Goal: Task Accomplishment & Management: Use online tool/utility

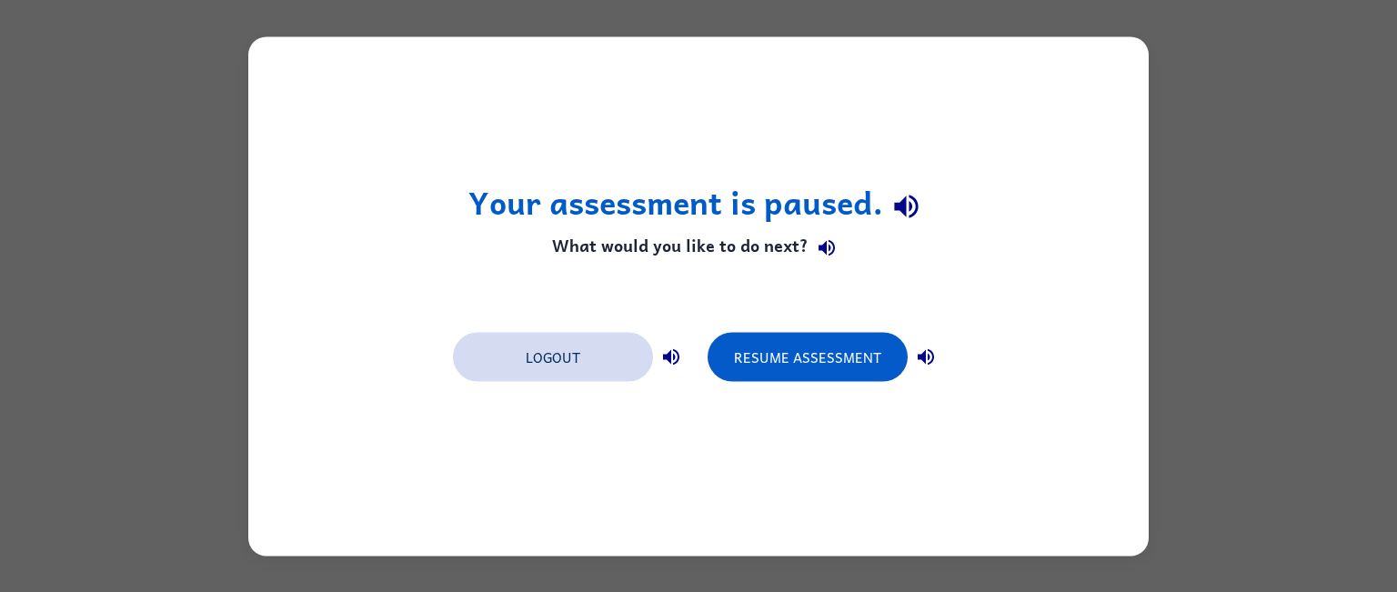
click at [608, 377] on button "Logout" at bounding box center [553, 356] width 200 height 49
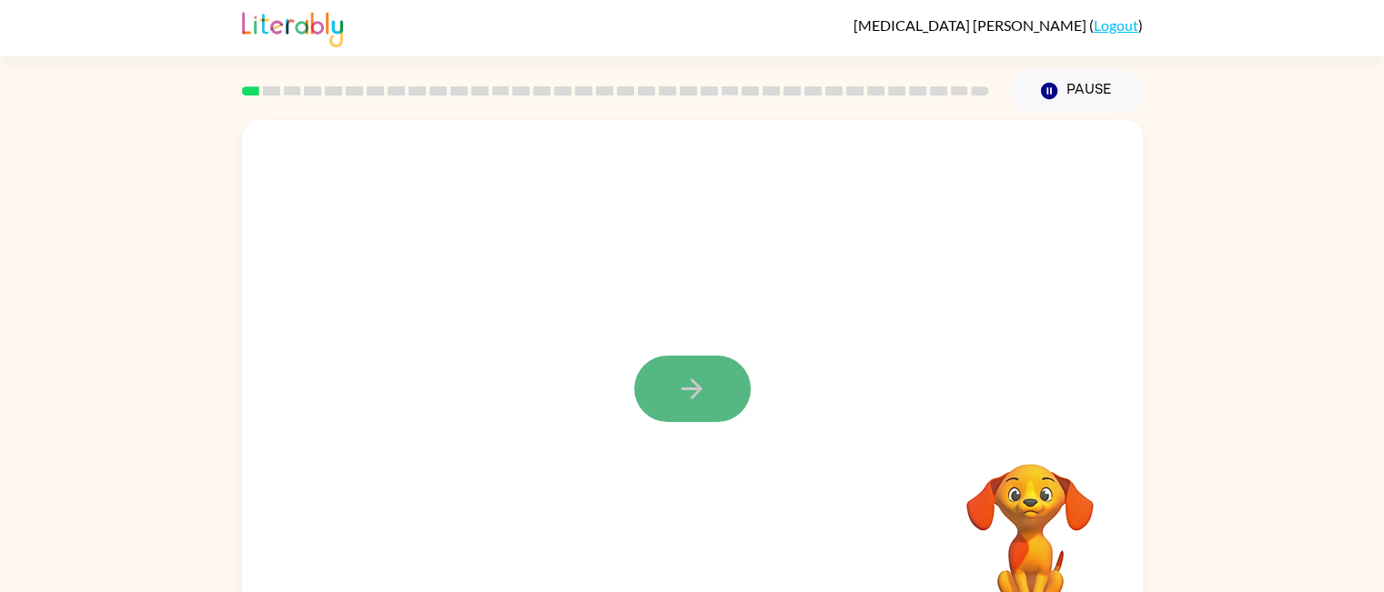
click at [685, 393] on icon "button" at bounding box center [692, 389] width 32 height 32
click at [667, 397] on button "button" at bounding box center [692, 389] width 116 height 66
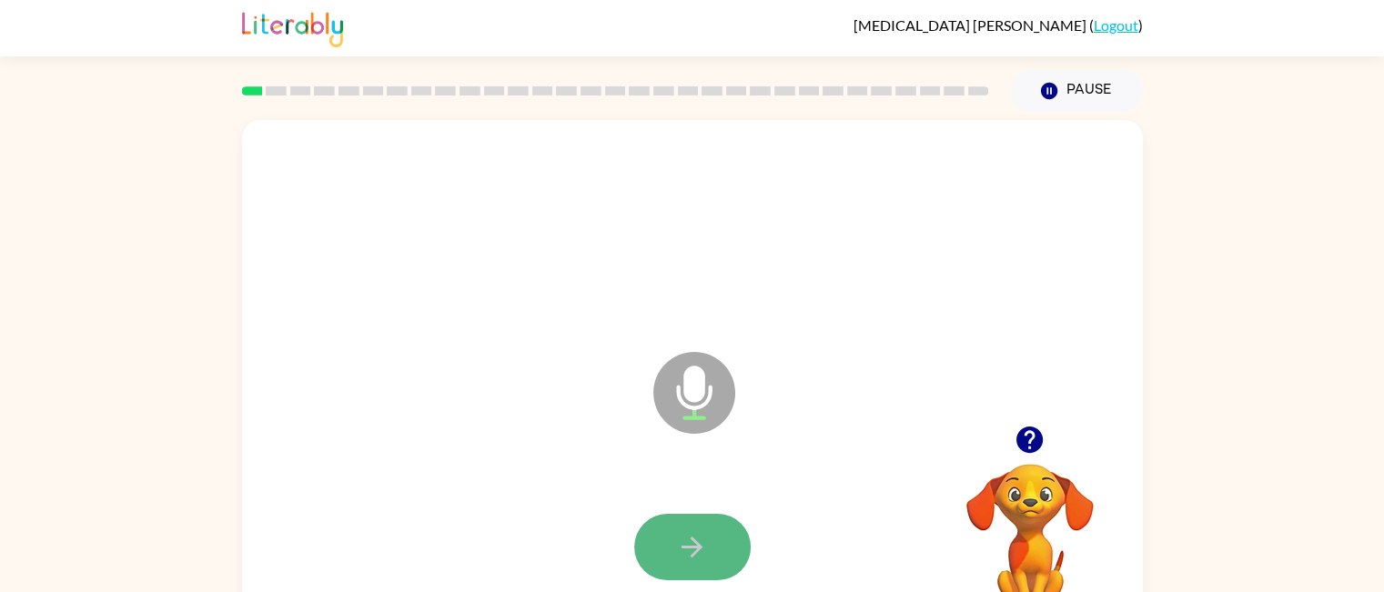
click at [680, 557] on icon "button" at bounding box center [692, 547] width 32 height 32
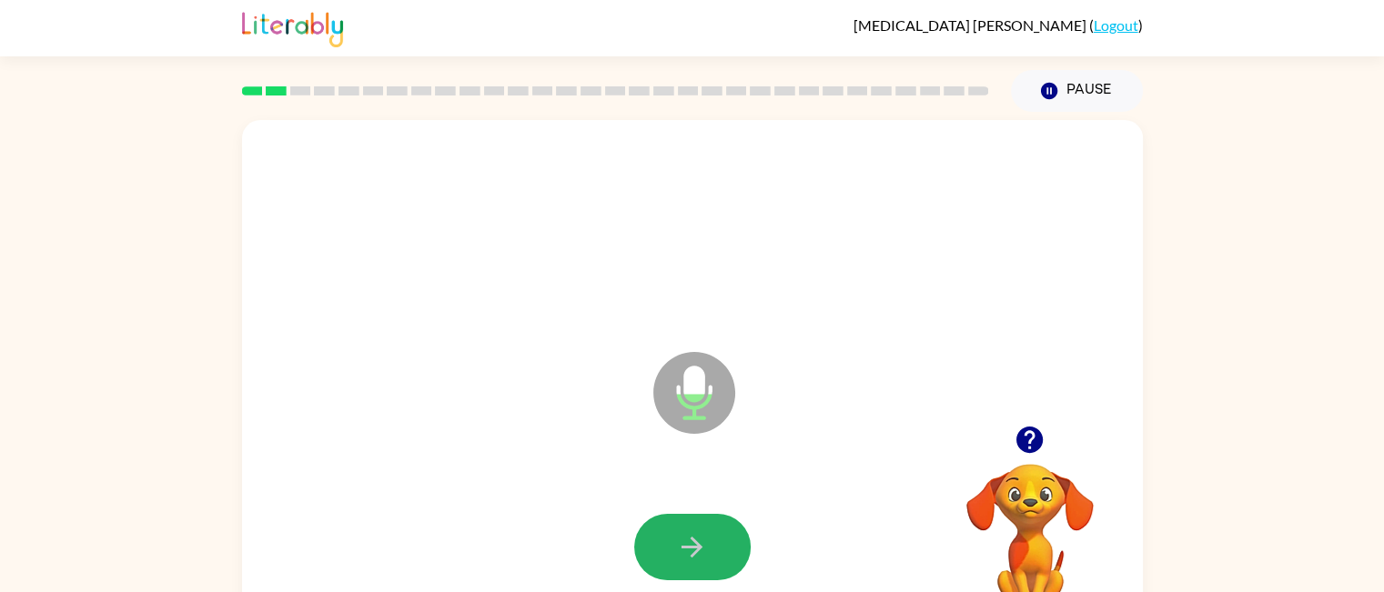
click at [680, 557] on icon "button" at bounding box center [692, 547] width 32 height 32
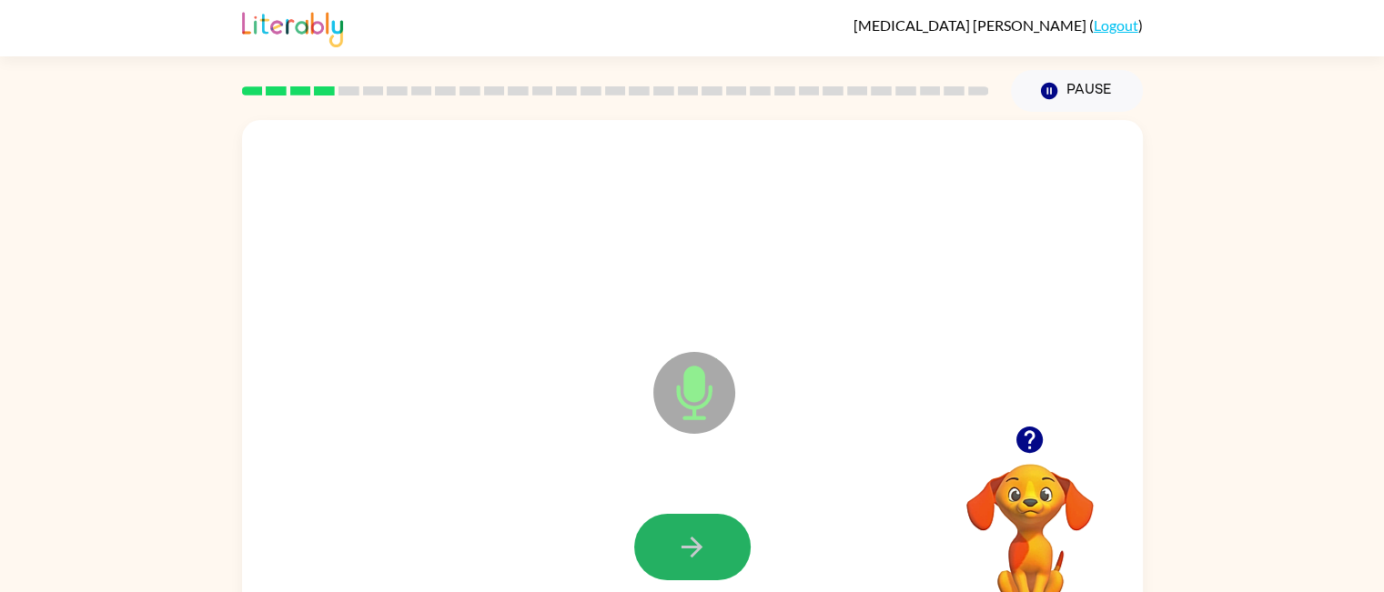
click at [680, 557] on icon "button" at bounding box center [692, 547] width 32 height 32
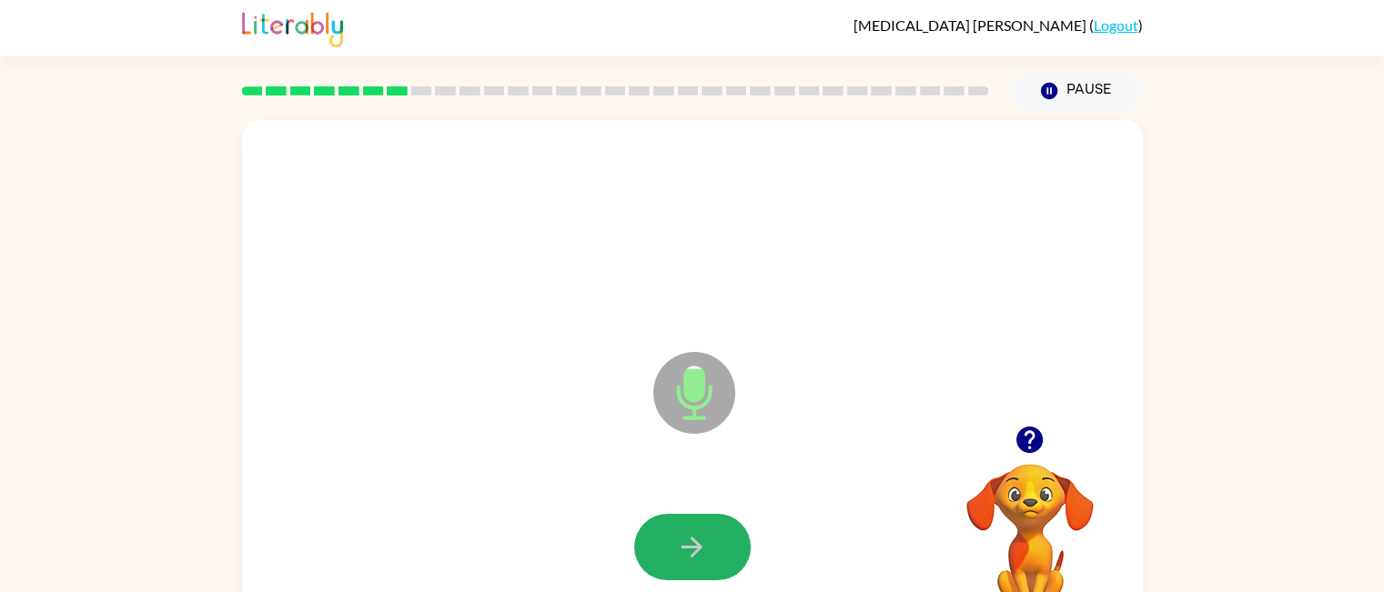
click at [680, 557] on icon "button" at bounding box center [692, 547] width 32 height 32
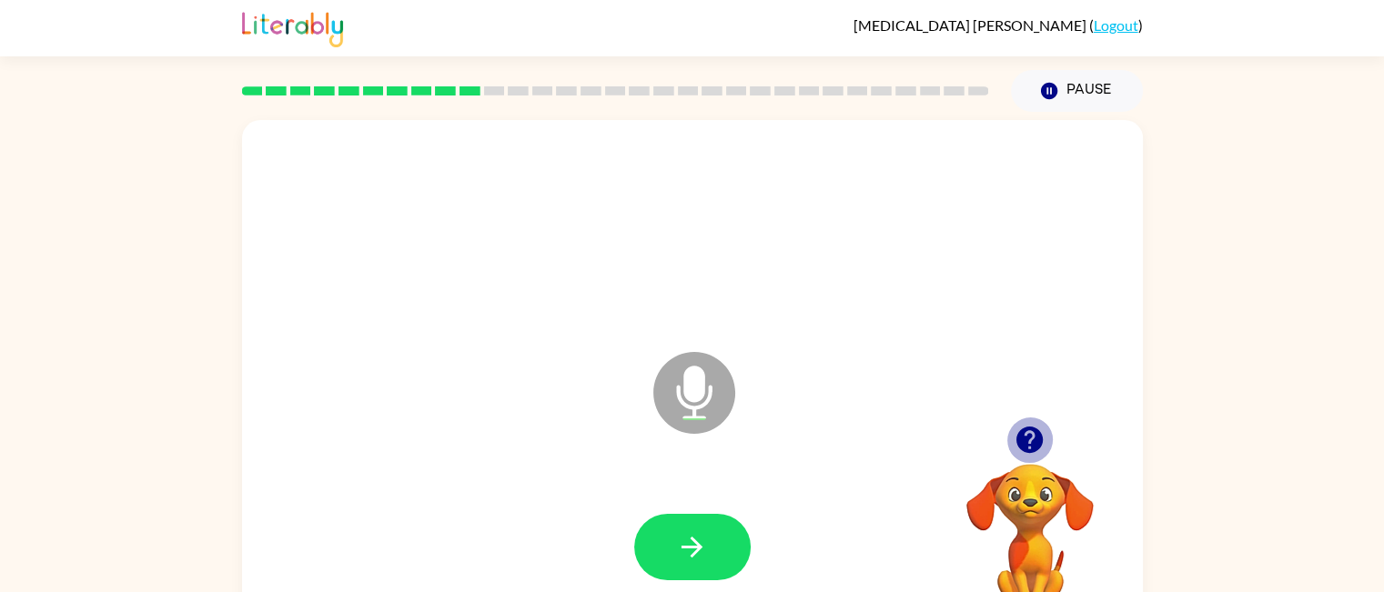
click at [1035, 436] on icon "button" at bounding box center [1029, 440] width 26 height 26
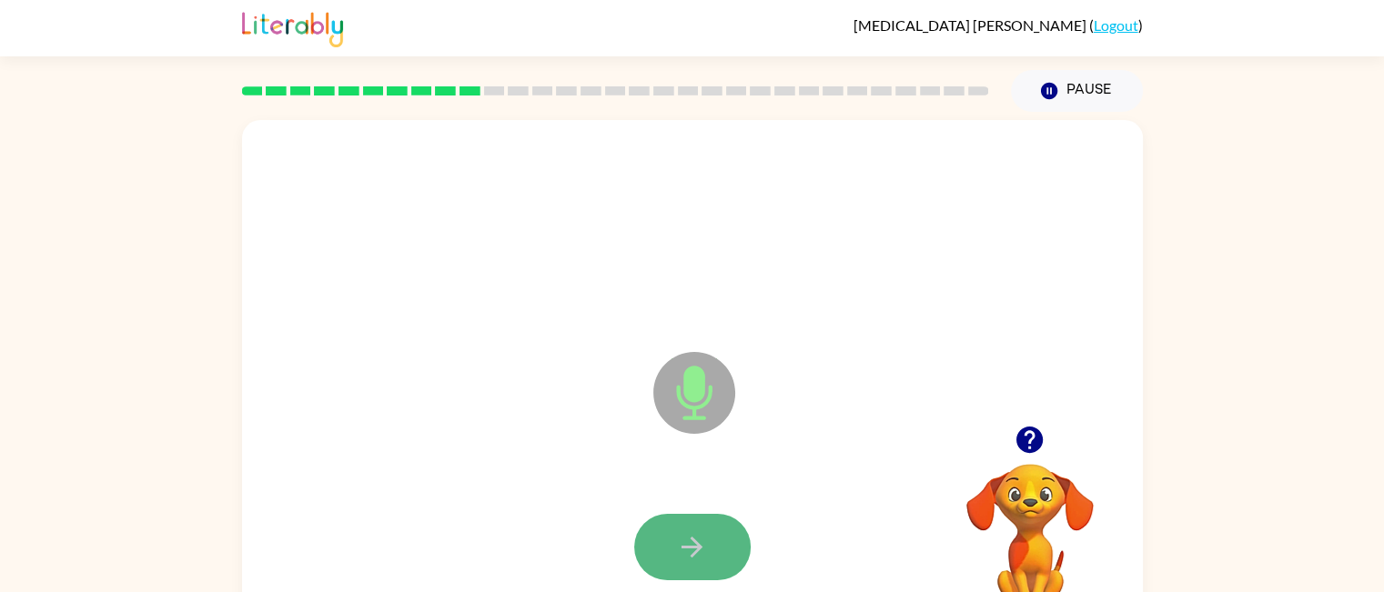
click at [688, 549] on icon "button" at bounding box center [691, 547] width 21 height 21
click at [684, 538] on icon "button" at bounding box center [692, 547] width 32 height 32
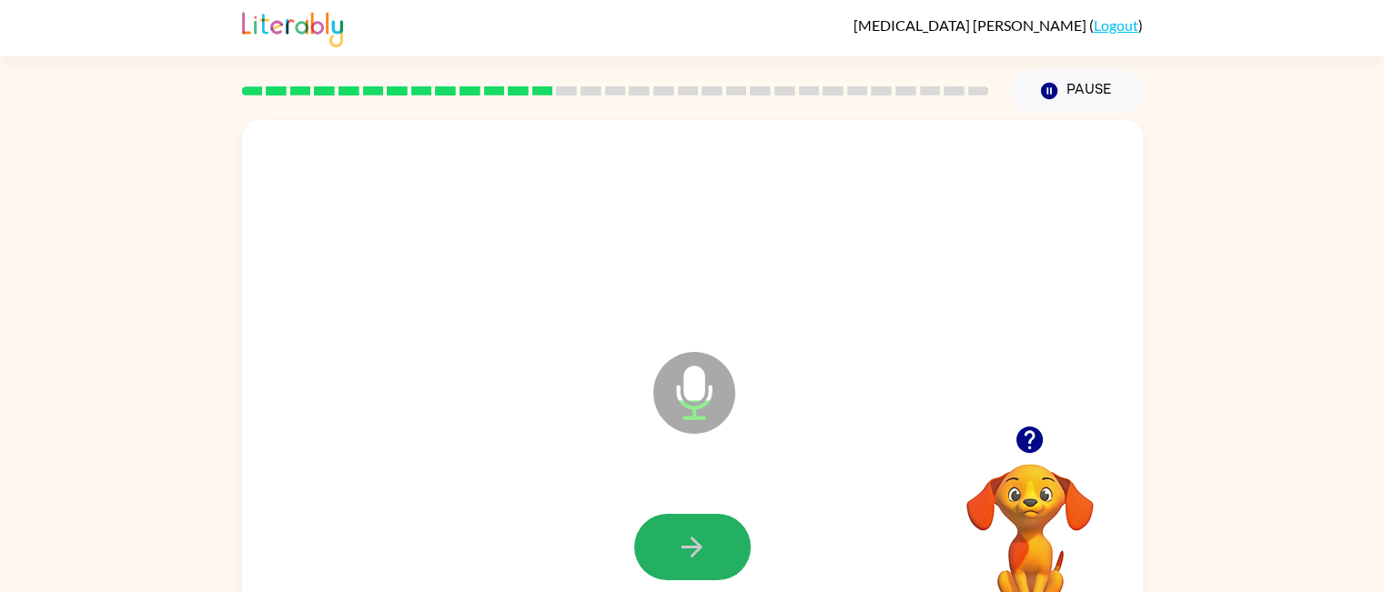
click at [684, 538] on icon "button" at bounding box center [692, 547] width 32 height 32
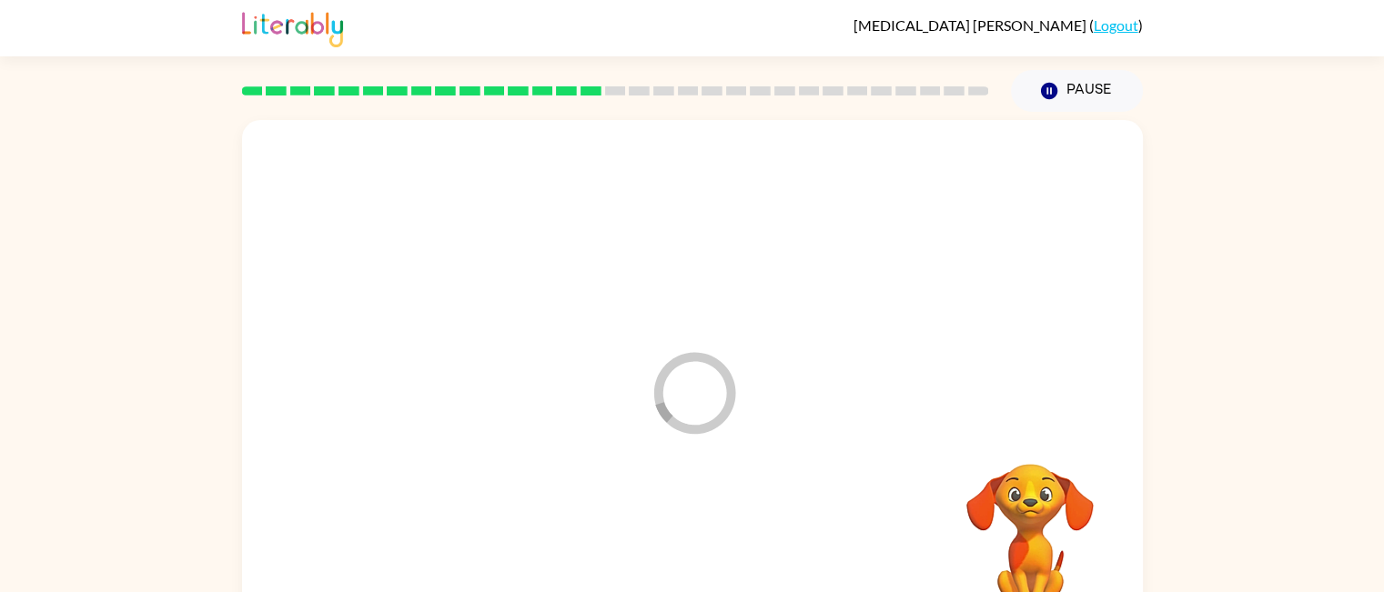
click at [684, 538] on div at bounding box center [692, 547] width 864 height 149
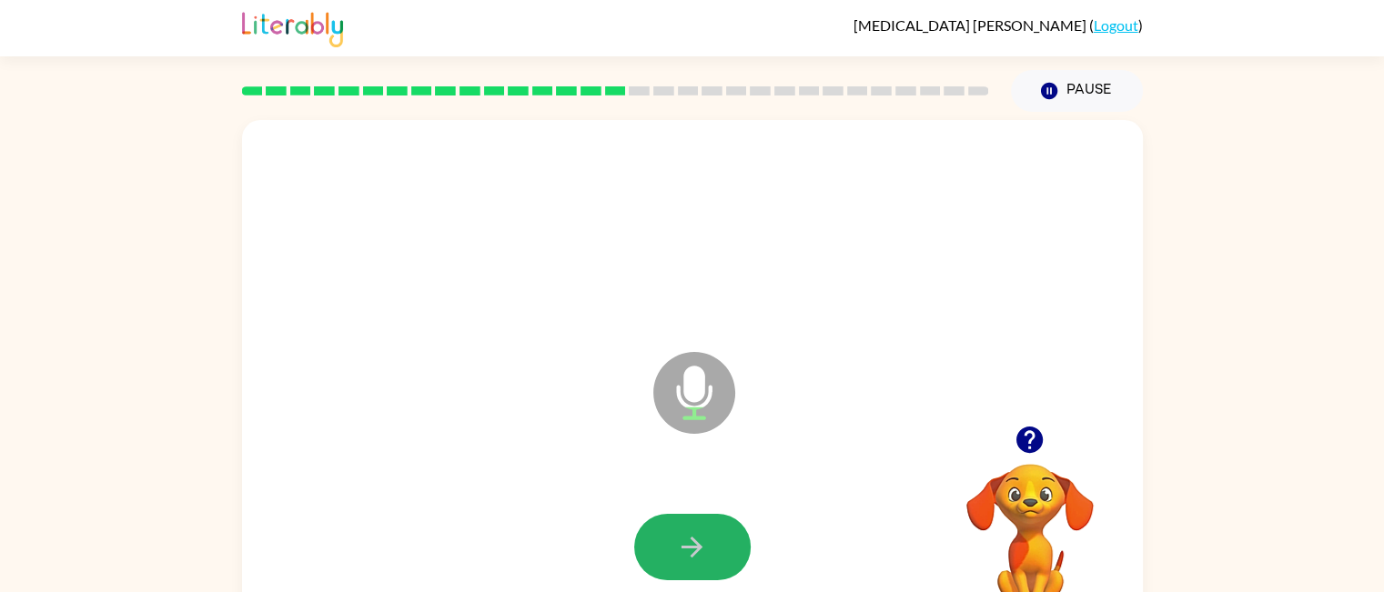
click at [684, 538] on icon "button" at bounding box center [692, 547] width 32 height 32
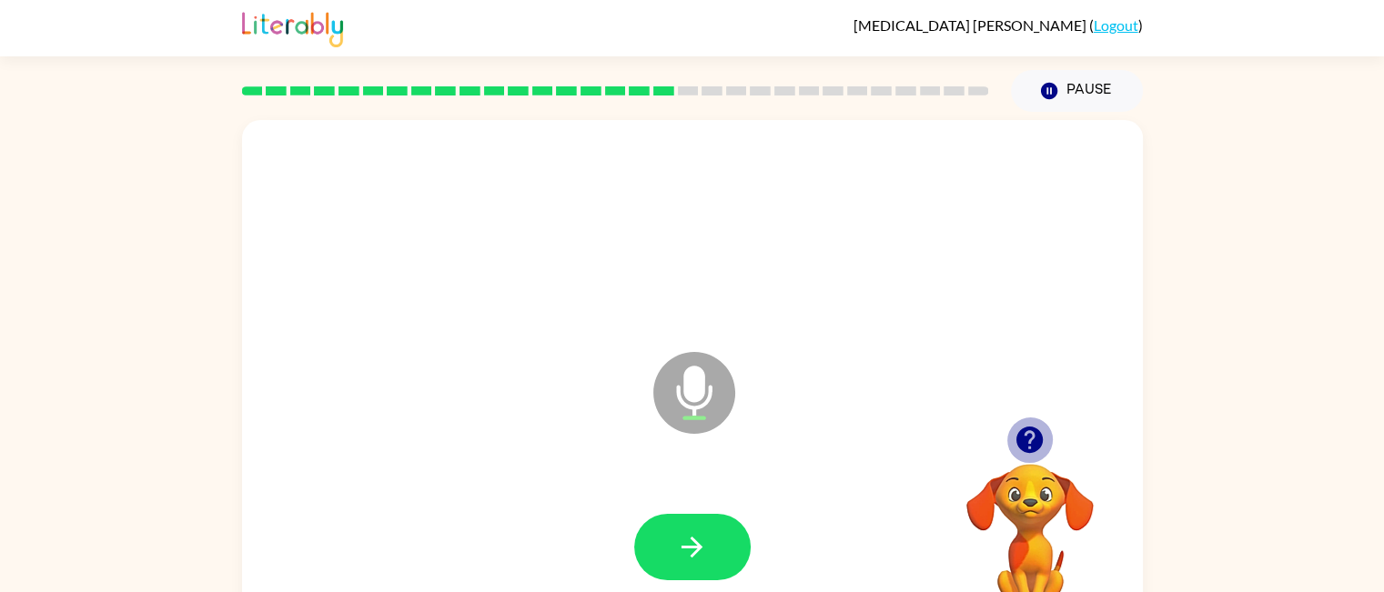
click at [1044, 439] on icon "button" at bounding box center [1029, 440] width 32 height 32
click at [666, 539] on button "button" at bounding box center [692, 547] width 116 height 66
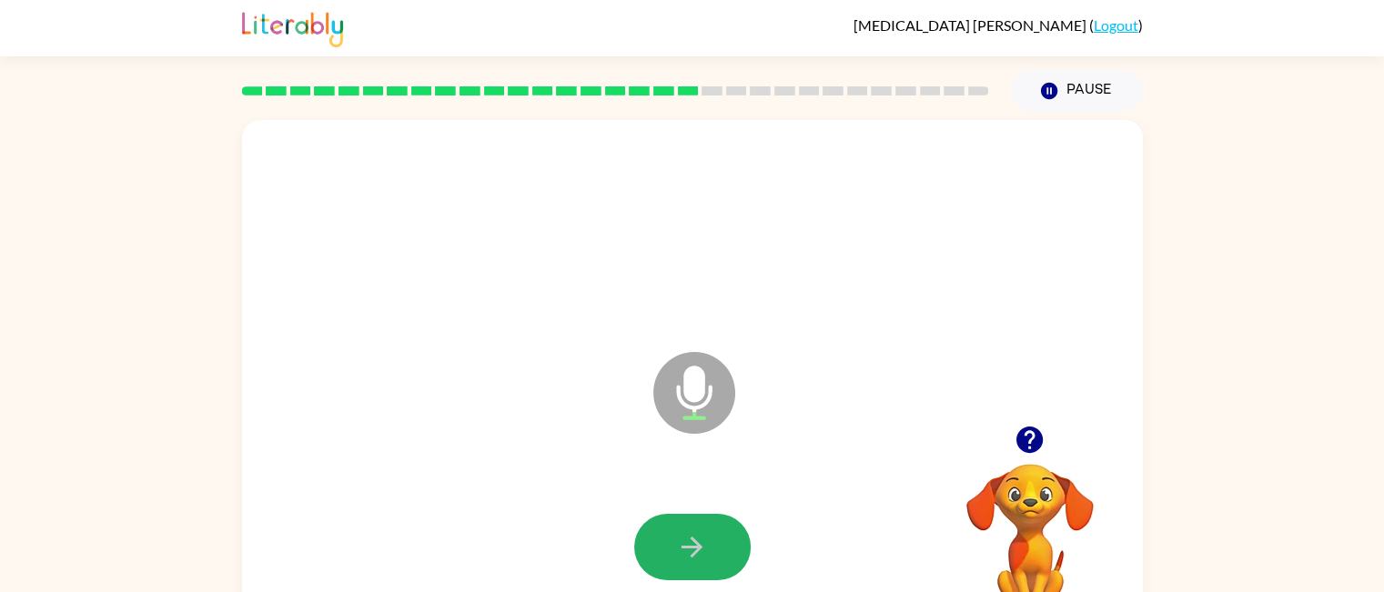
click at [666, 539] on button "button" at bounding box center [692, 547] width 116 height 66
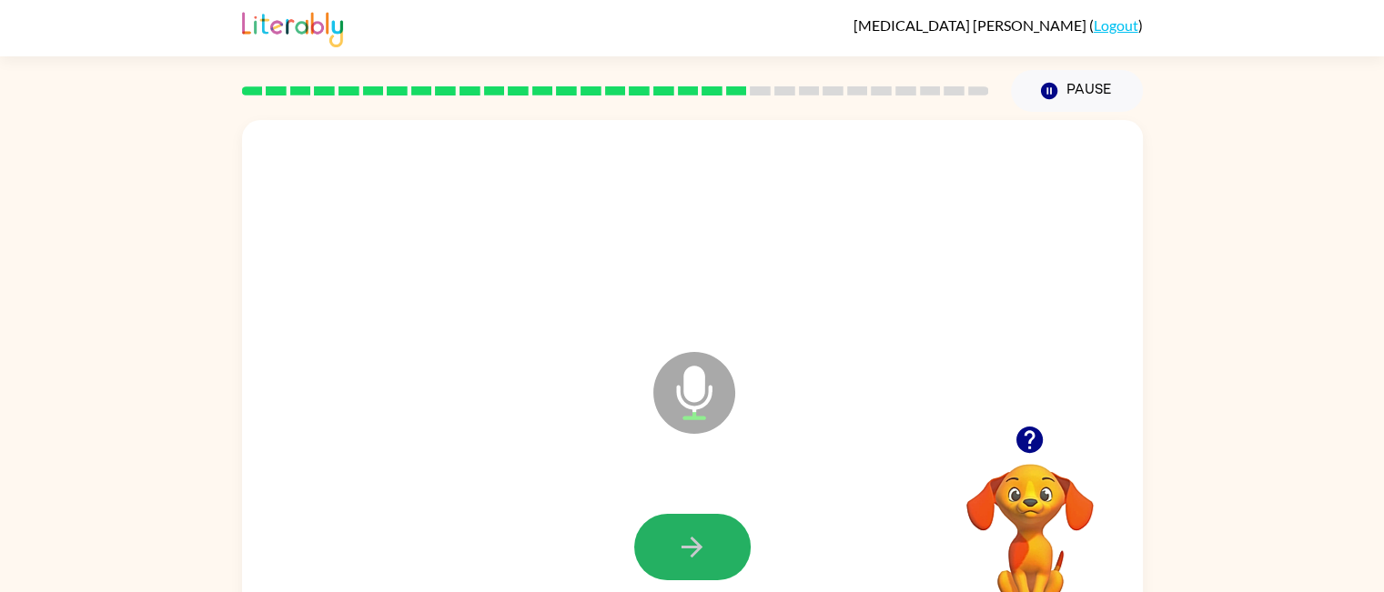
click at [666, 539] on button "button" at bounding box center [692, 547] width 116 height 66
click at [670, 538] on button "button" at bounding box center [692, 547] width 116 height 66
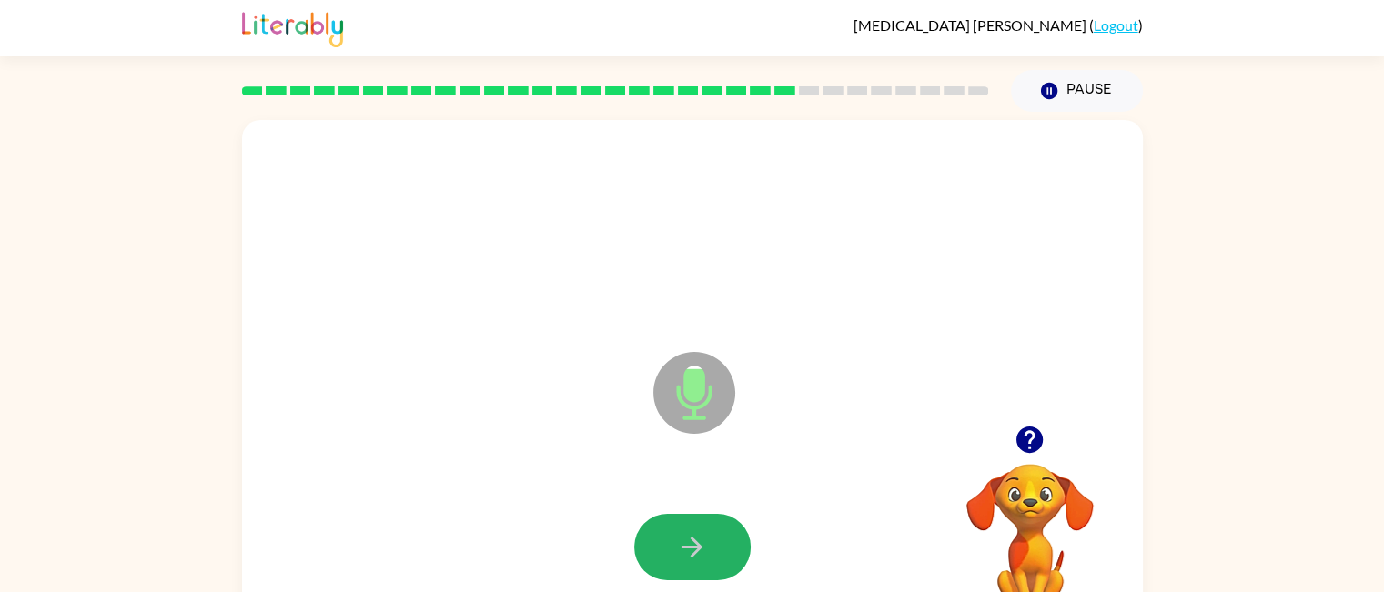
click at [670, 538] on button "button" at bounding box center [692, 547] width 116 height 66
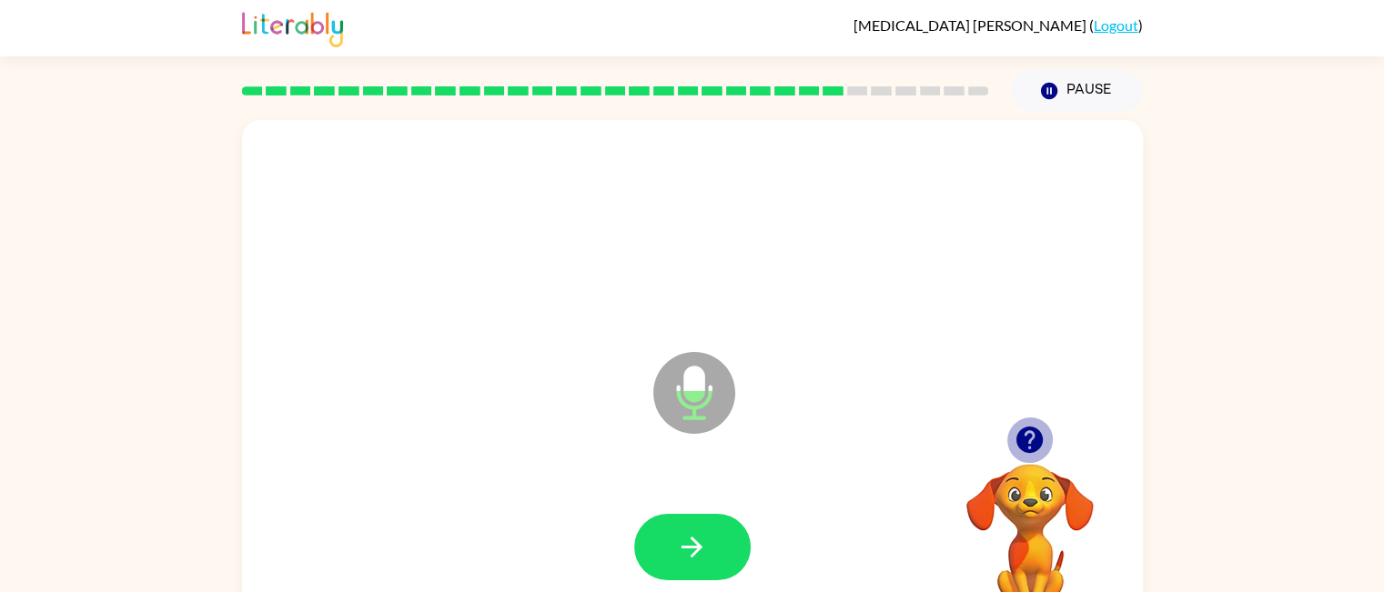
click at [1023, 432] on icon "button" at bounding box center [1029, 440] width 26 height 26
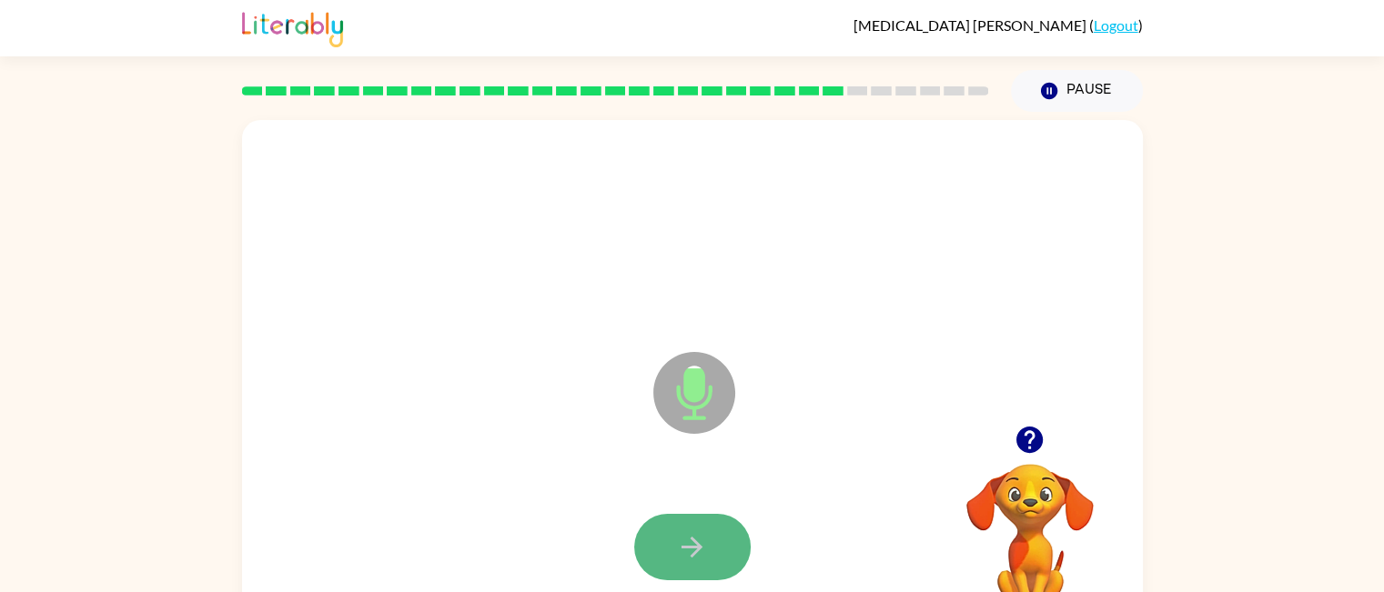
click at [710, 516] on button "button" at bounding box center [692, 547] width 116 height 66
click at [703, 523] on button "button" at bounding box center [692, 547] width 116 height 66
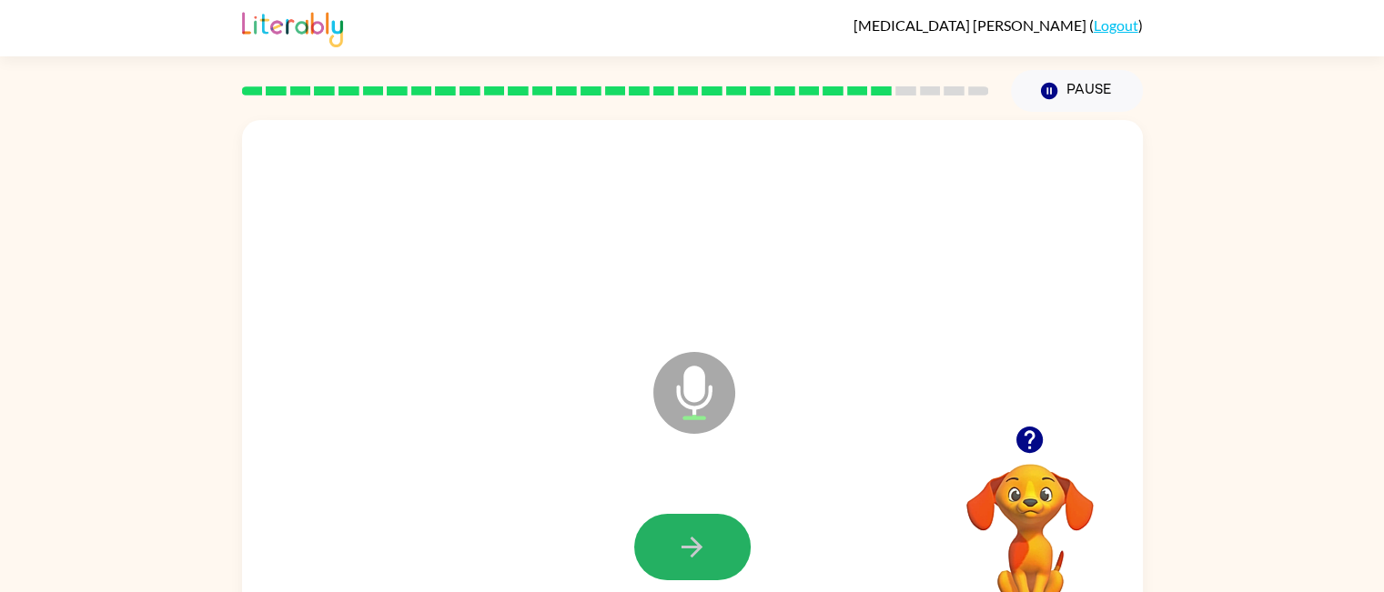
click at [703, 523] on button "button" at bounding box center [692, 547] width 116 height 66
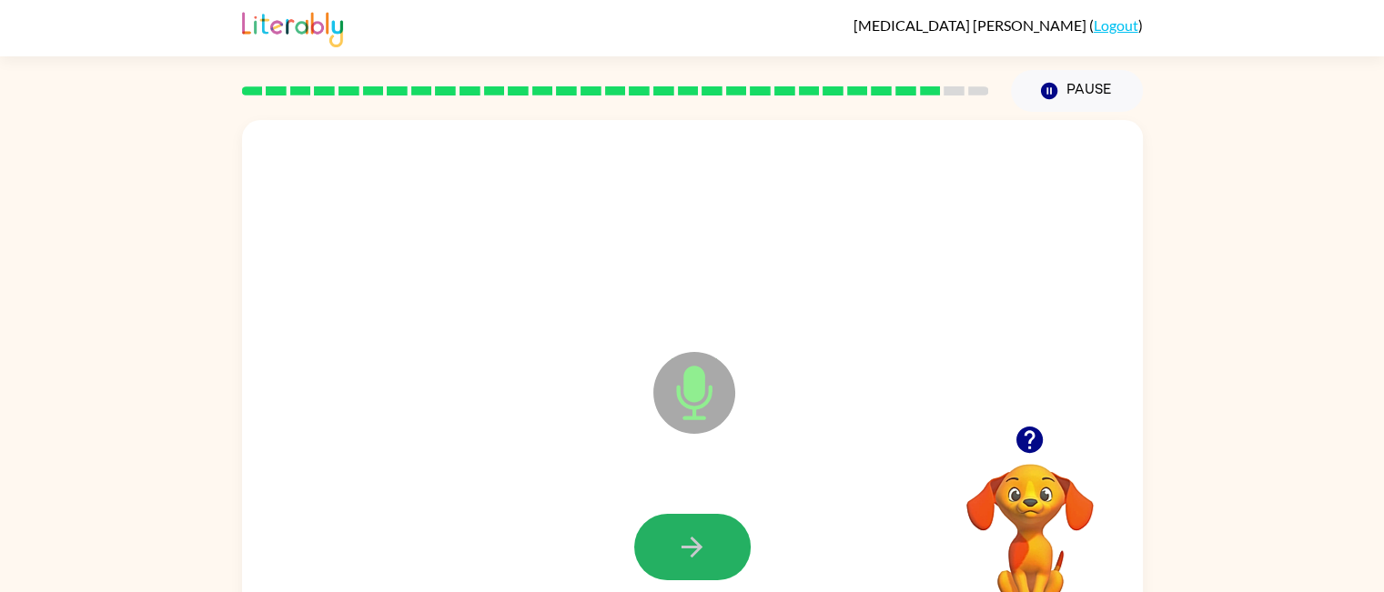
click at [703, 523] on button "button" at bounding box center [692, 547] width 116 height 66
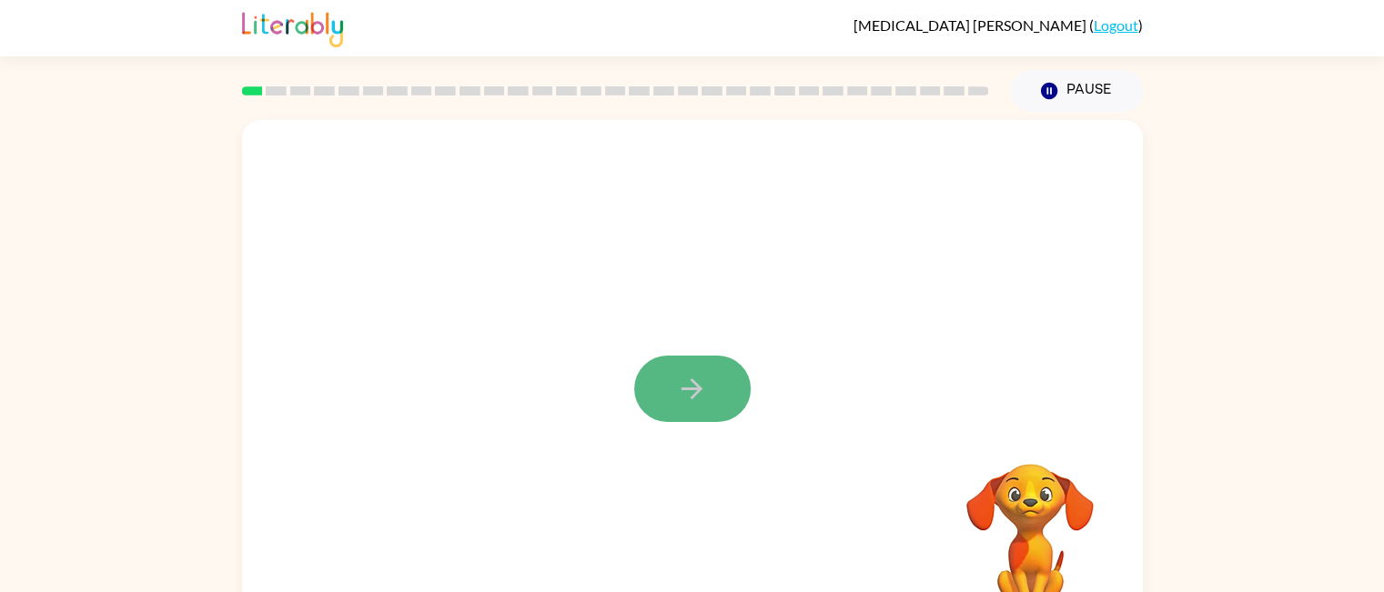
click at [674, 402] on button "button" at bounding box center [692, 389] width 116 height 66
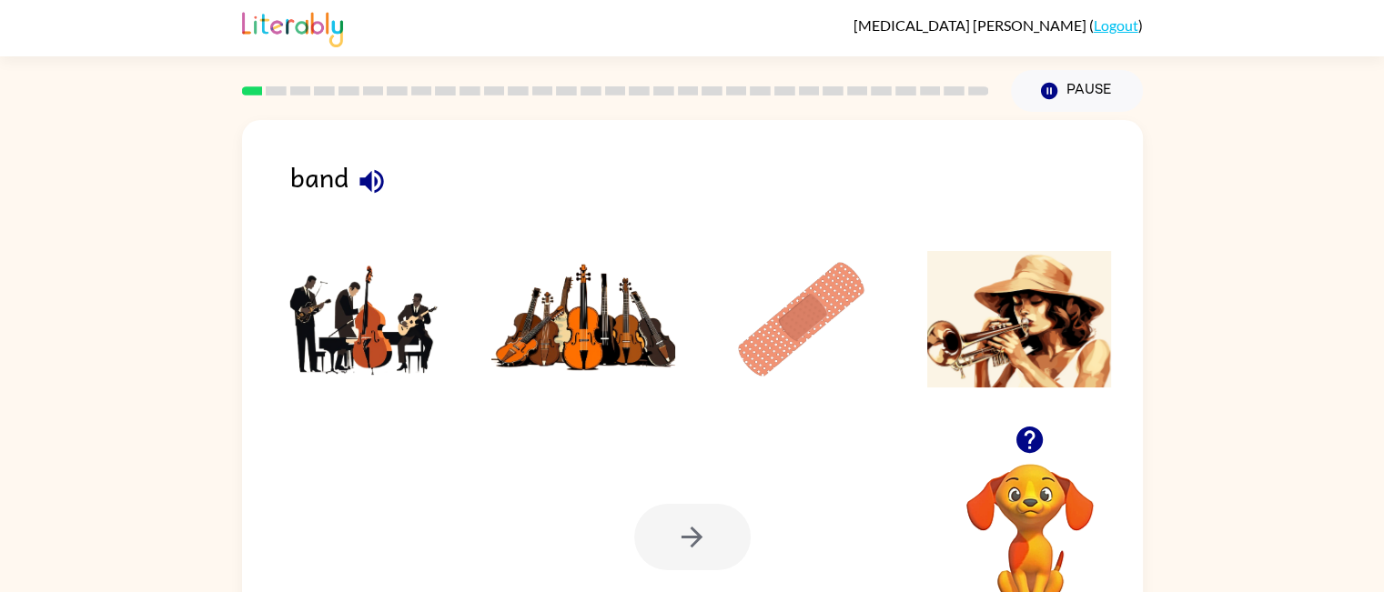
click at [388, 337] on img at bounding box center [366, 319] width 184 height 136
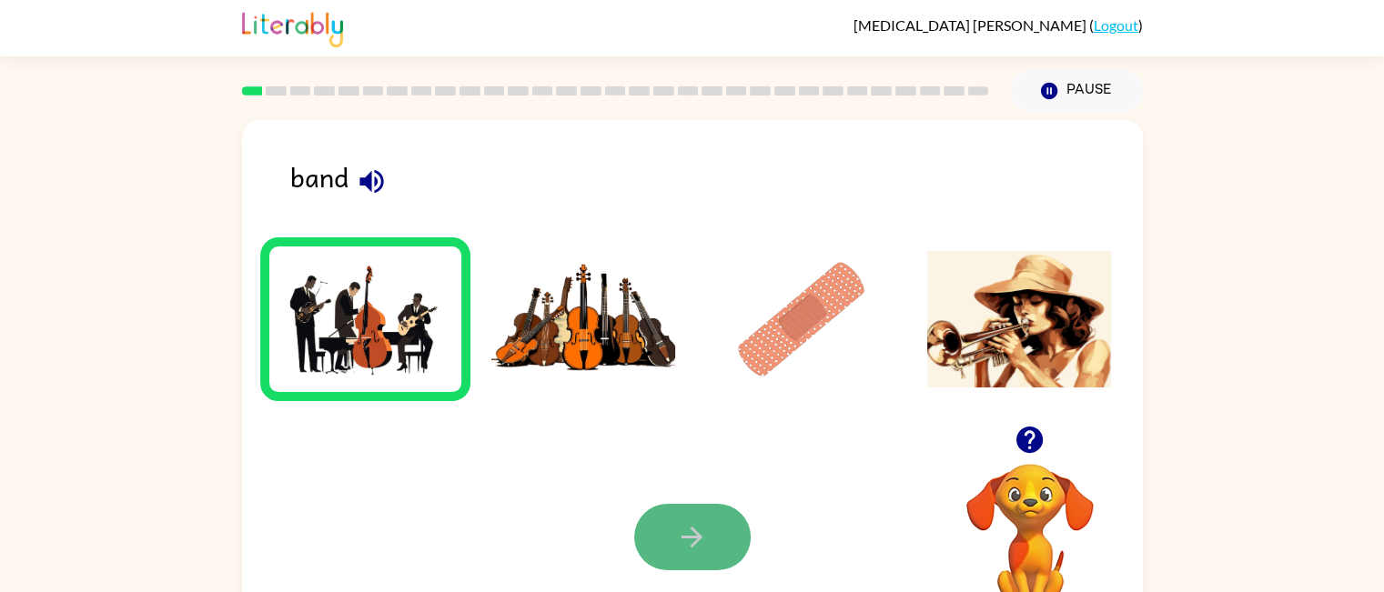
click at [663, 529] on button "button" at bounding box center [692, 537] width 116 height 66
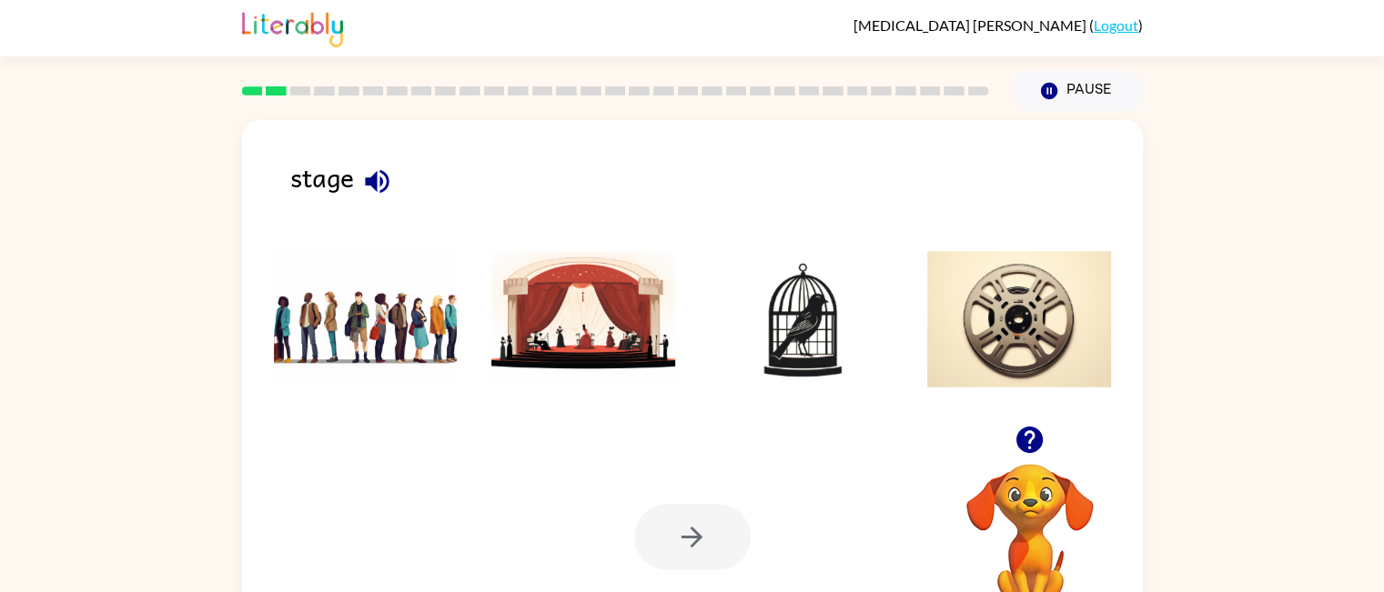
click at [564, 317] on img at bounding box center [583, 319] width 184 height 136
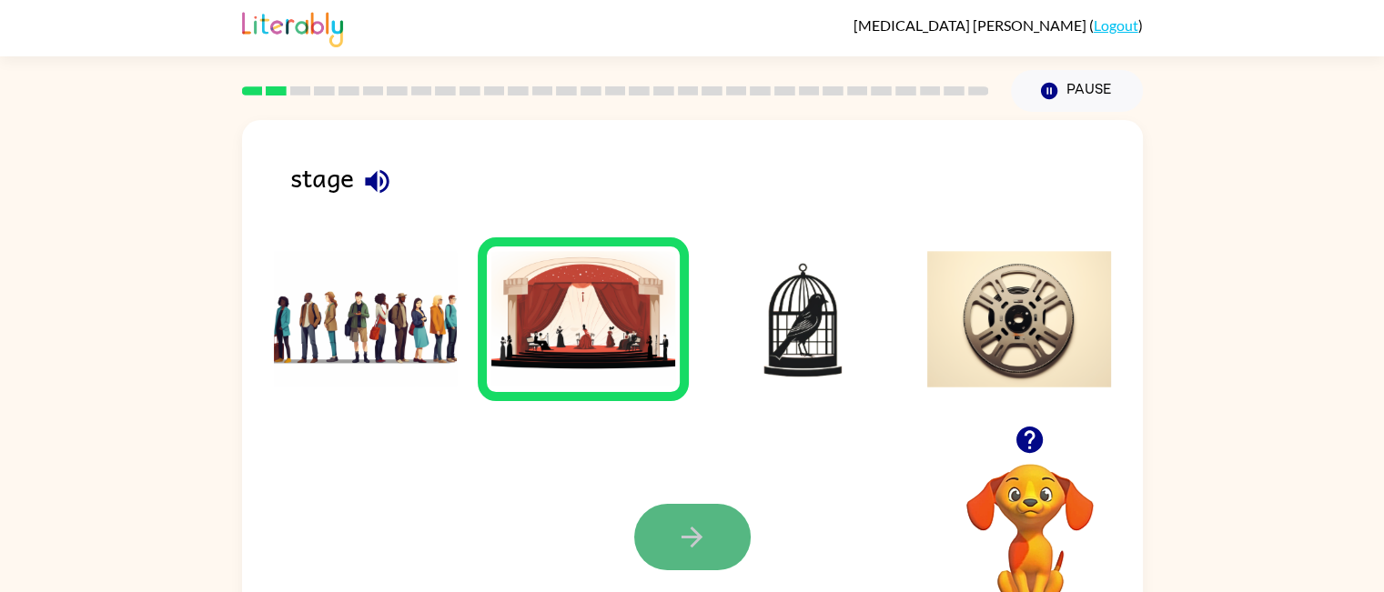
click at [728, 539] on button "button" at bounding box center [692, 537] width 116 height 66
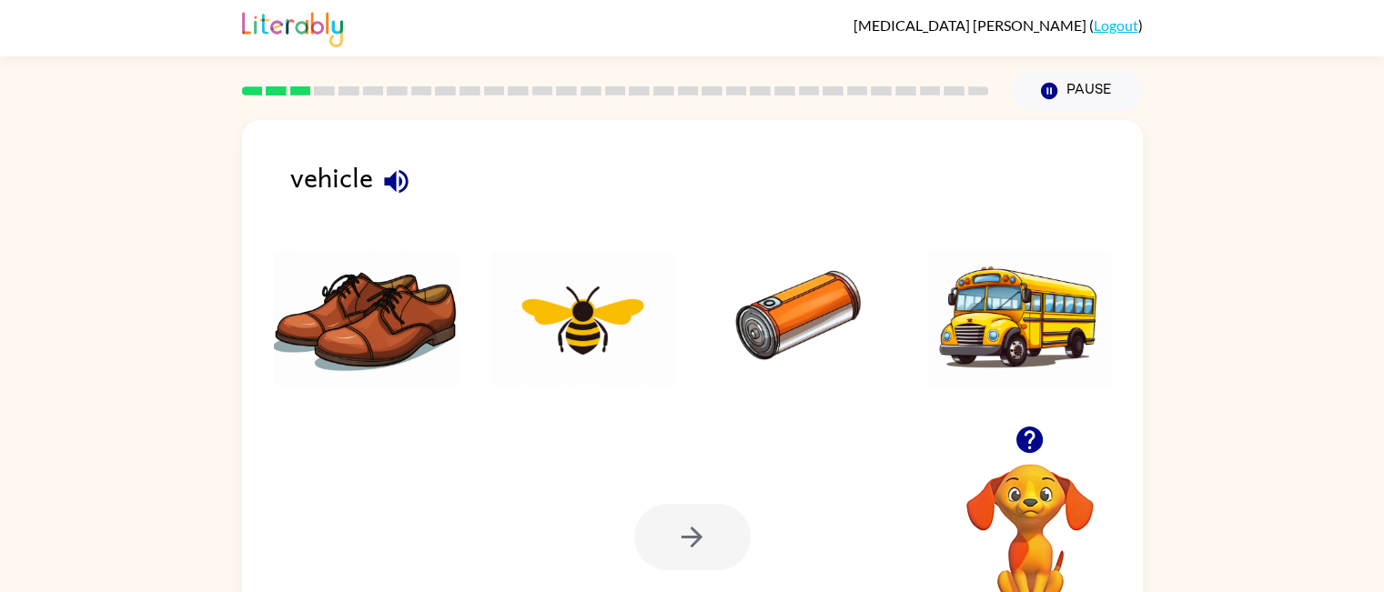
click at [968, 273] on img at bounding box center [1019, 319] width 184 height 136
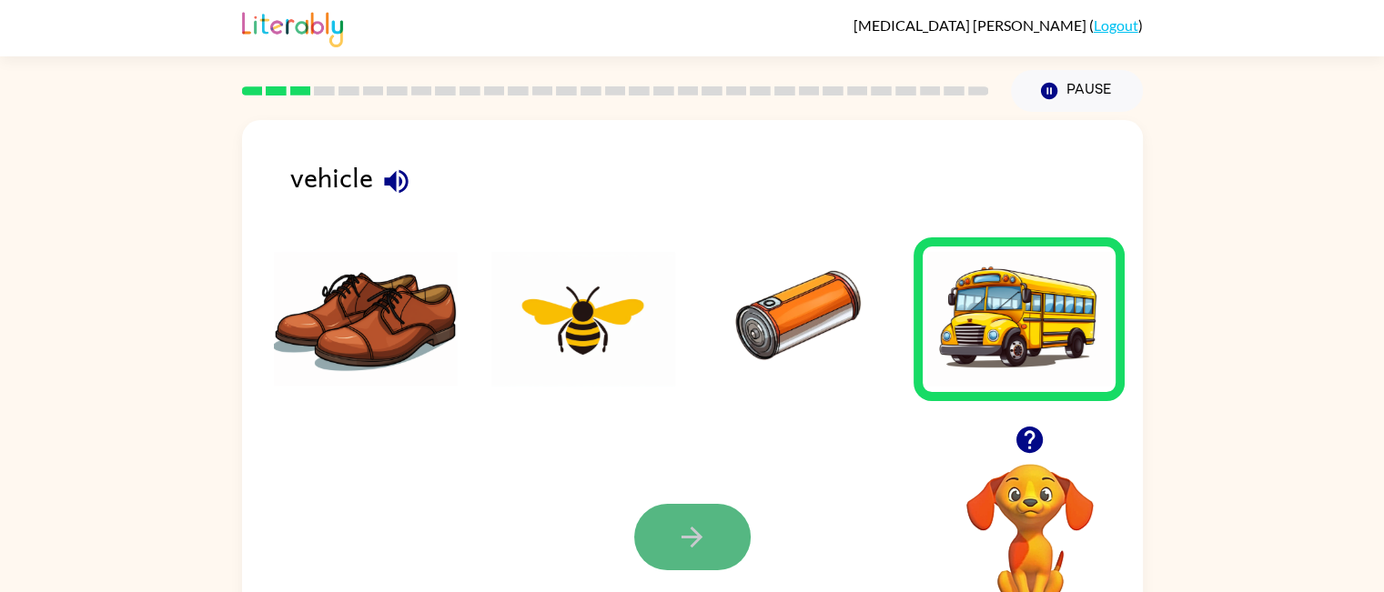
click at [681, 548] on icon "button" at bounding box center [692, 537] width 32 height 32
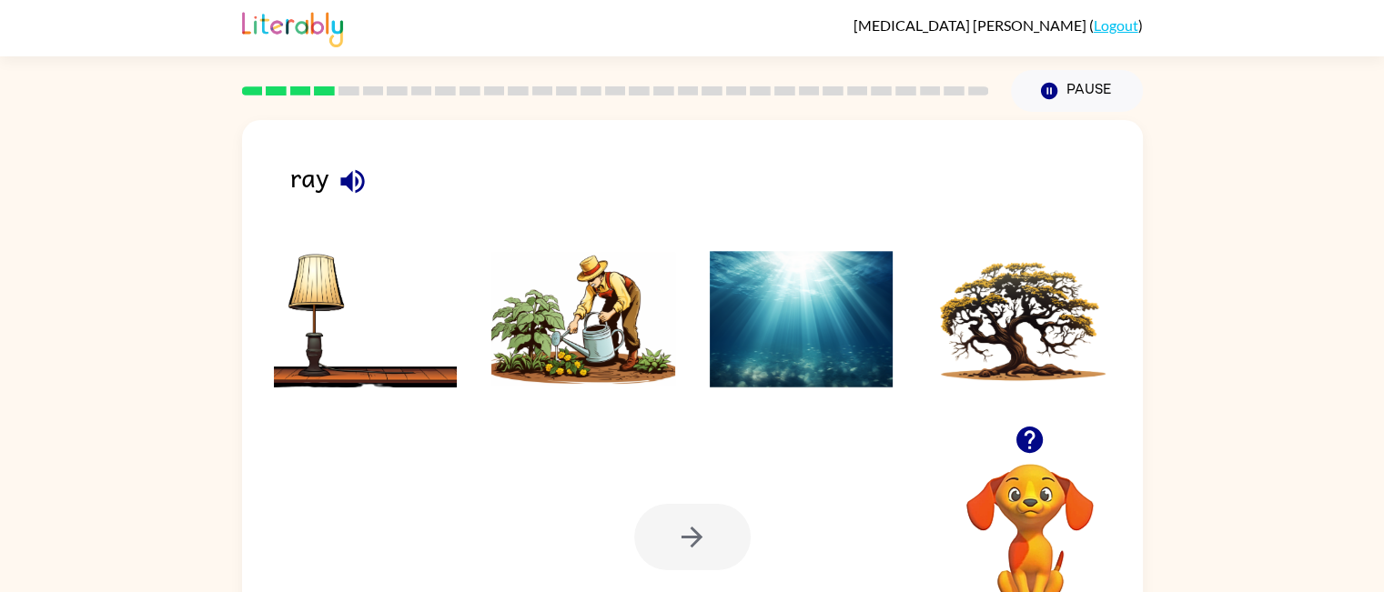
click at [811, 289] on img at bounding box center [802, 319] width 184 height 136
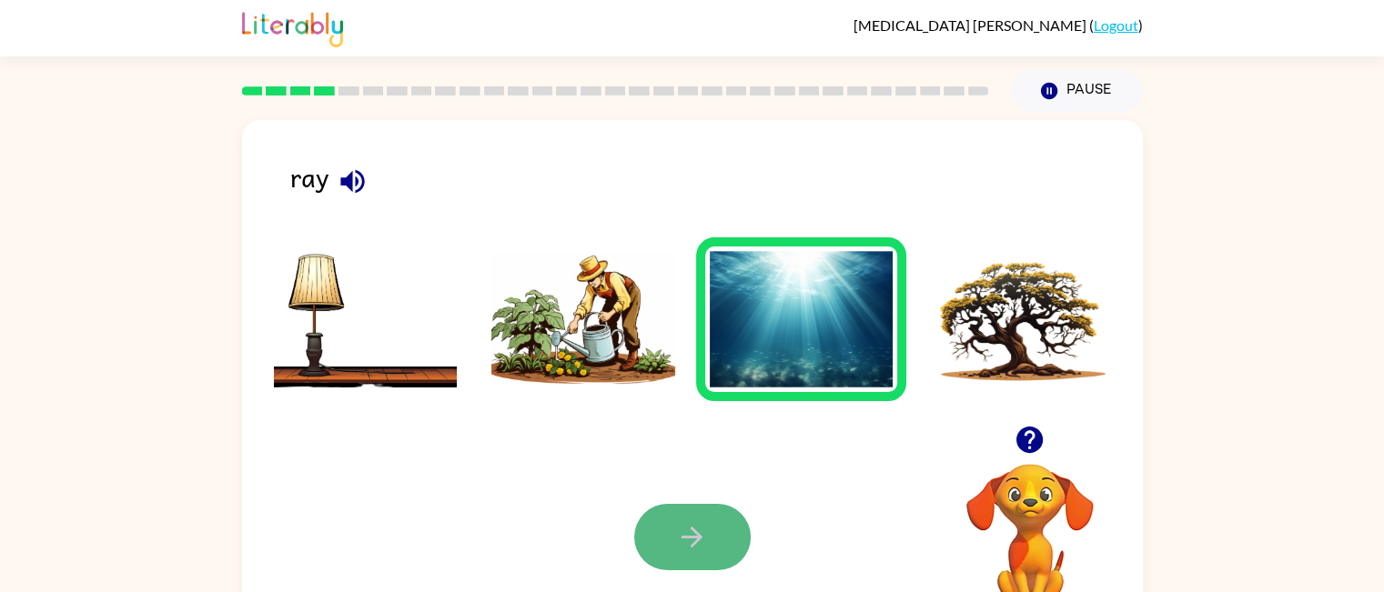
click at [692, 532] on icon "button" at bounding box center [692, 537] width 32 height 32
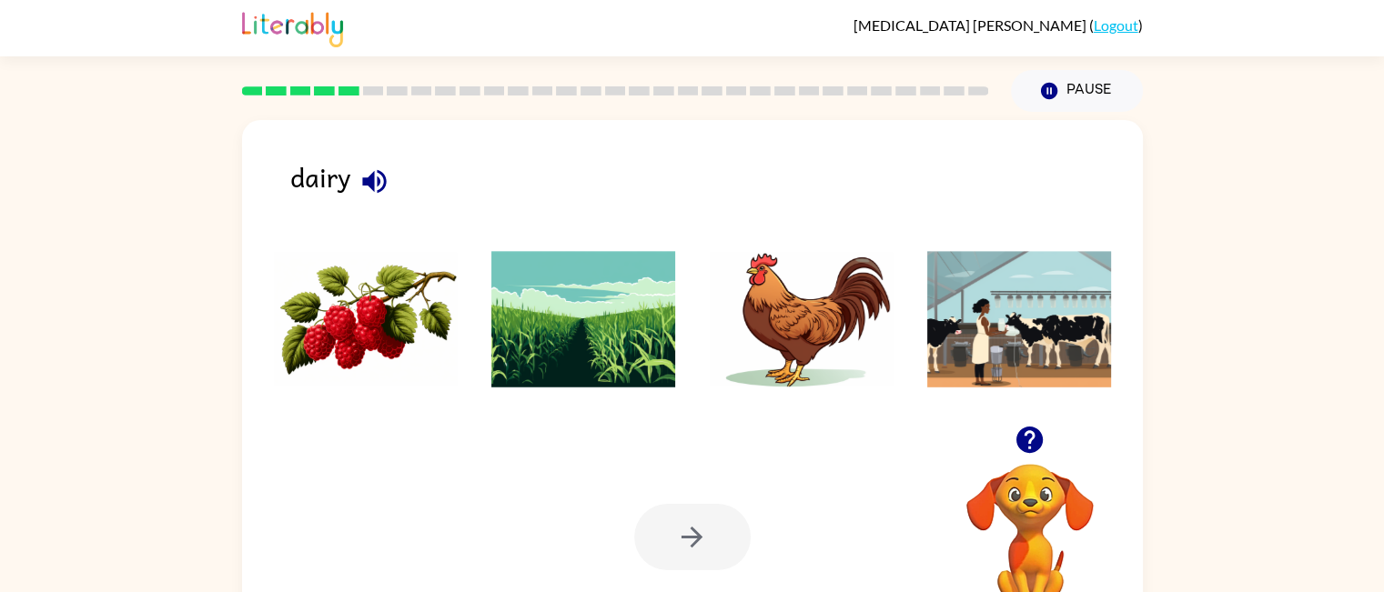
click at [1052, 363] on img at bounding box center [1019, 319] width 184 height 136
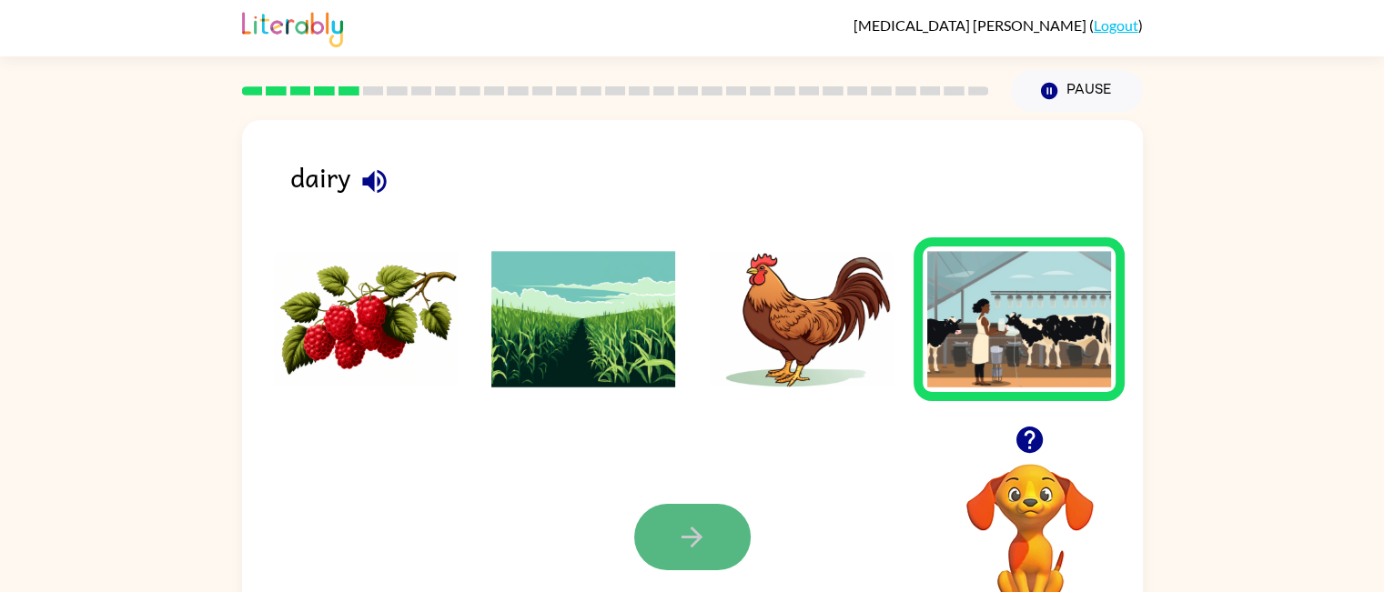
click at [695, 545] on icon "button" at bounding box center [691, 537] width 21 height 21
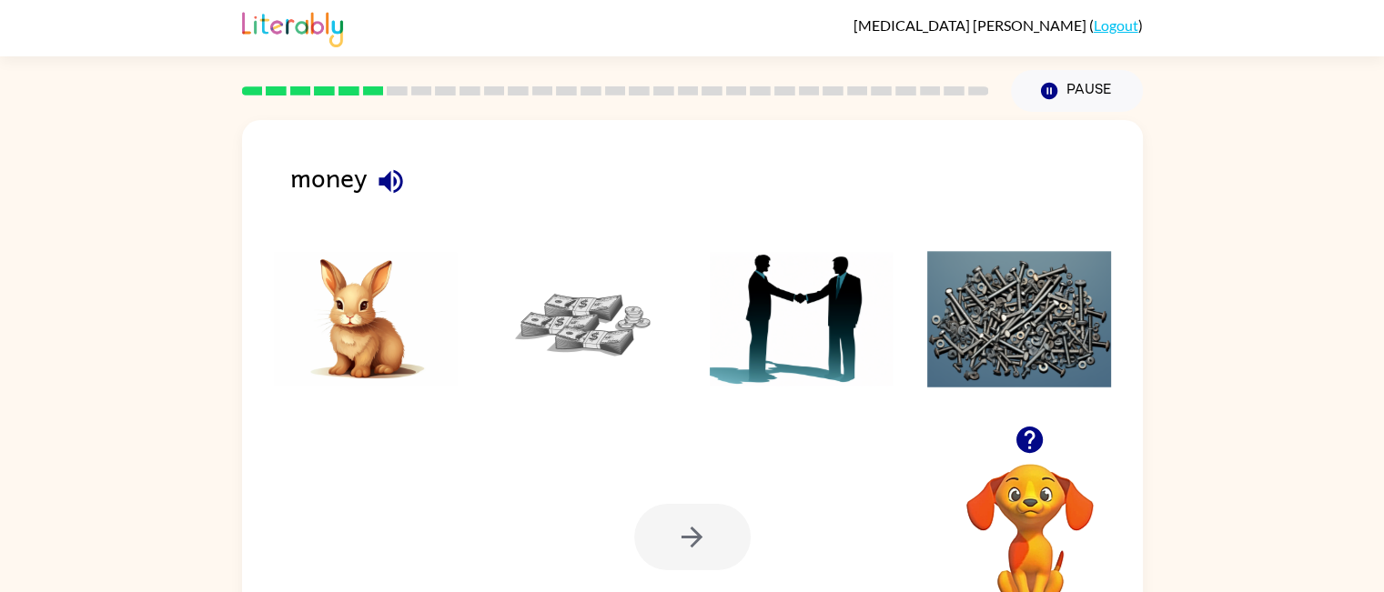
click at [605, 332] on img at bounding box center [583, 319] width 184 height 136
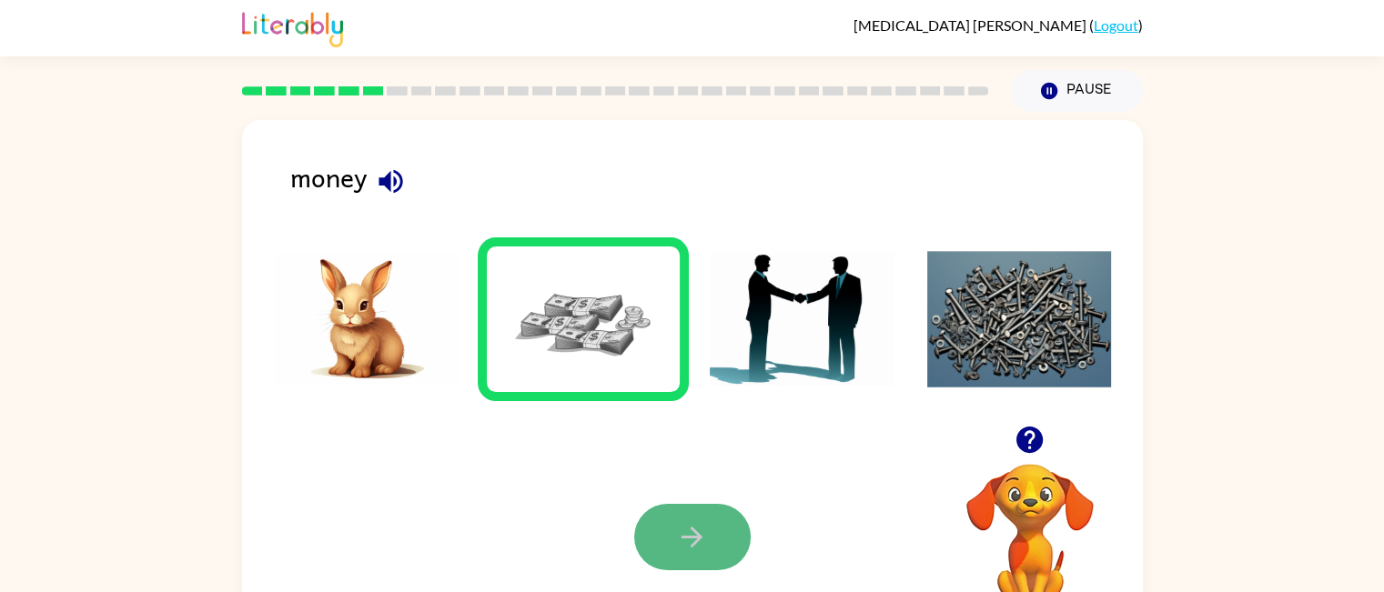
click at [701, 552] on icon "button" at bounding box center [692, 537] width 32 height 32
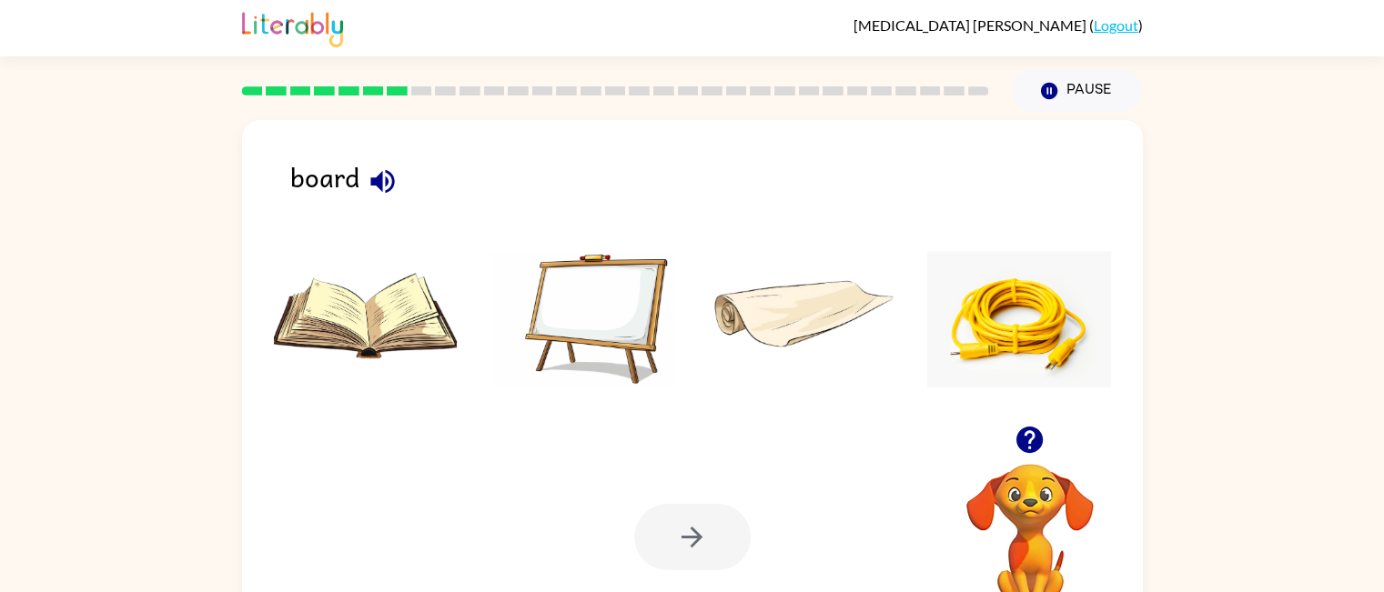
click at [583, 350] on img at bounding box center [583, 319] width 184 height 136
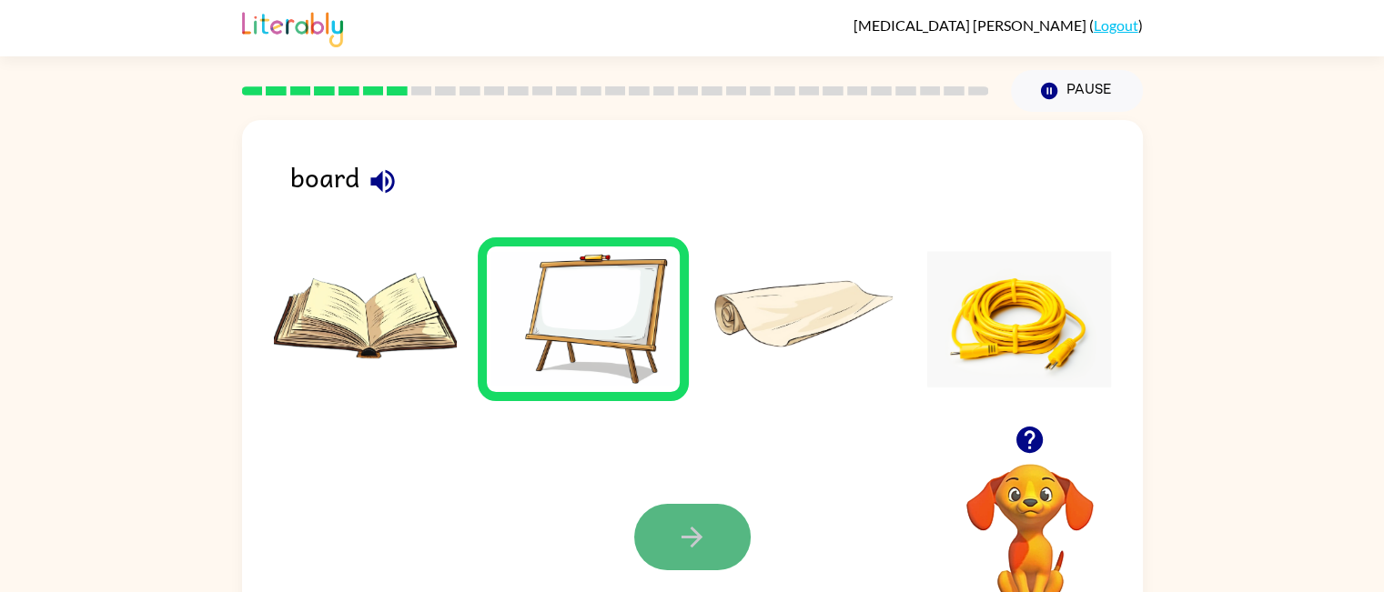
click at [662, 535] on button "button" at bounding box center [692, 537] width 116 height 66
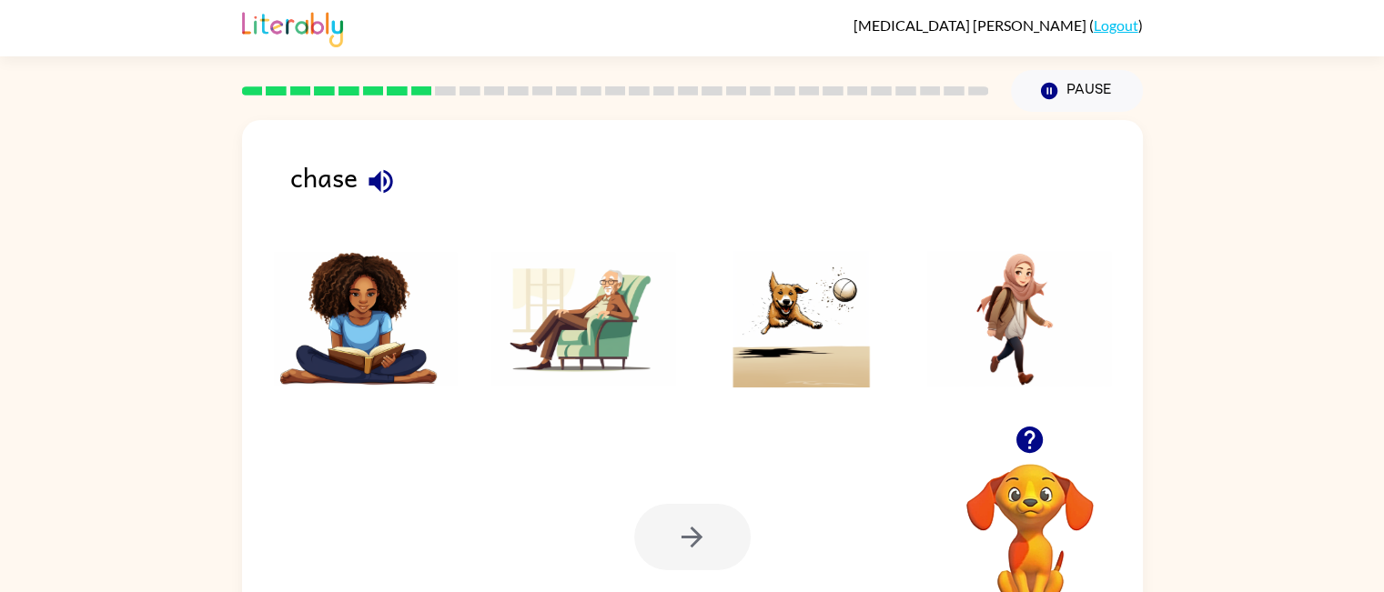
click at [740, 336] on img at bounding box center [802, 319] width 184 height 136
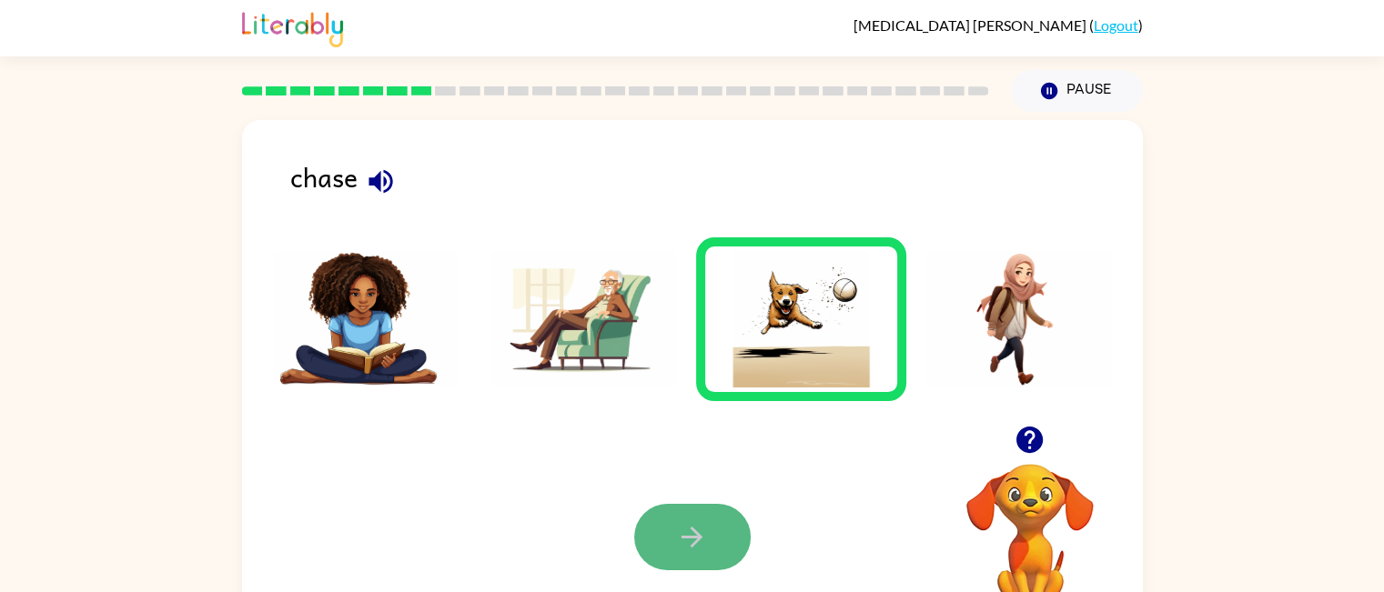
click at [662, 538] on button "button" at bounding box center [692, 537] width 116 height 66
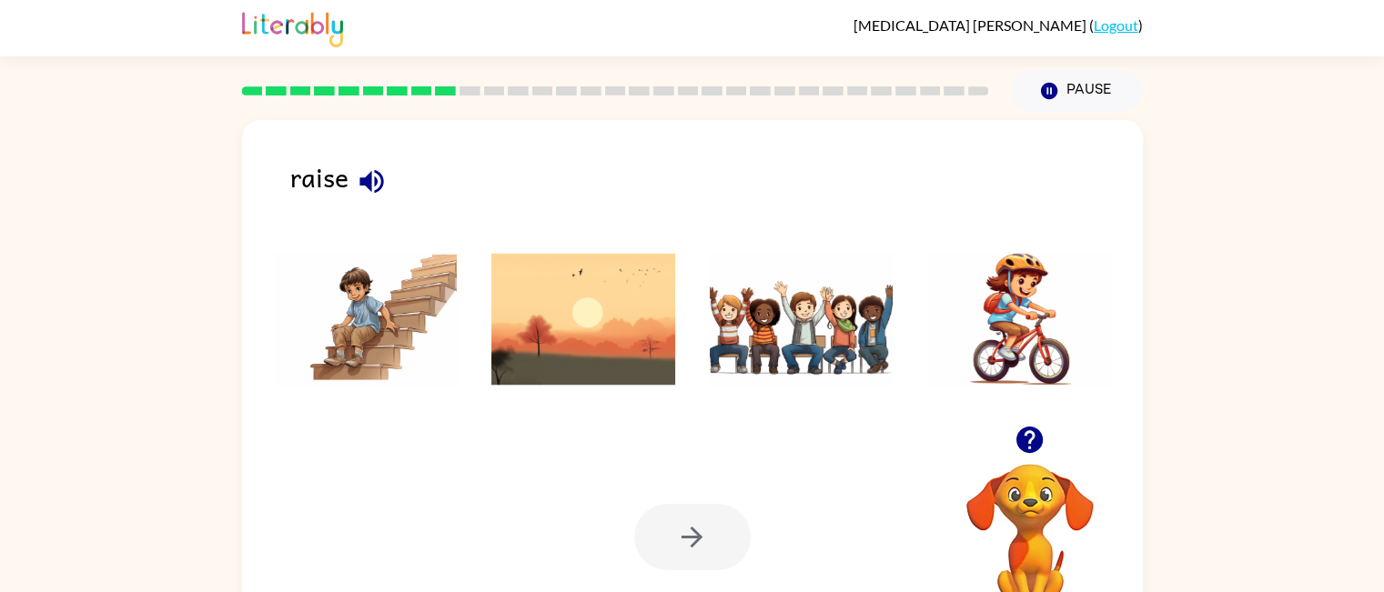
click at [847, 352] on img at bounding box center [802, 319] width 184 height 136
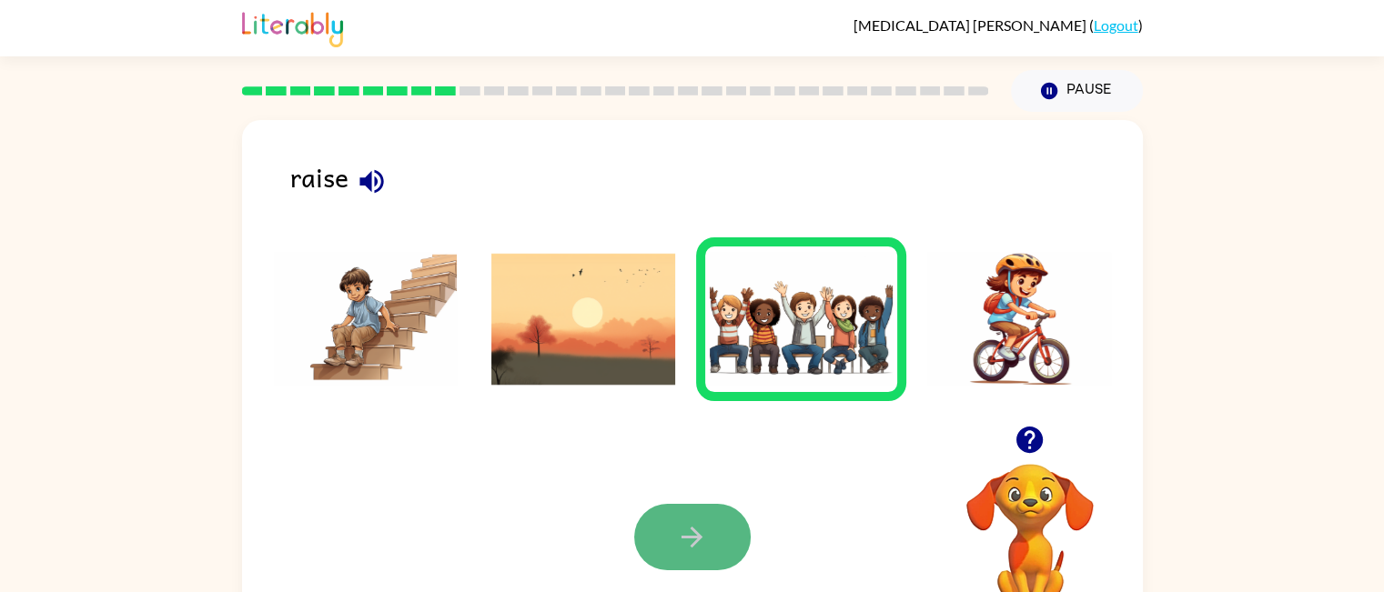
click at [709, 552] on button "button" at bounding box center [692, 537] width 116 height 66
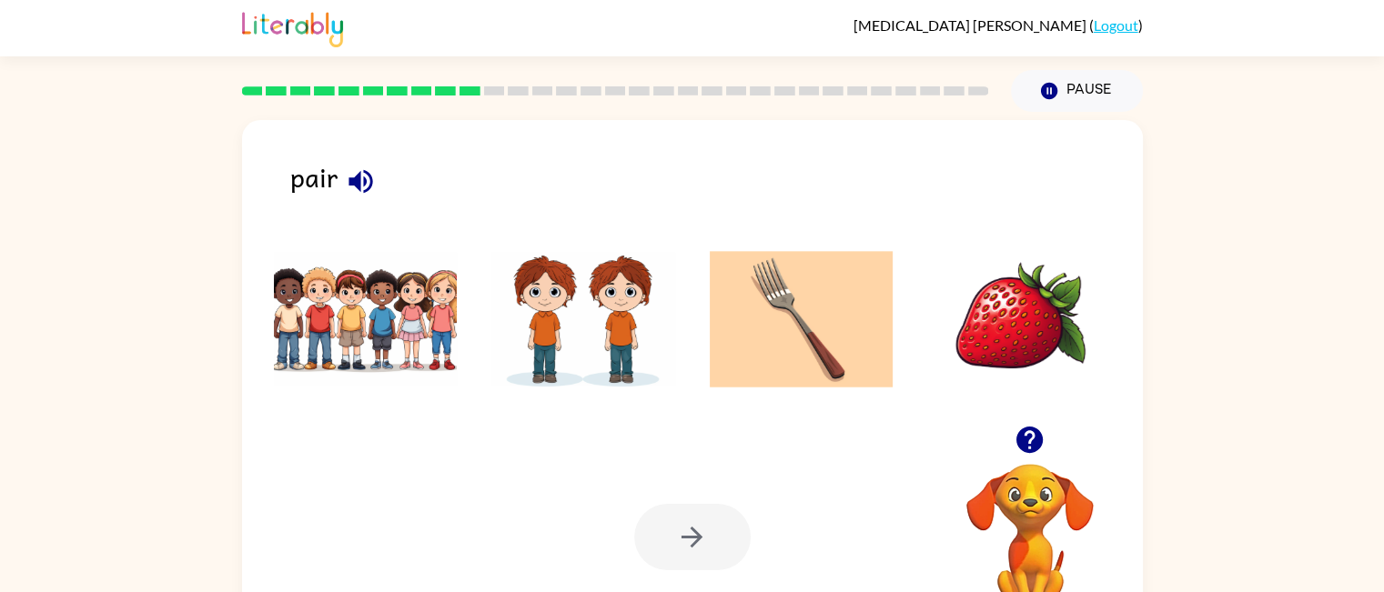
click at [626, 345] on img at bounding box center [583, 319] width 184 height 136
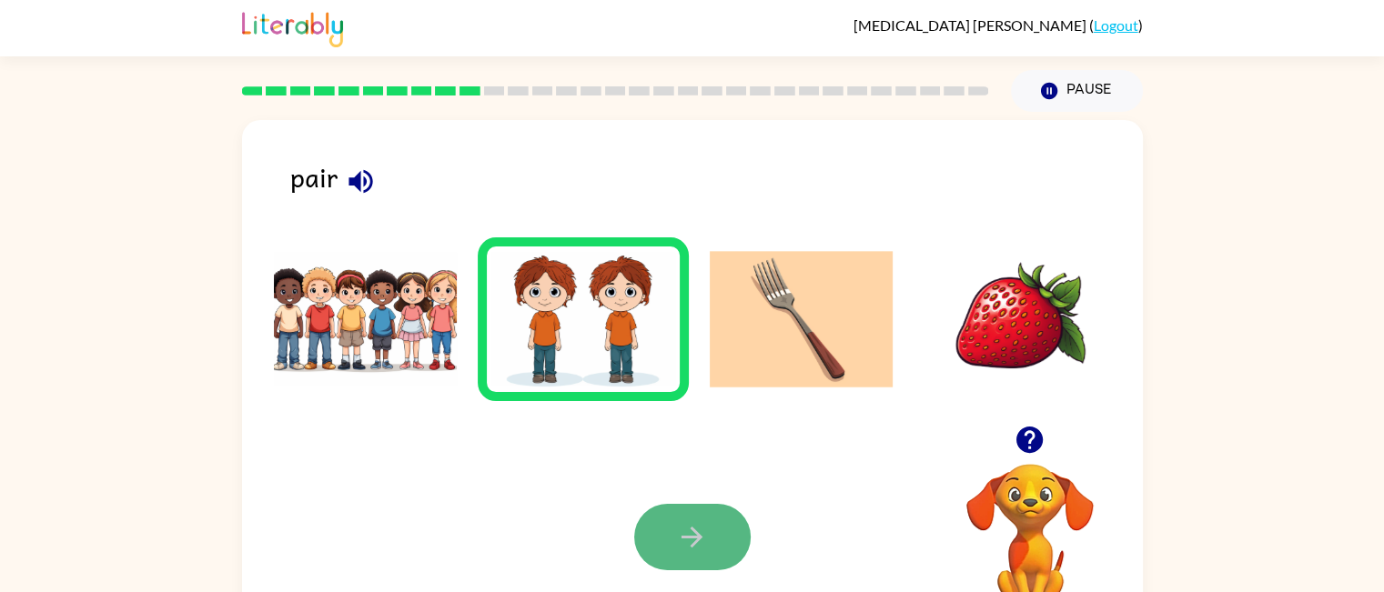
click at [656, 538] on button "button" at bounding box center [692, 537] width 116 height 66
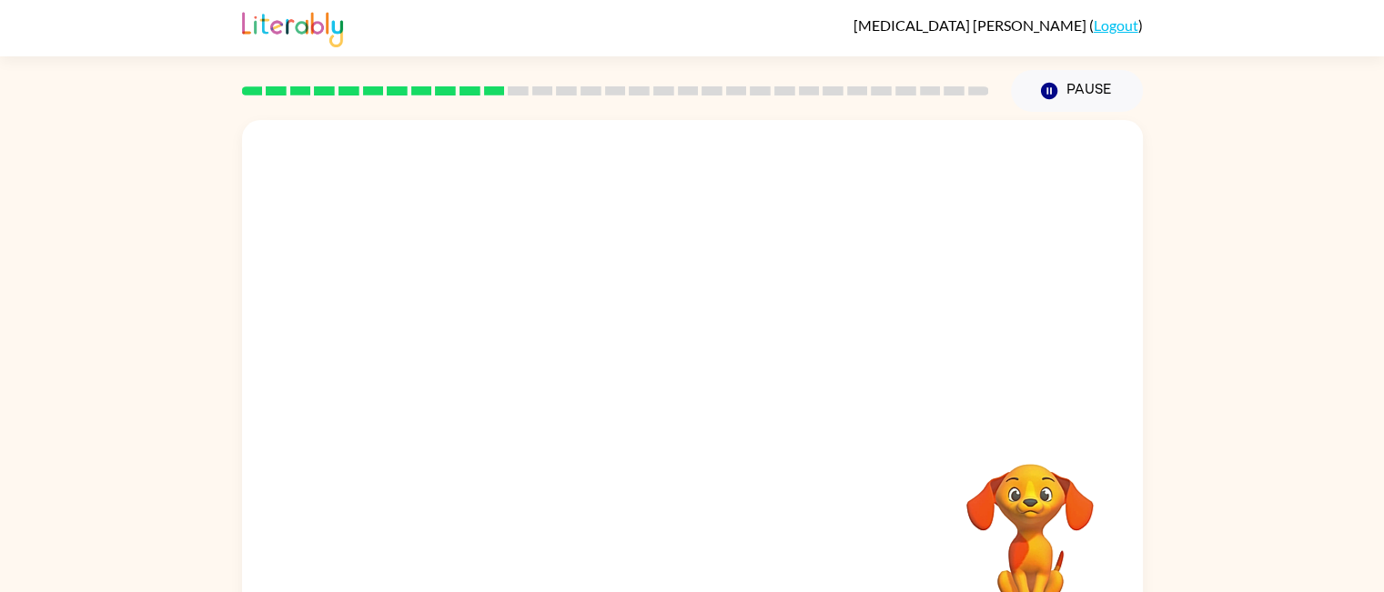
click at [484, 352] on video "Your browser must support playing .mp4 files to use Literably. Please try using…" at bounding box center [692, 273] width 901 height 306
click at [727, 367] on button "button" at bounding box center [692, 389] width 116 height 66
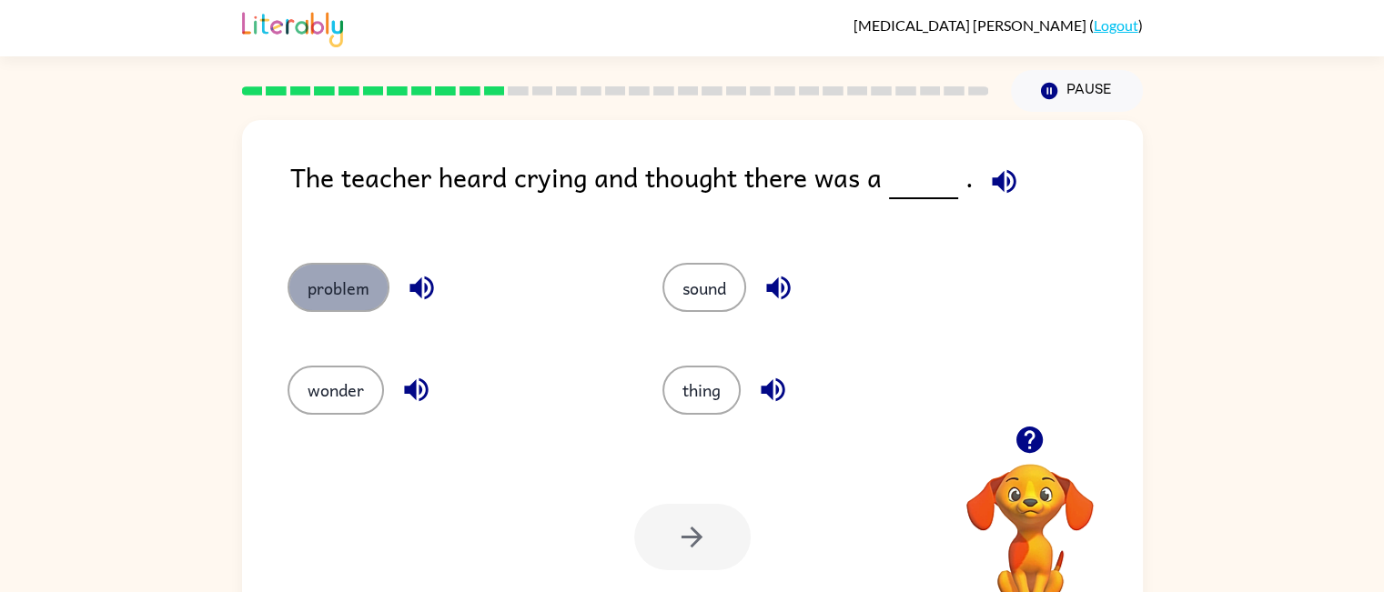
click at [327, 268] on button "problem" at bounding box center [338, 287] width 102 height 49
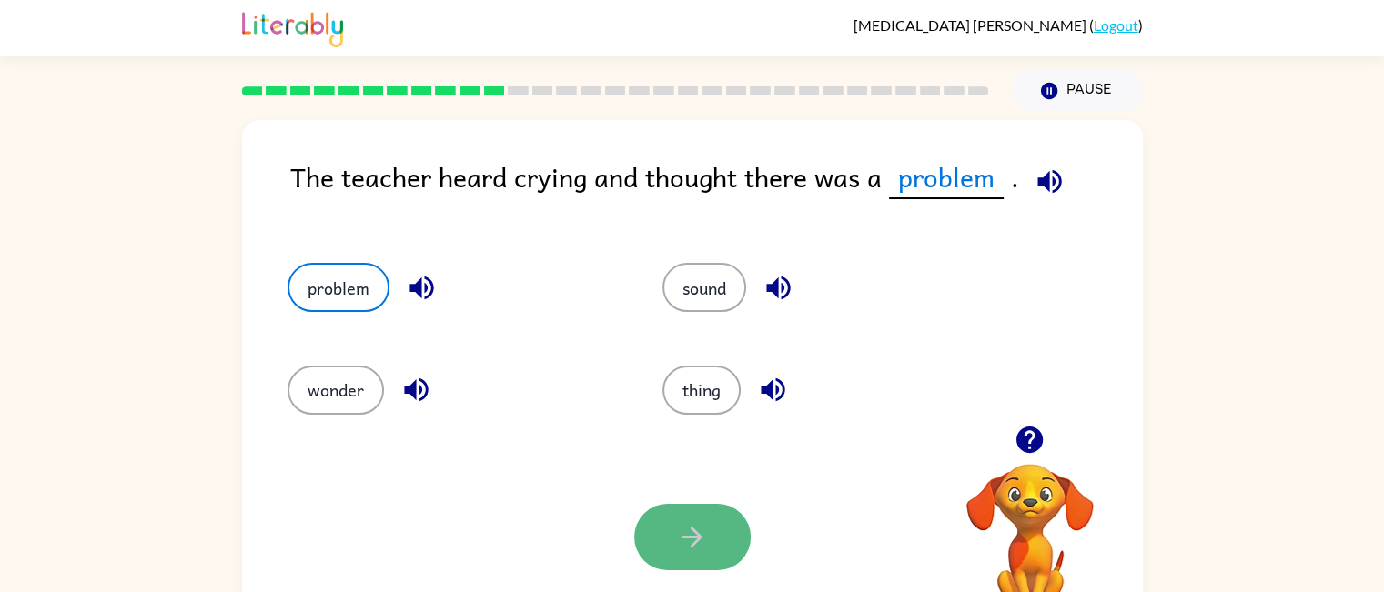
click at [710, 538] on button "button" at bounding box center [692, 537] width 116 height 66
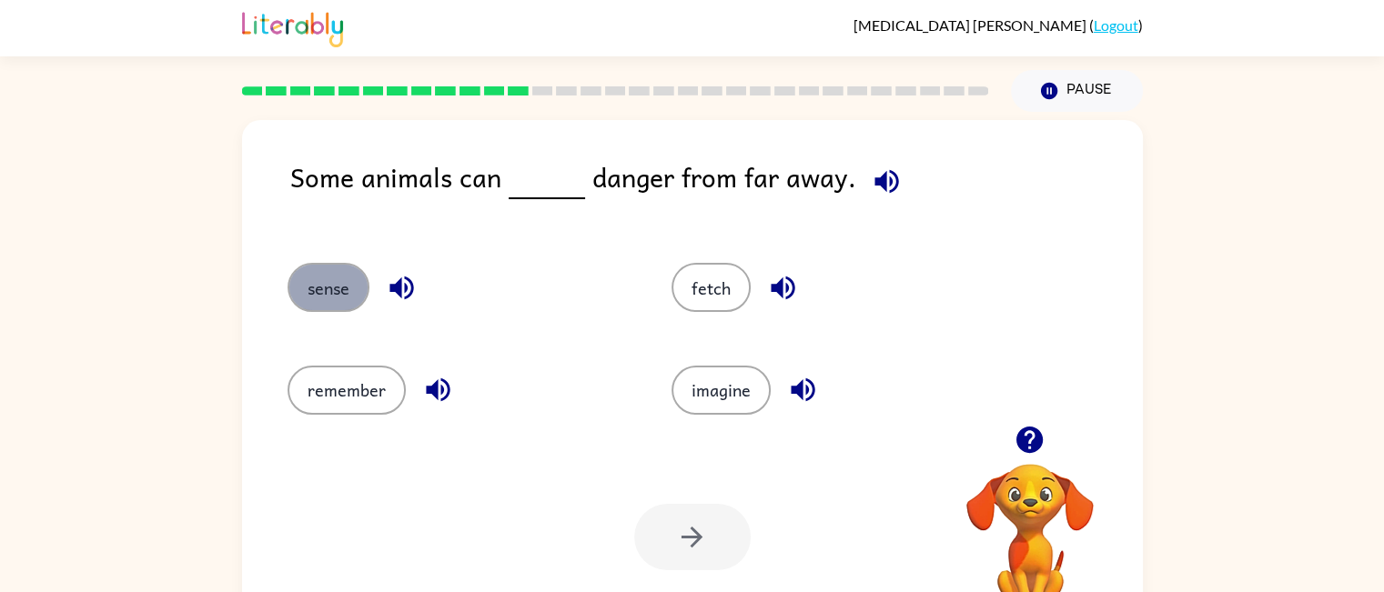
click at [337, 308] on button "sense" at bounding box center [328, 287] width 82 height 49
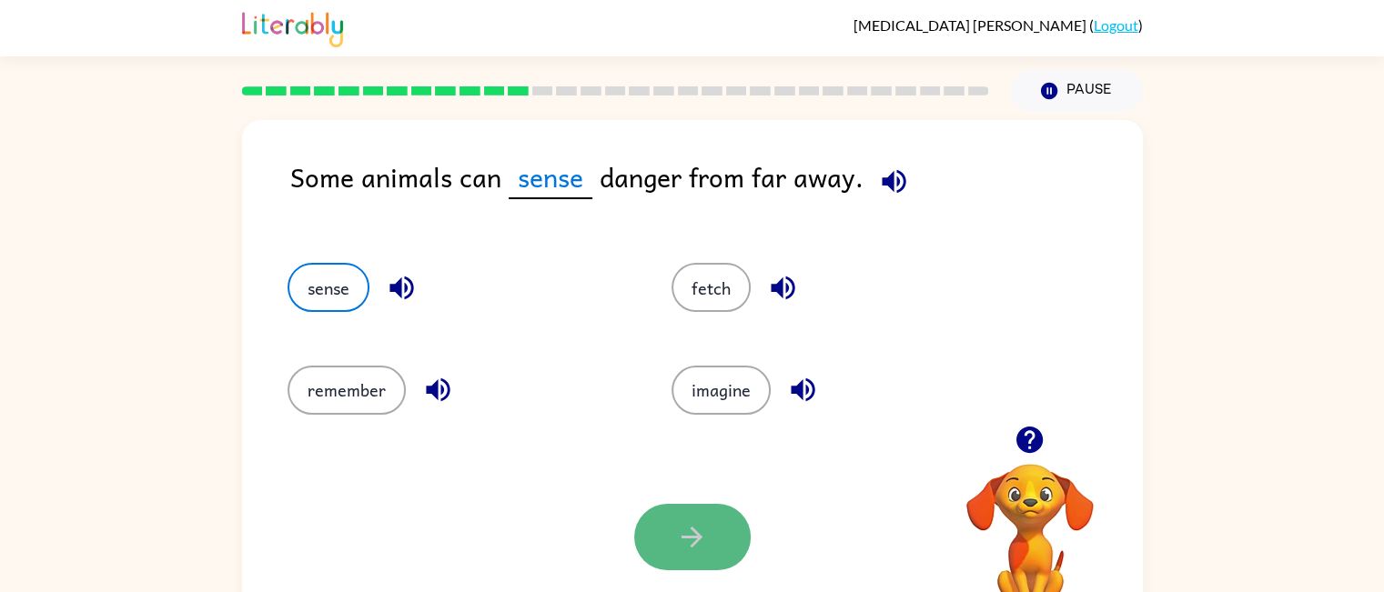
click at [710, 541] on button "button" at bounding box center [692, 537] width 116 height 66
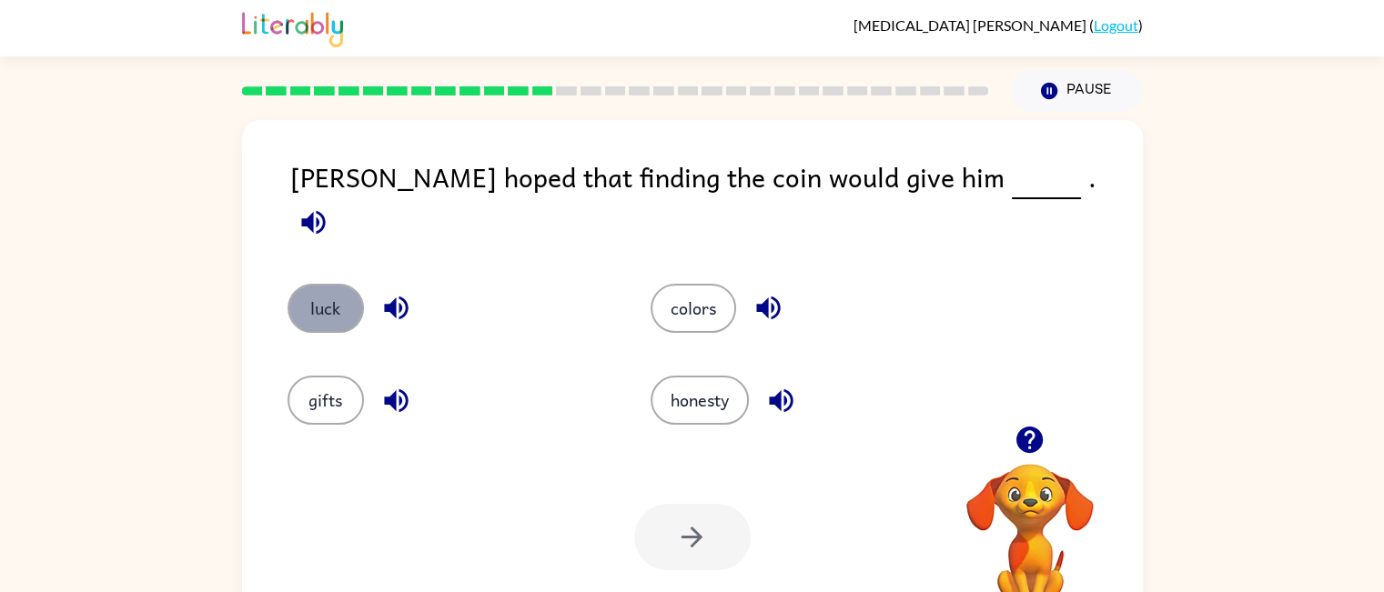
click at [316, 312] on button "luck" at bounding box center [325, 308] width 76 height 49
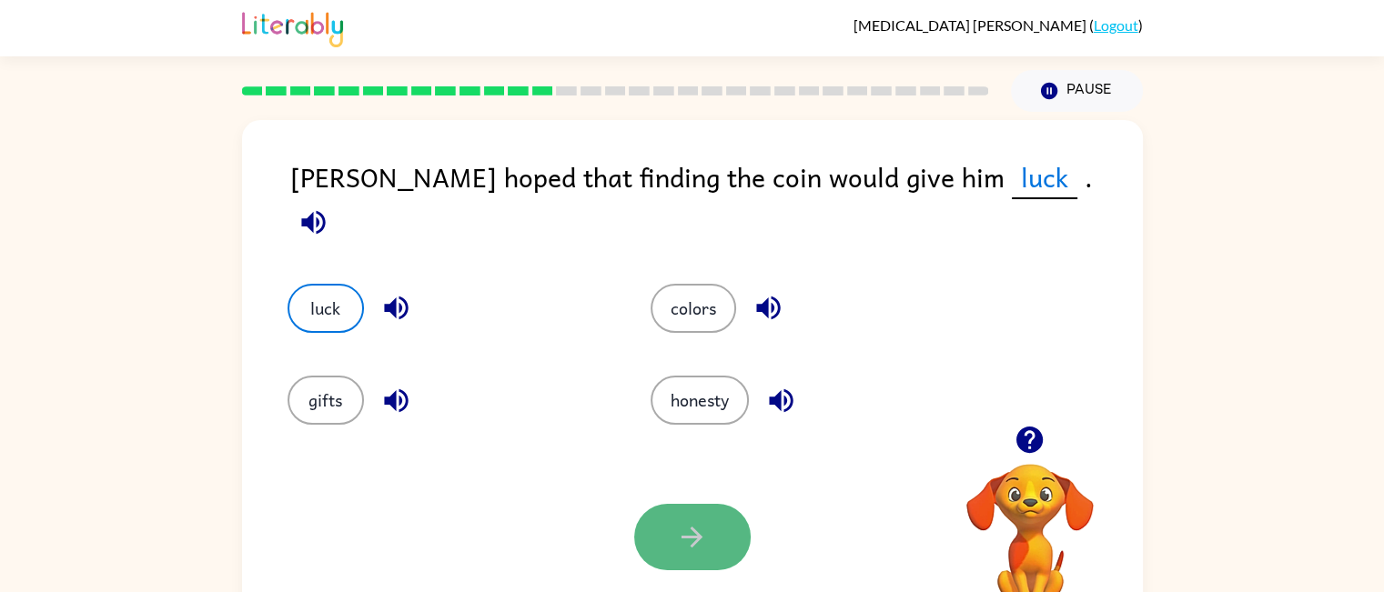
click at [677, 519] on button "button" at bounding box center [692, 537] width 116 height 66
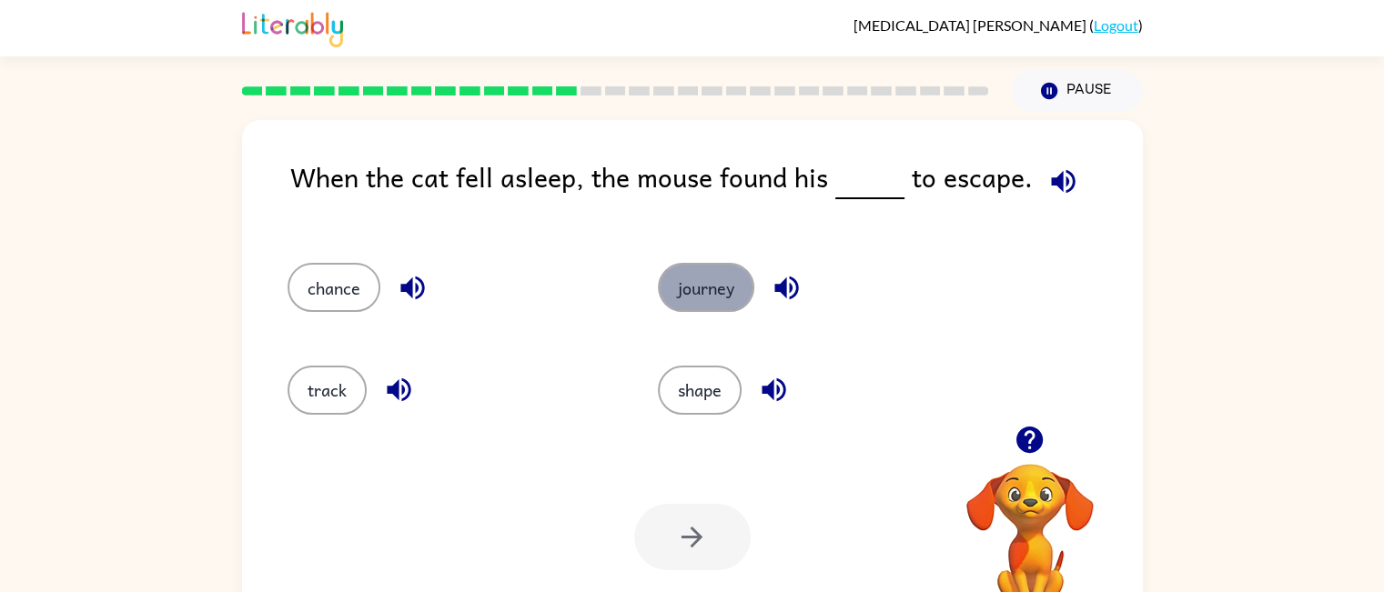
click at [700, 298] on button "journey" at bounding box center [706, 287] width 96 height 49
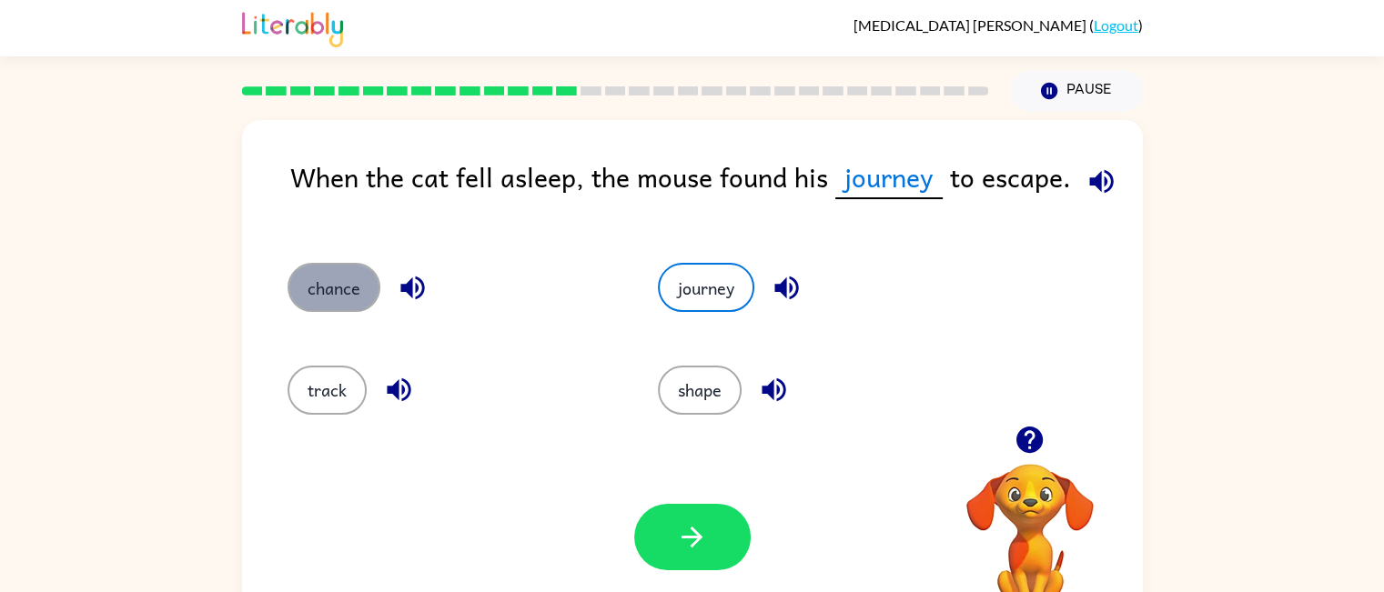
click at [300, 297] on button "chance" at bounding box center [333, 287] width 93 height 49
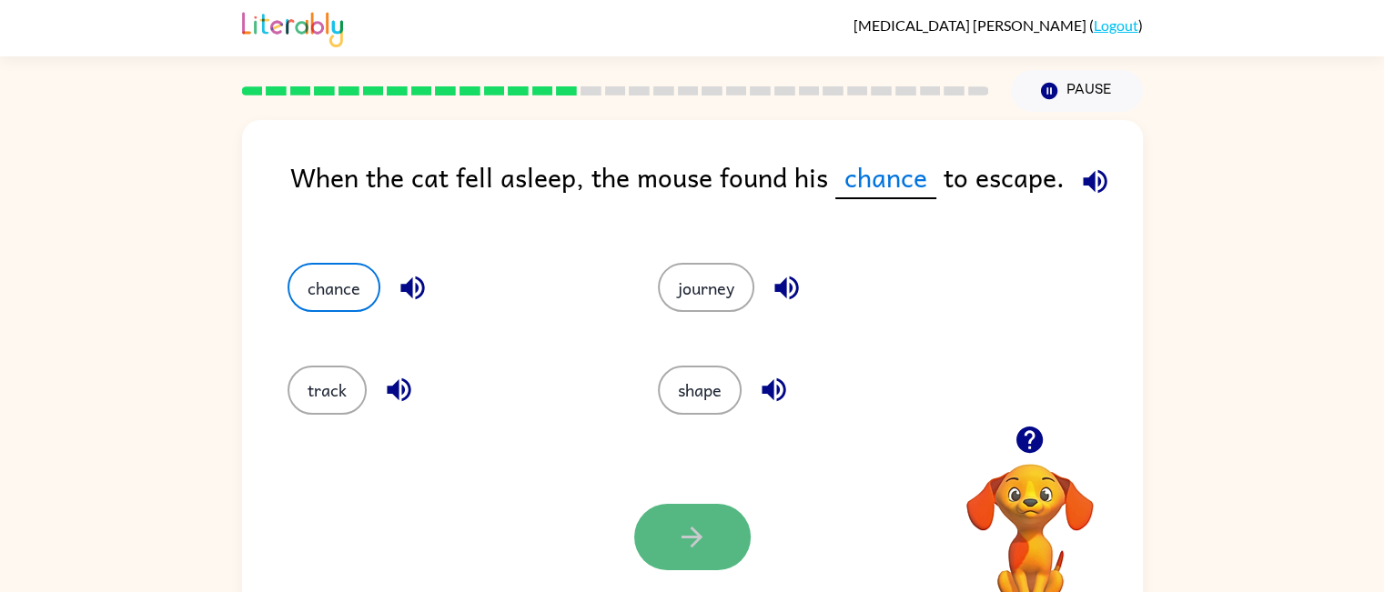
click at [701, 510] on button "button" at bounding box center [692, 537] width 116 height 66
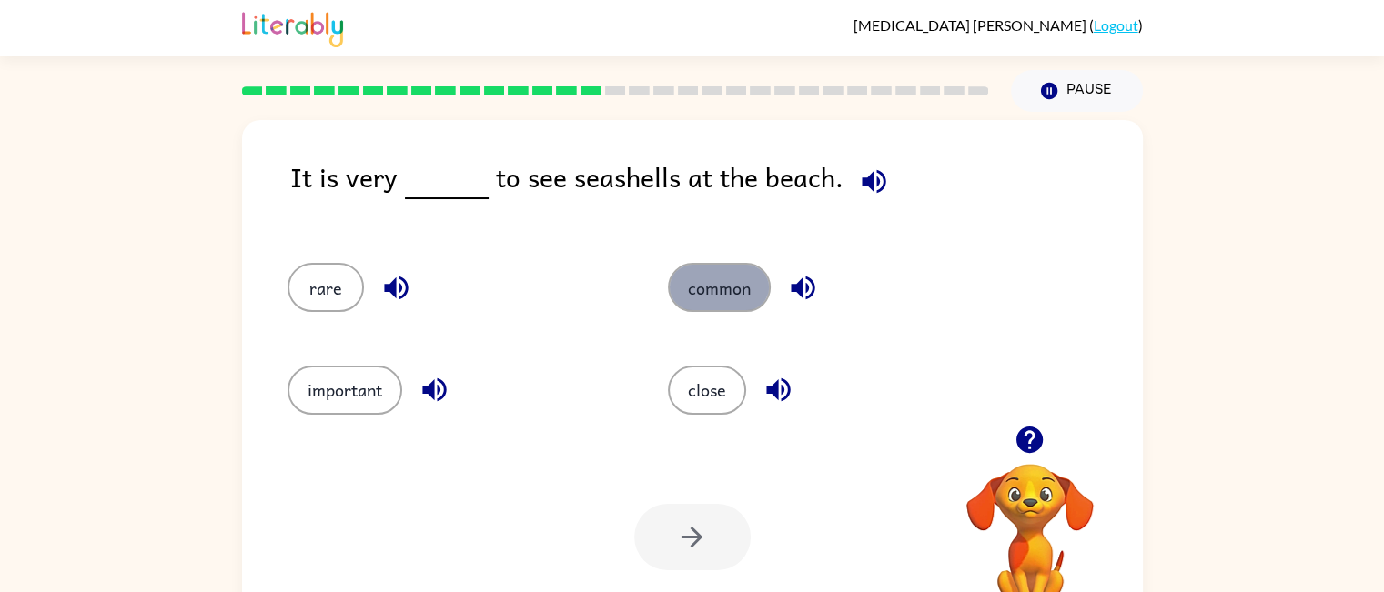
click at [757, 277] on button "common" at bounding box center [719, 287] width 103 height 49
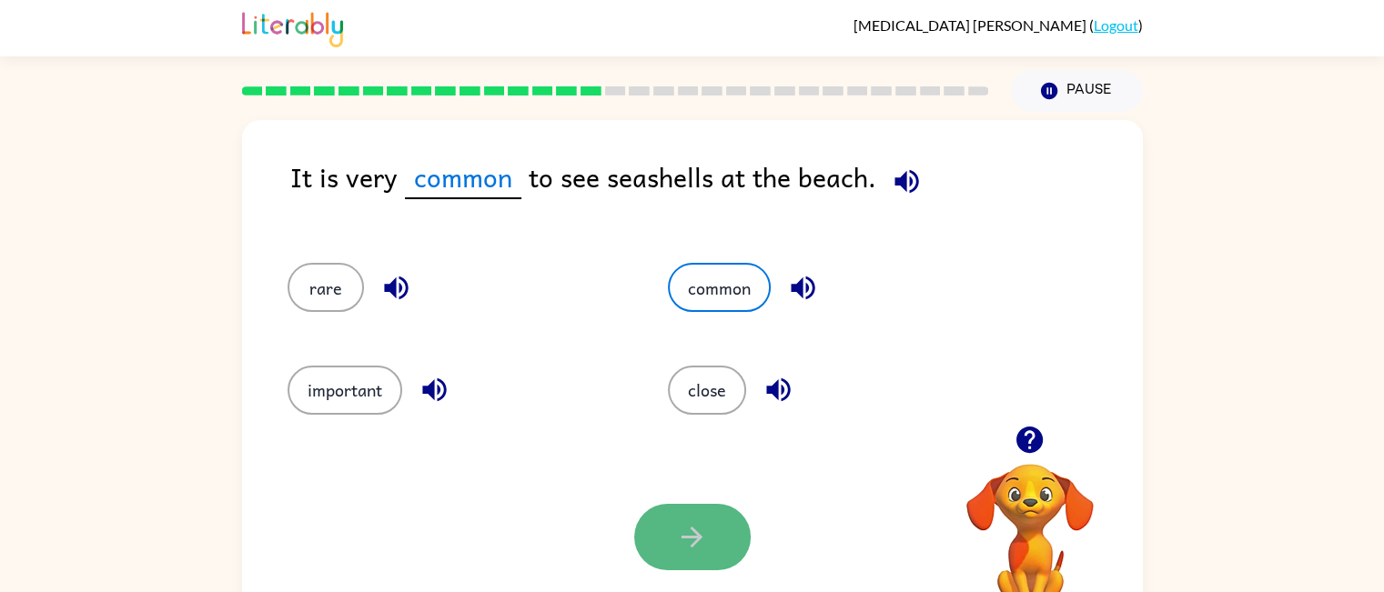
click at [684, 544] on icon "button" at bounding box center [692, 537] width 32 height 32
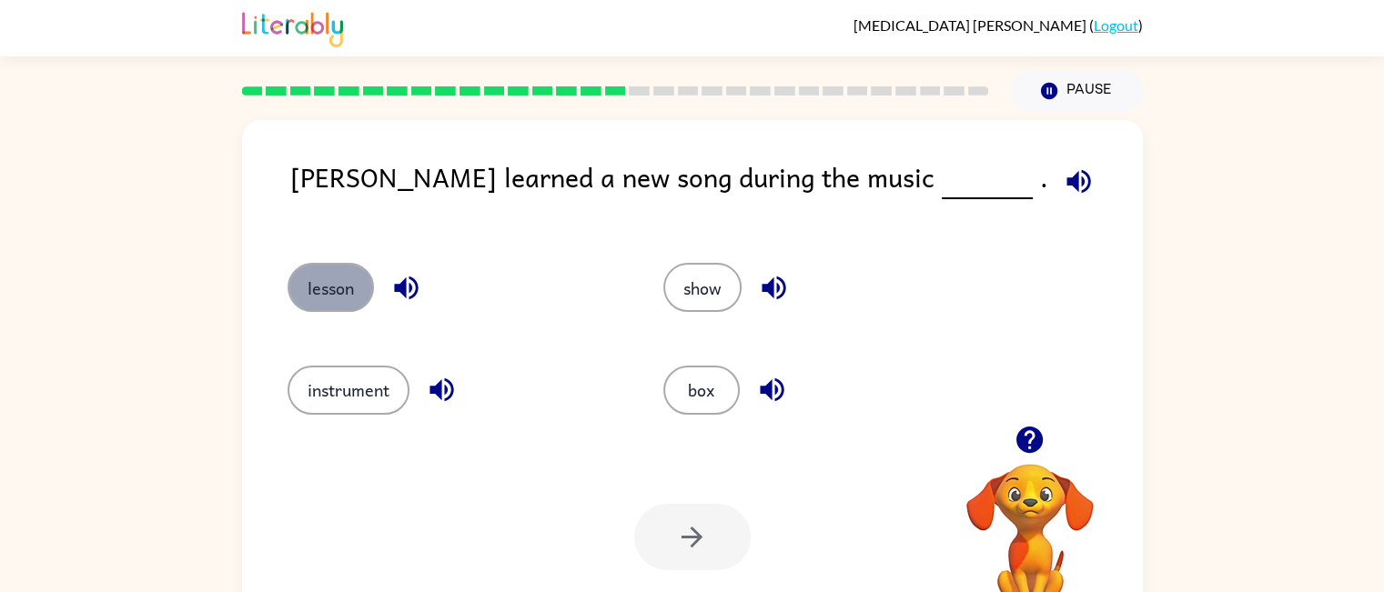
click at [333, 285] on button "lesson" at bounding box center [330, 287] width 86 height 49
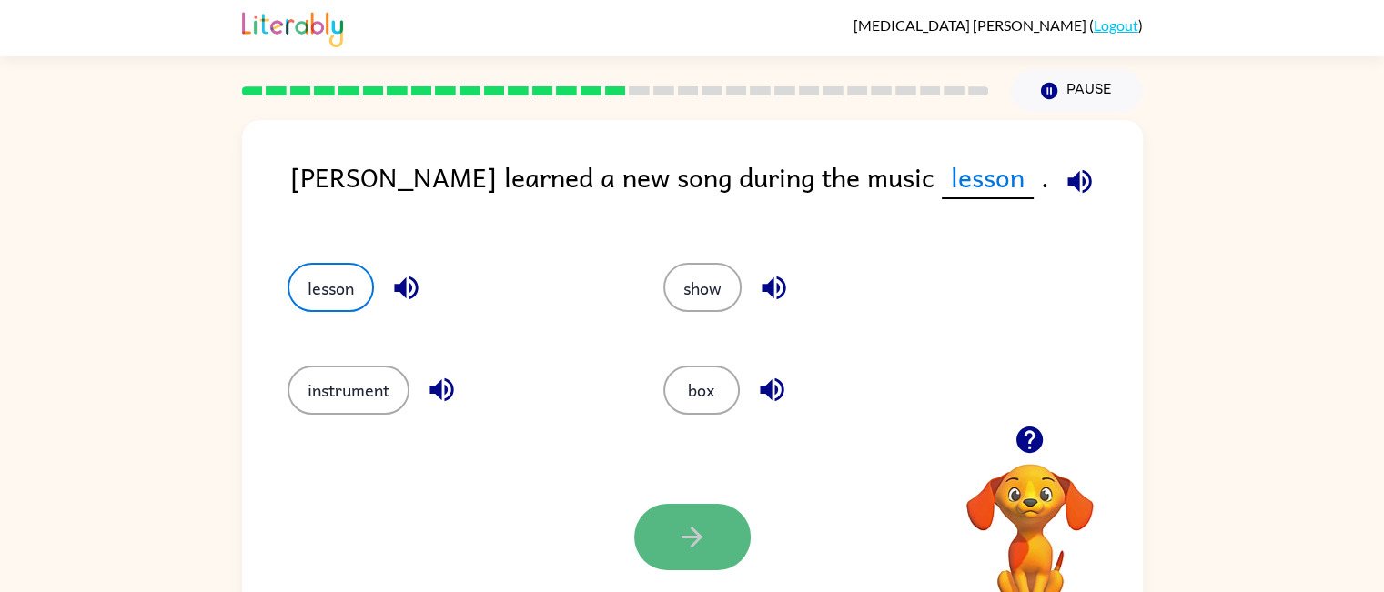
click at [697, 532] on icon "button" at bounding box center [692, 537] width 32 height 32
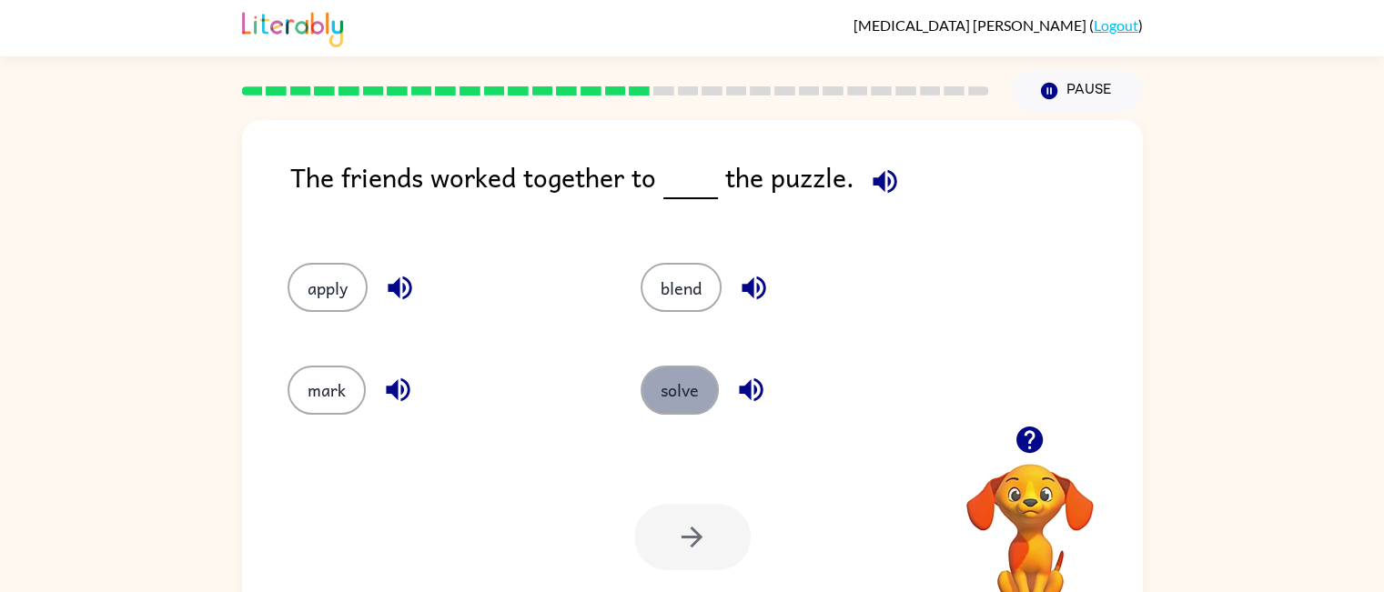
click at [675, 397] on button "solve" at bounding box center [679, 390] width 78 height 49
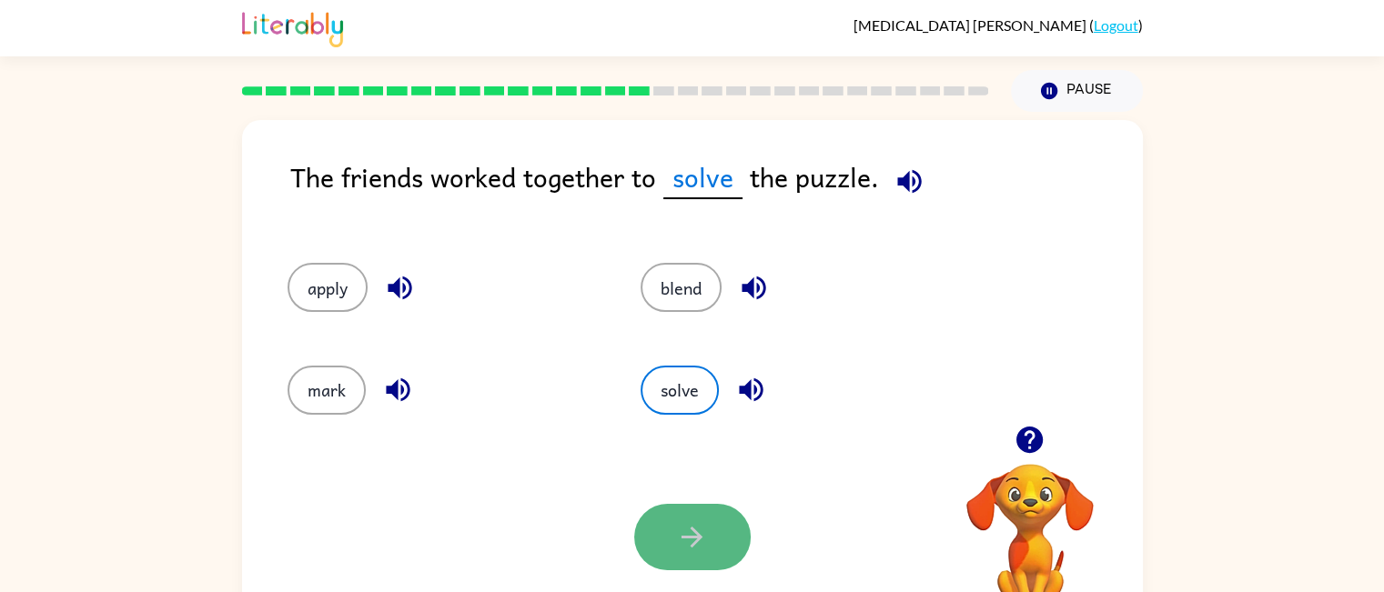
click at [673, 545] on button "button" at bounding box center [692, 537] width 116 height 66
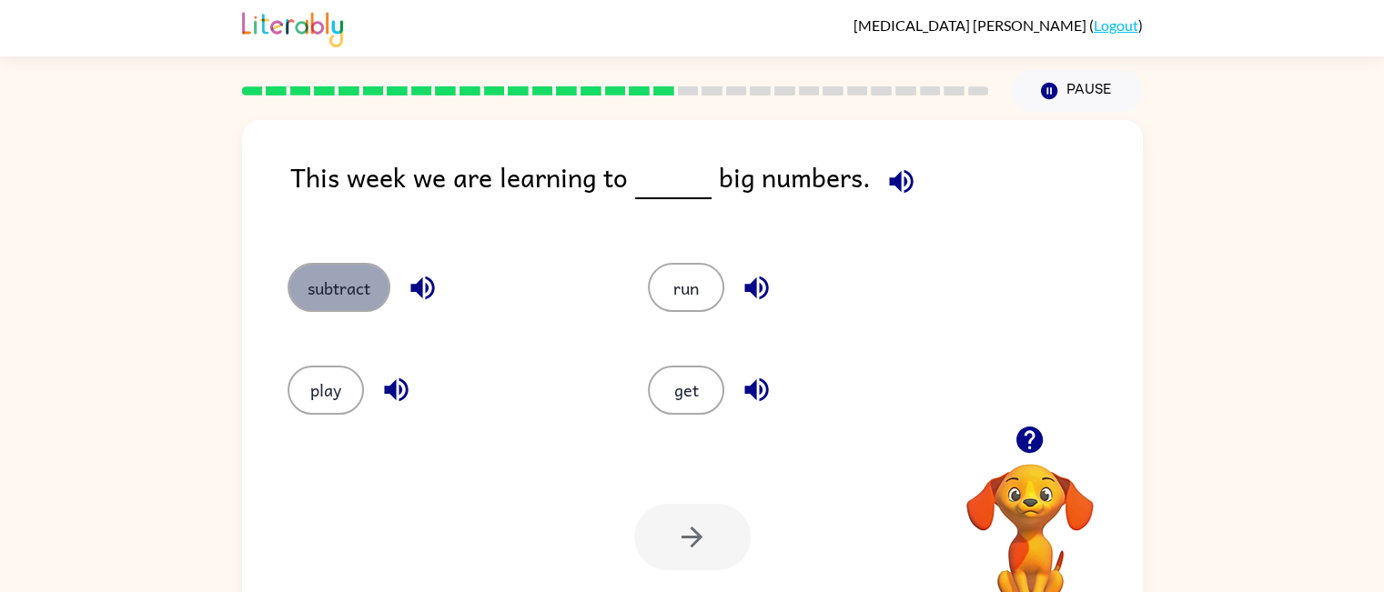
click at [345, 279] on button "subtract" at bounding box center [338, 287] width 103 height 49
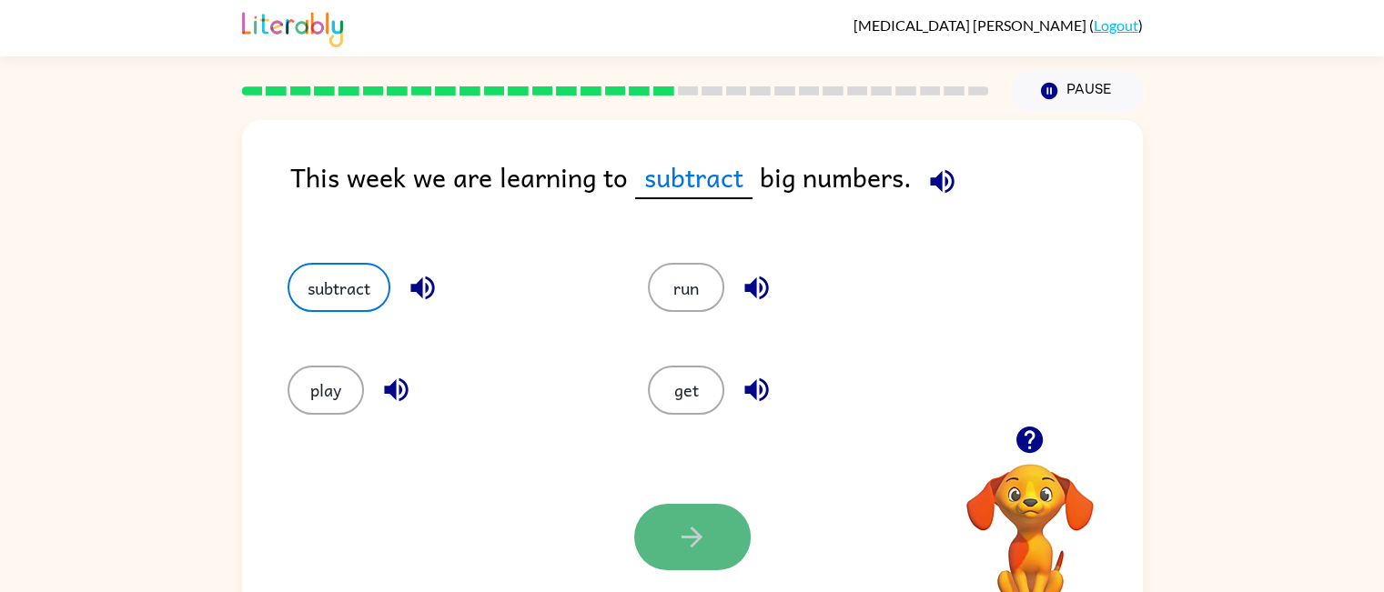
click at [673, 546] on button "button" at bounding box center [692, 537] width 116 height 66
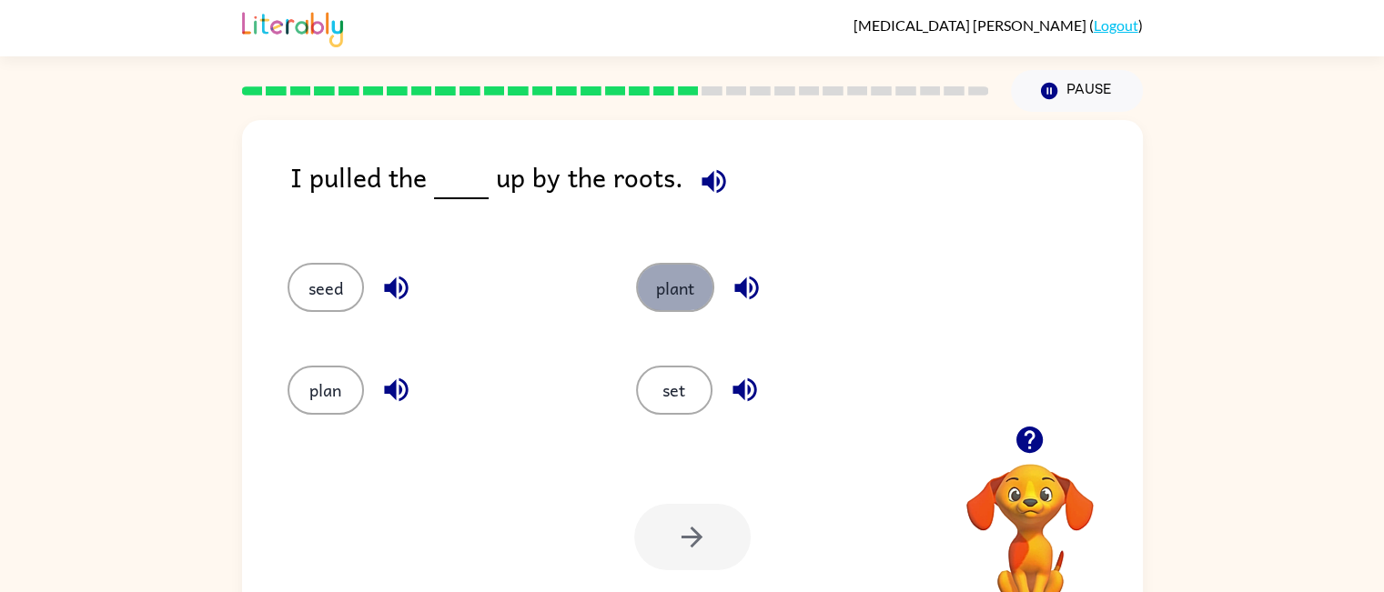
click at [674, 308] on button "plant" at bounding box center [675, 287] width 78 height 49
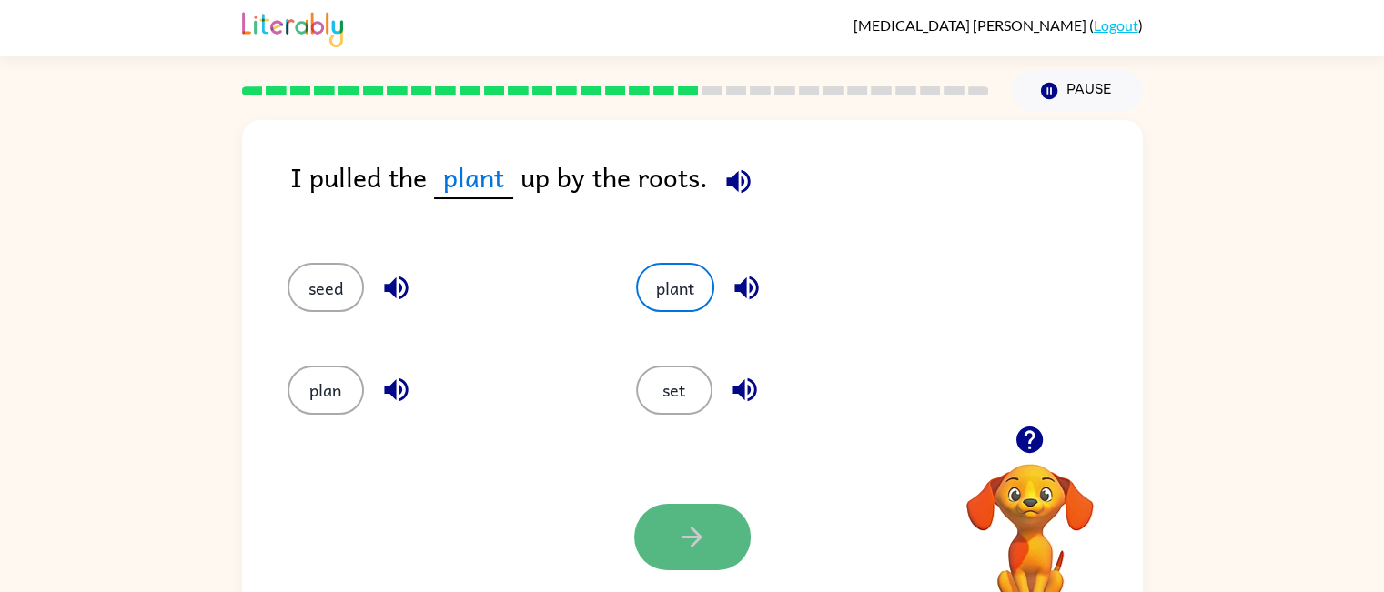
click at [698, 539] on icon "button" at bounding box center [691, 537] width 21 height 21
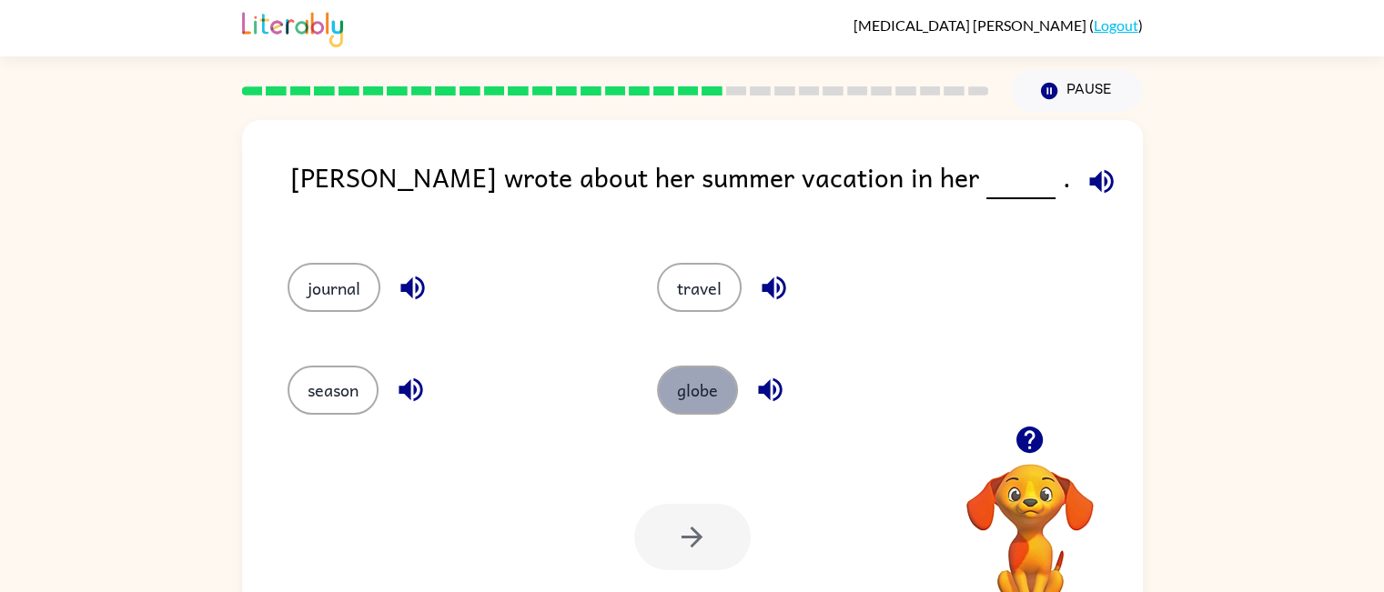
click at [705, 379] on button "globe" at bounding box center [697, 390] width 81 height 49
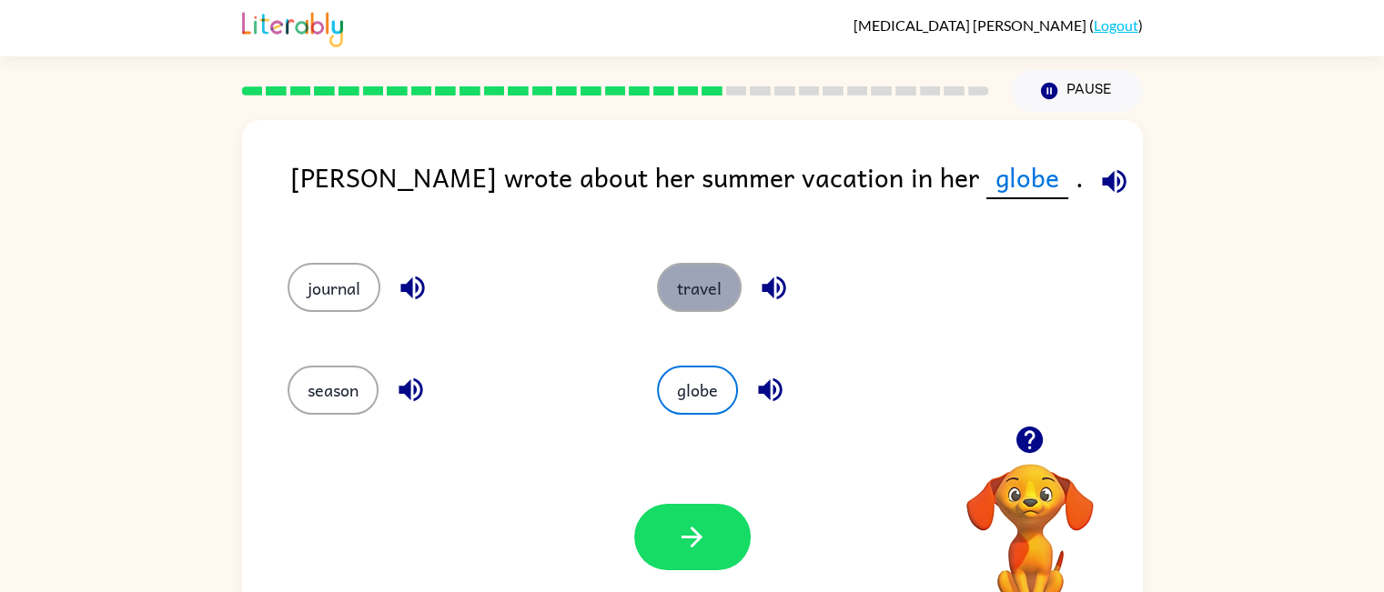
click at [684, 278] on button "travel" at bounding box center [699, 287] width 85 height 49
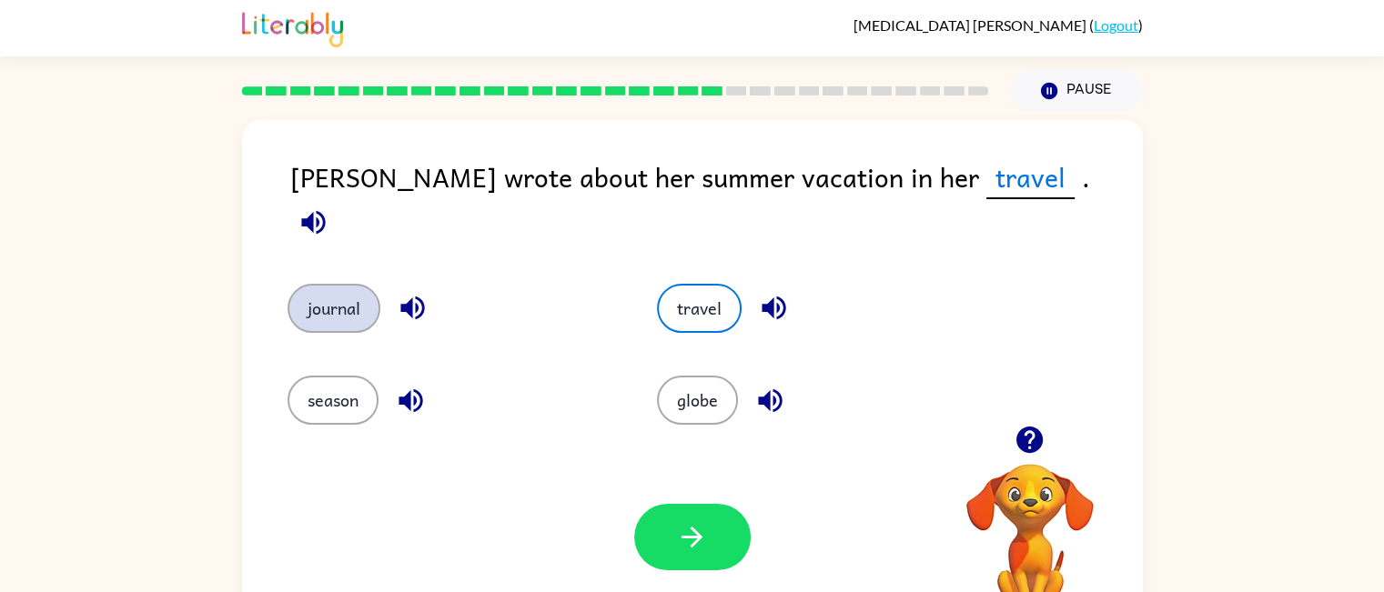
click at [320, 284] on button "journal" at bounding box center [333, 308] width 93 height 49
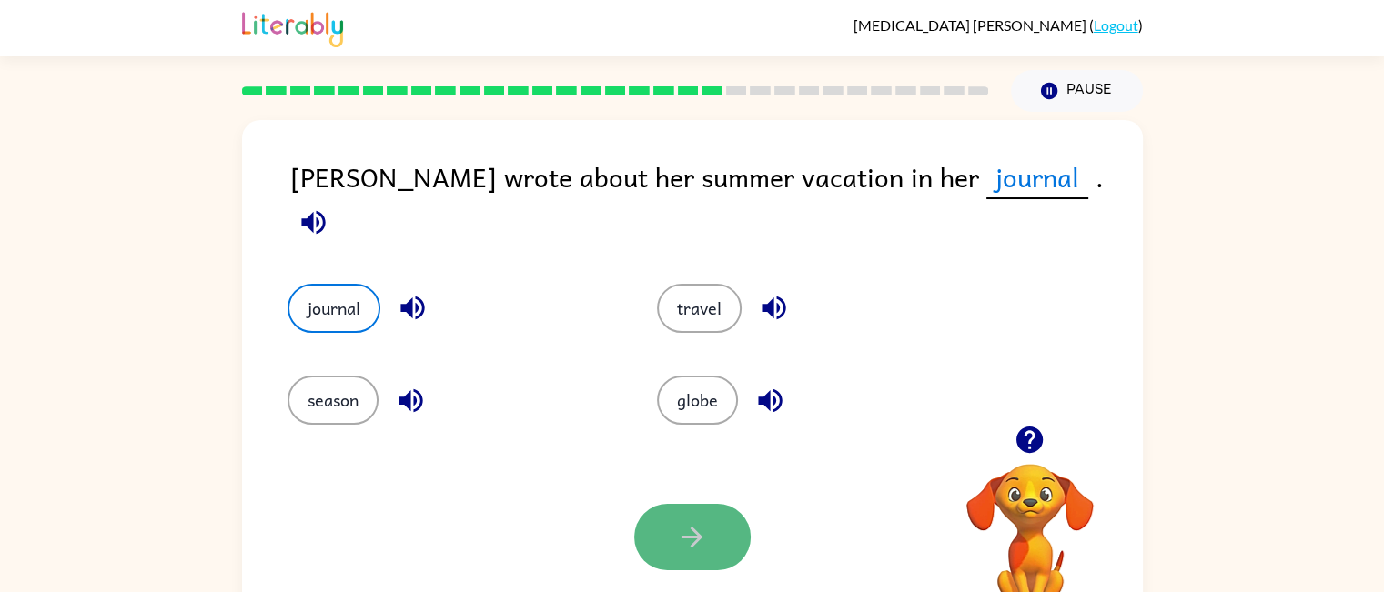
click at [699, 541] on icon "button" at bounding box center [692, 537] width 32 height 32
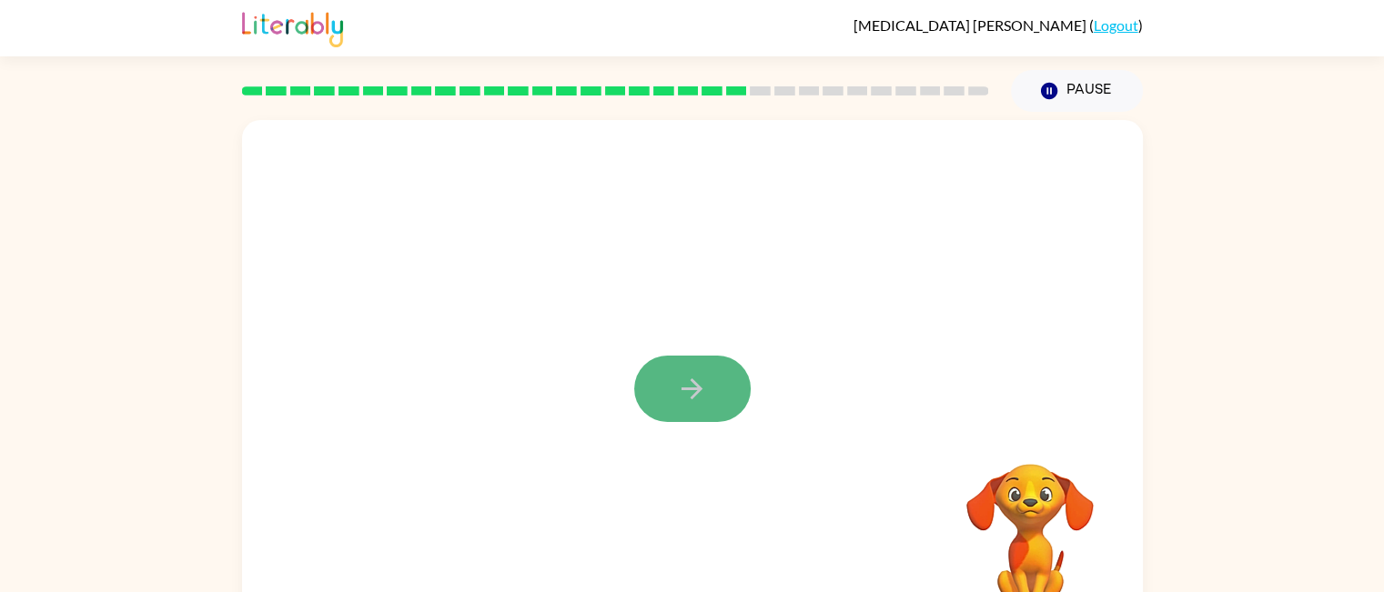
click at [694, 363] on button "button" at bounding box center [692, 389] width 116 height 66
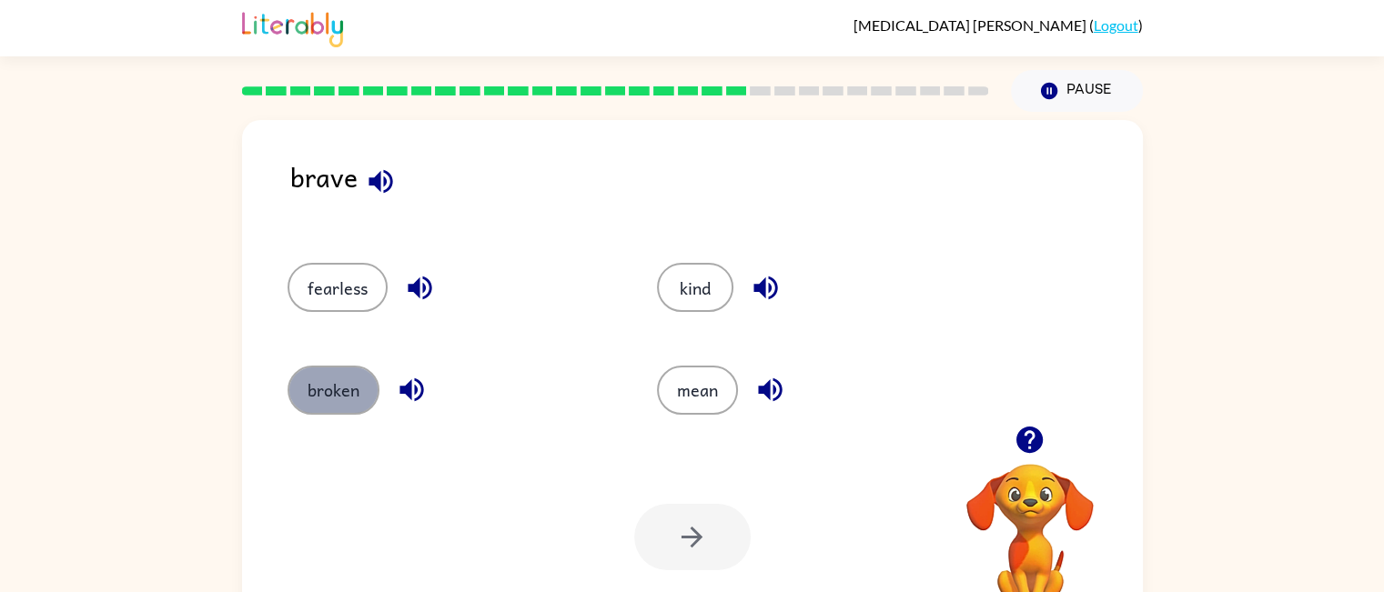
click at [360, 400] on button "broken" at bounding box center [333, 390] width 92 height 49
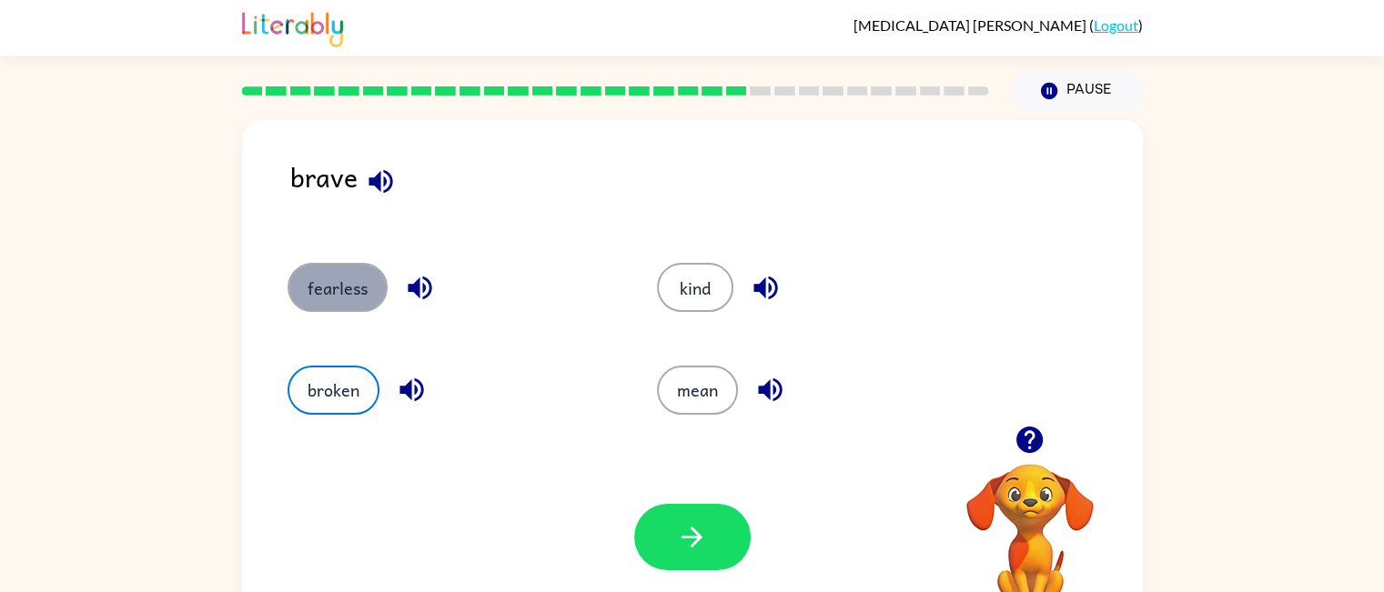
click at [331, 285] on button "fearless" at bounding box center [337, 287] width 100 height 49
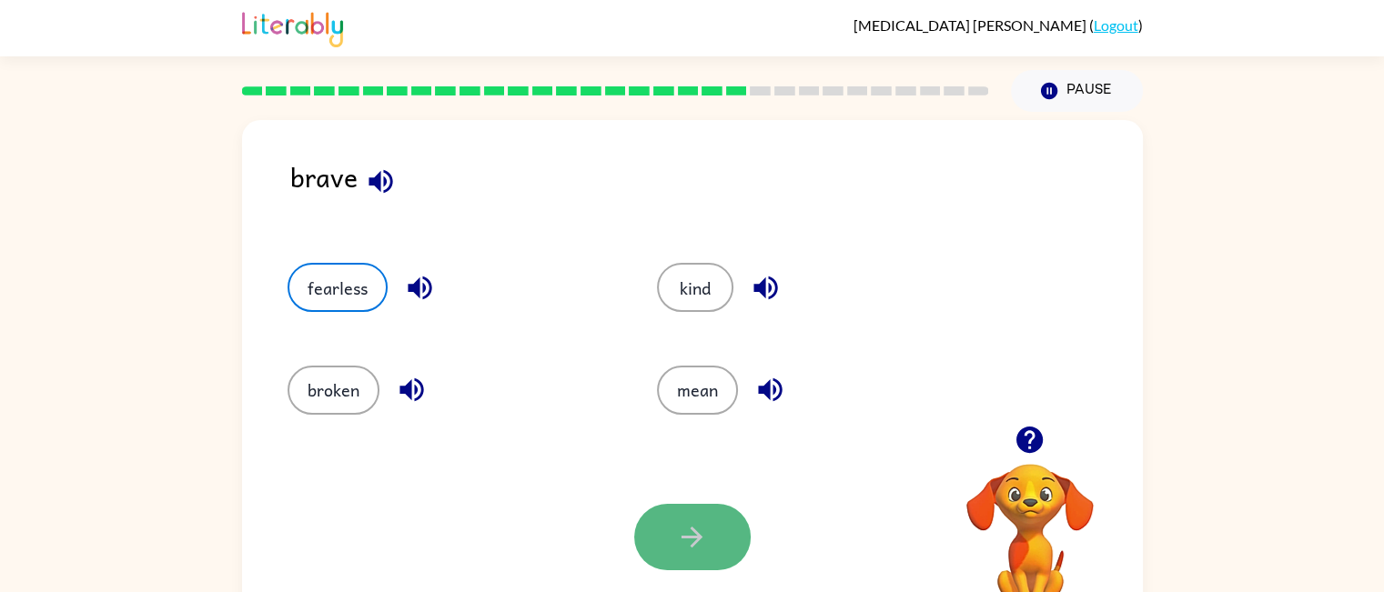
click at [669, 528] on button "button" at bounding box center [692, 537] width 116 height 66
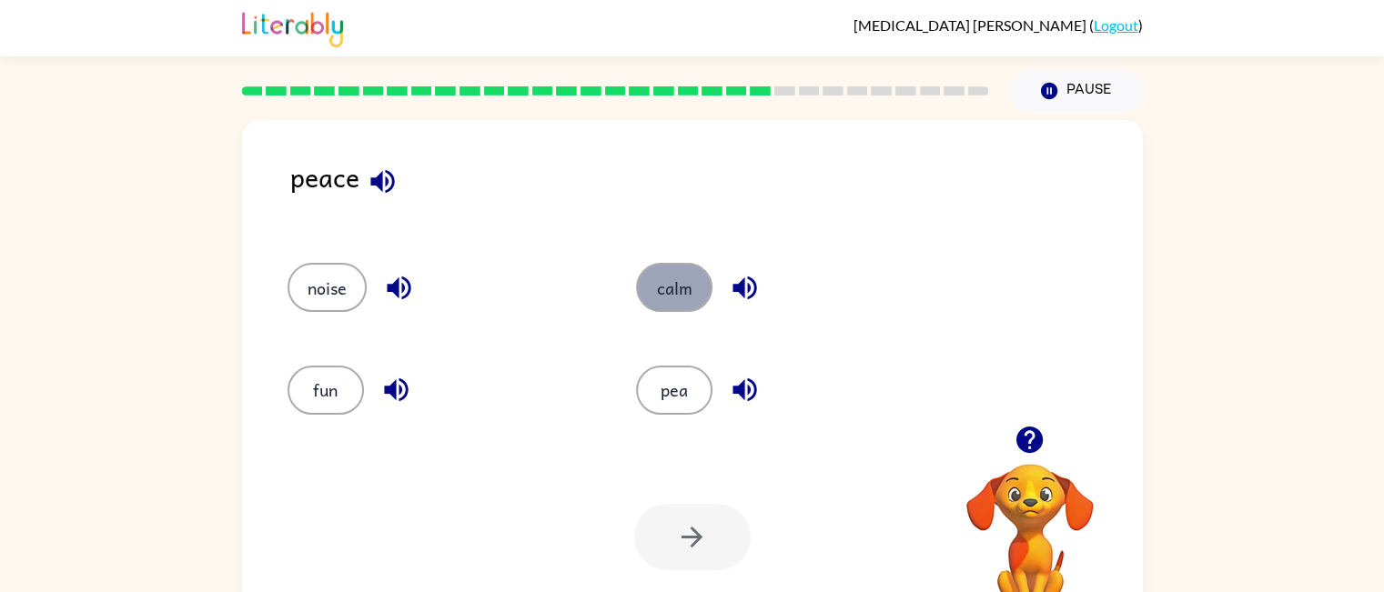
click at [661, 297] on button "calm" at bounding box center [674, 287] width 76 height 49
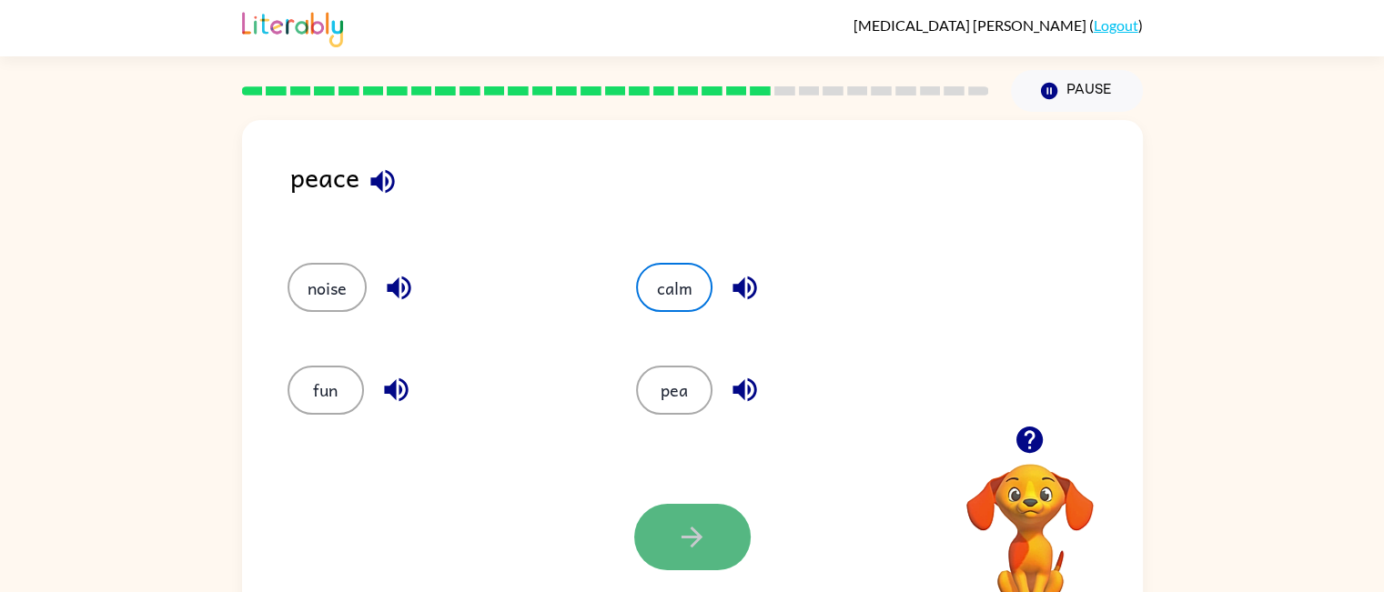
click at [674, 549] on button "button" at bounding box center [692, 537] width 116 height 66
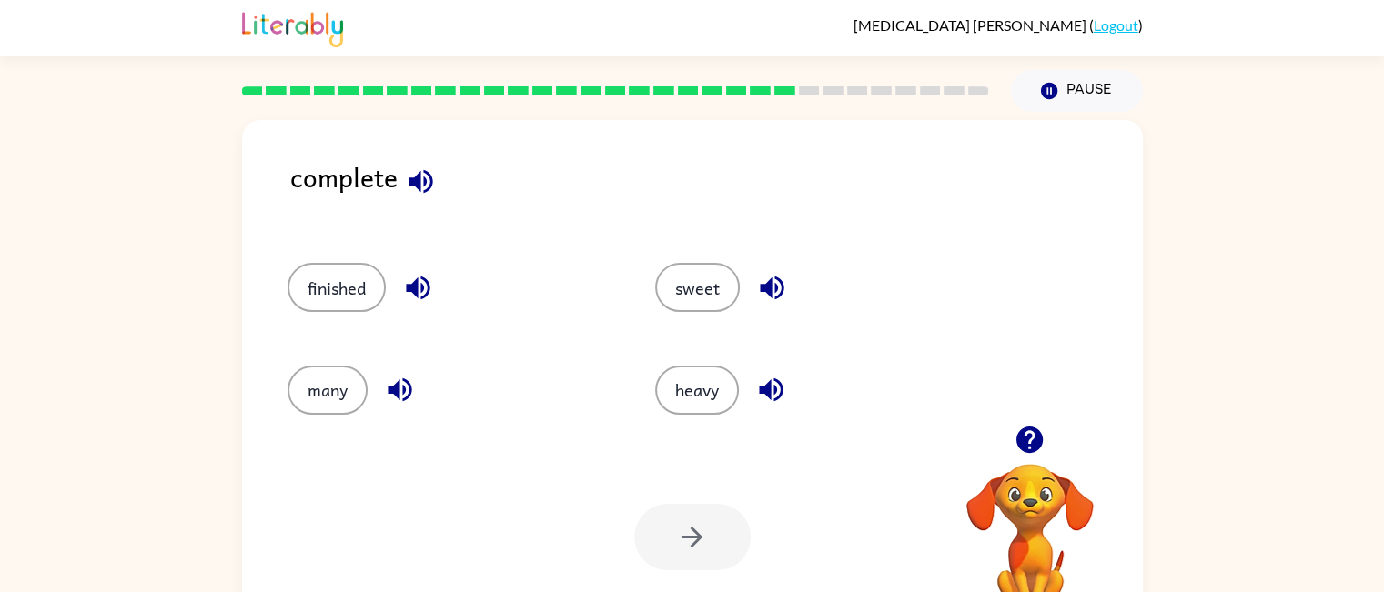
drag, startPoint x: 343, startPoint y: 306, endPoint x: 564, endPoint y: 498, distance: 292.7
click at [564, 498] on div "complete finished sweet many heavy Your browser must support playing .mp4 files…" at bounding box center [692, 379] width 901 height 519
click at [342, 271] on button "finished" at bounding box center [336, 287] width 98 height 49
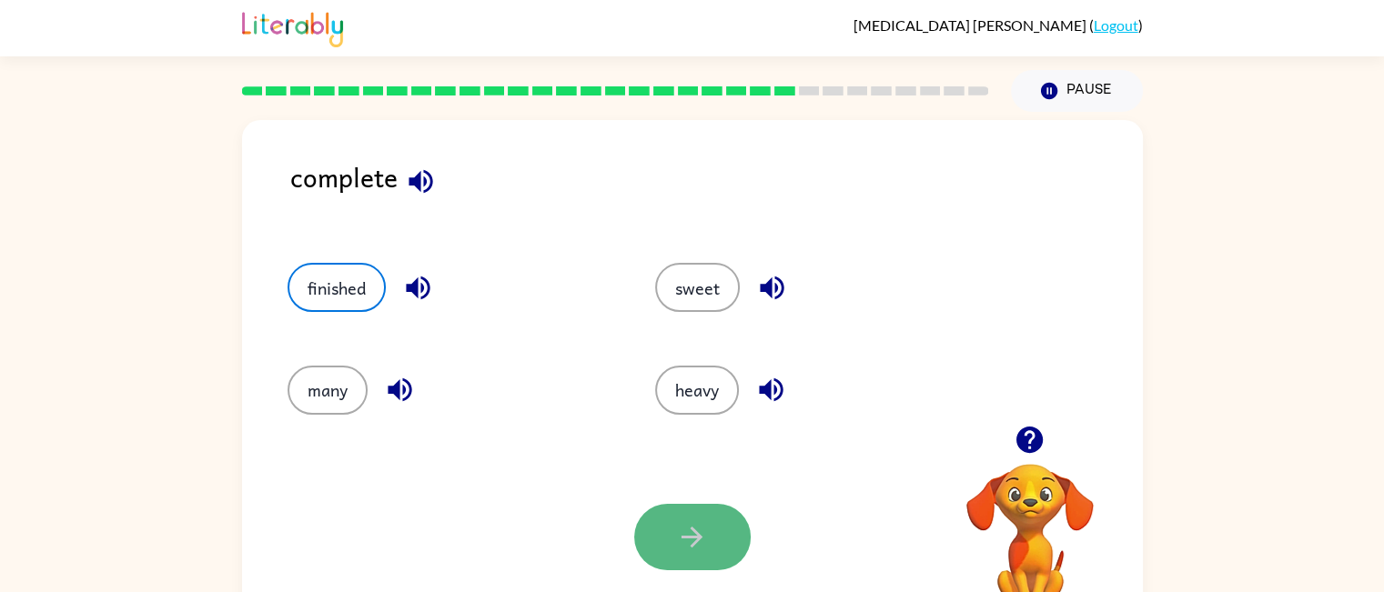
click at [701, 545] on icon "button" at bounding box center [692, 537] width 32 height 32
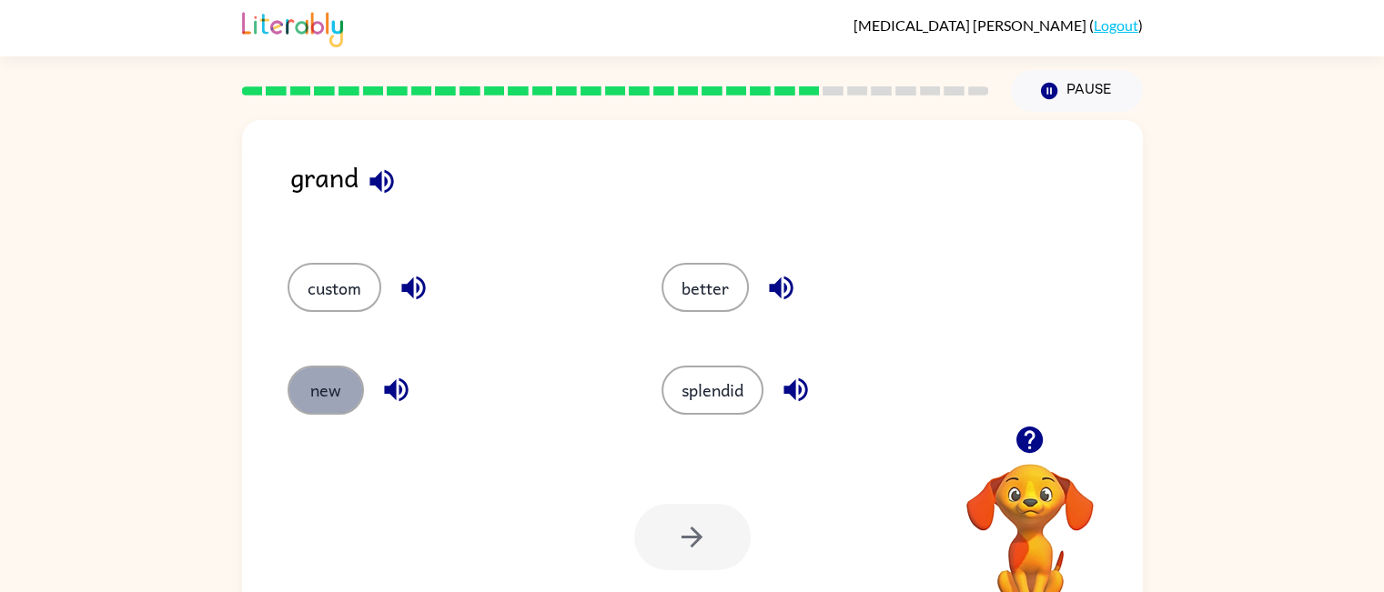
click at [302, 412] on button "new" at bounding box center [325, 390] width 76 height 49
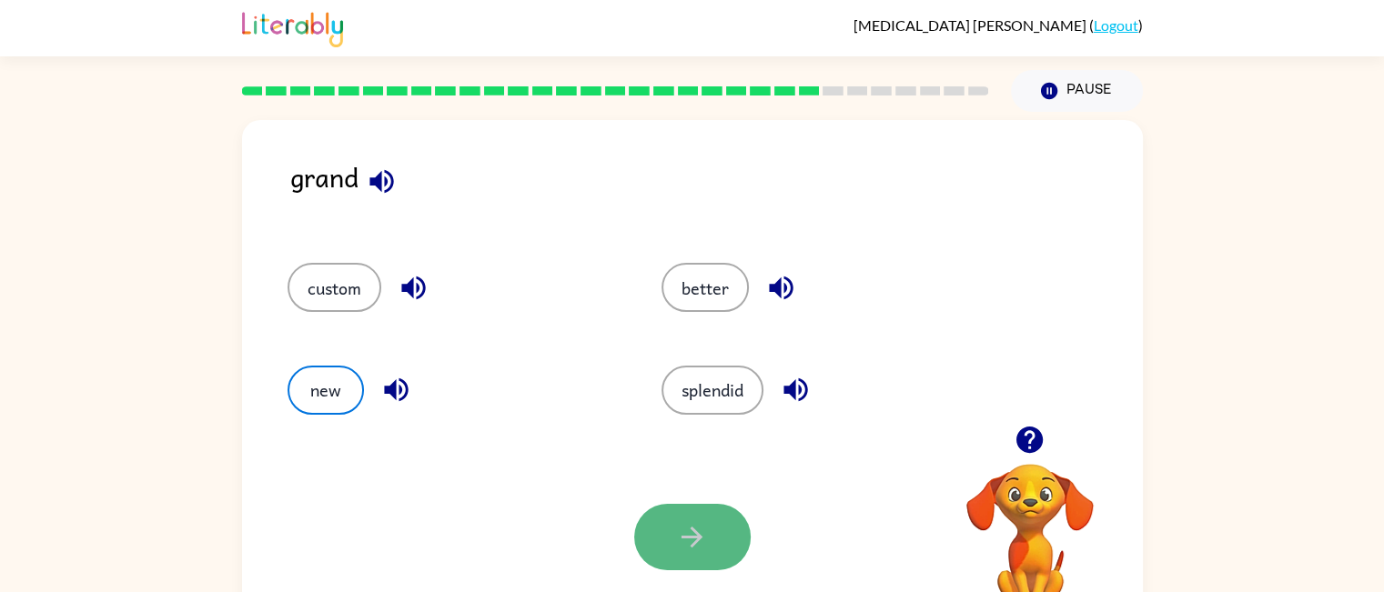
click at [683, 534] on icon "button" at bounding box center [692, 537] width 32 height 32
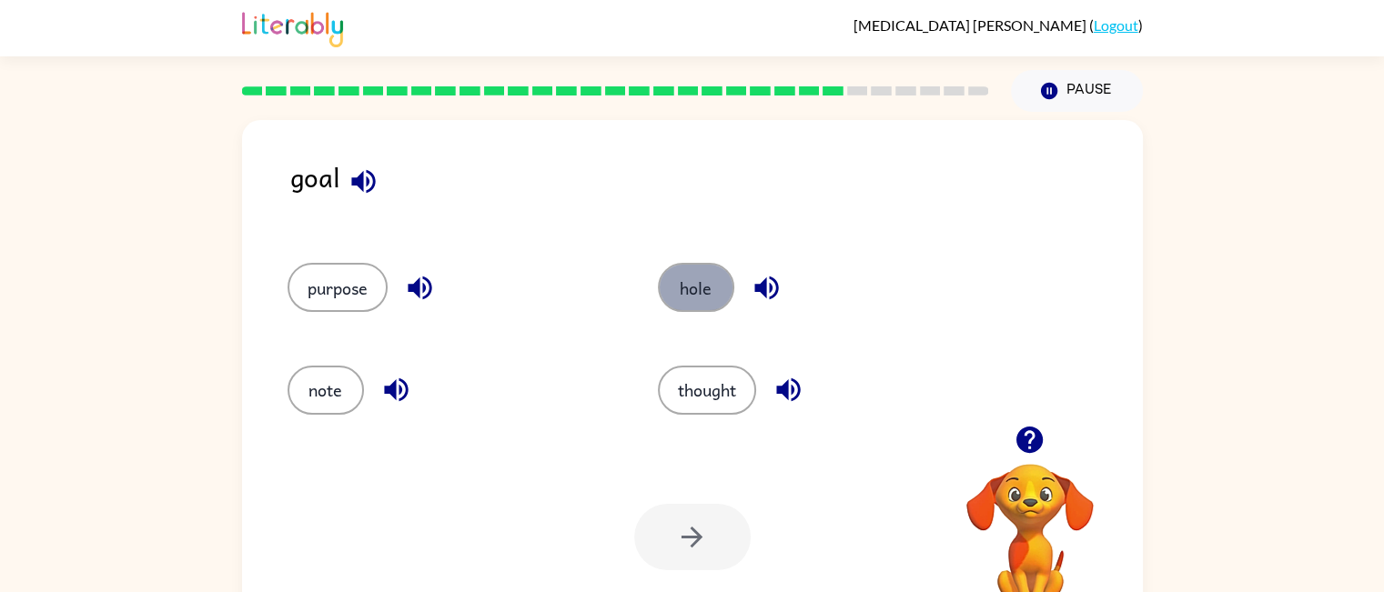
click at [699, 283] on button "hole" at bounding box center [696, 287] width 76 height 49
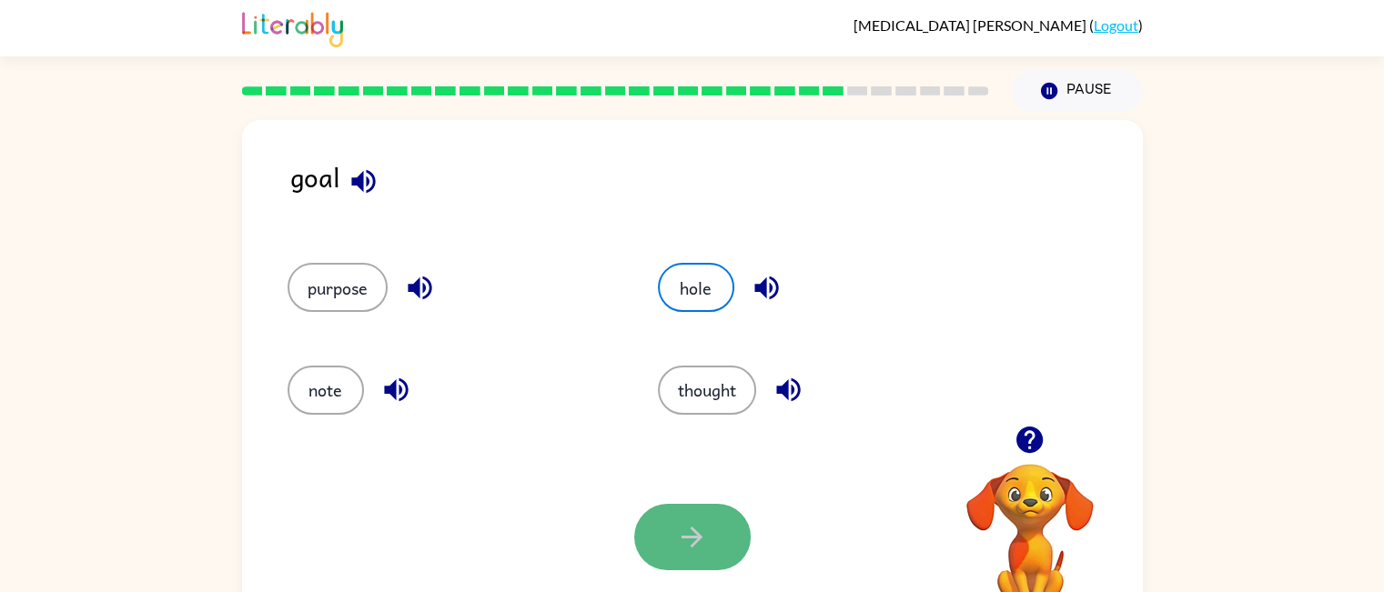
click at [699, 534] on icon "button" at bounding box center [692, 537] width 32 height 32
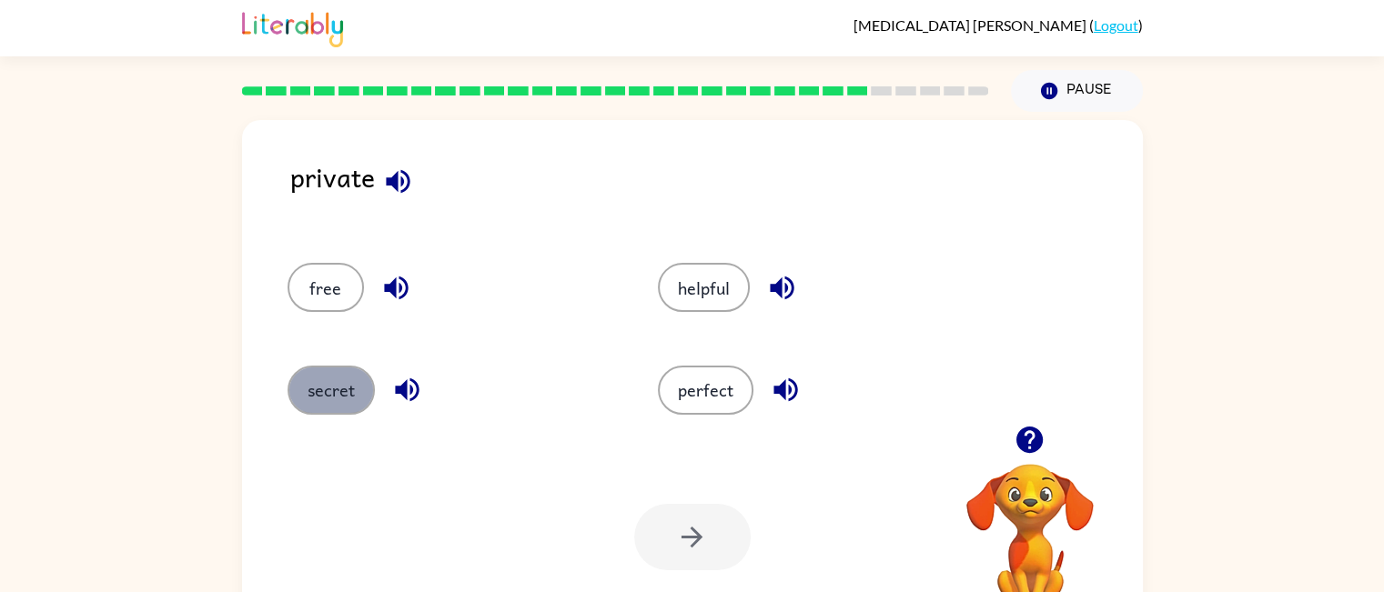
click at [334, 386] on button "secret" at bounding box center [330, 390] width 87 height 49
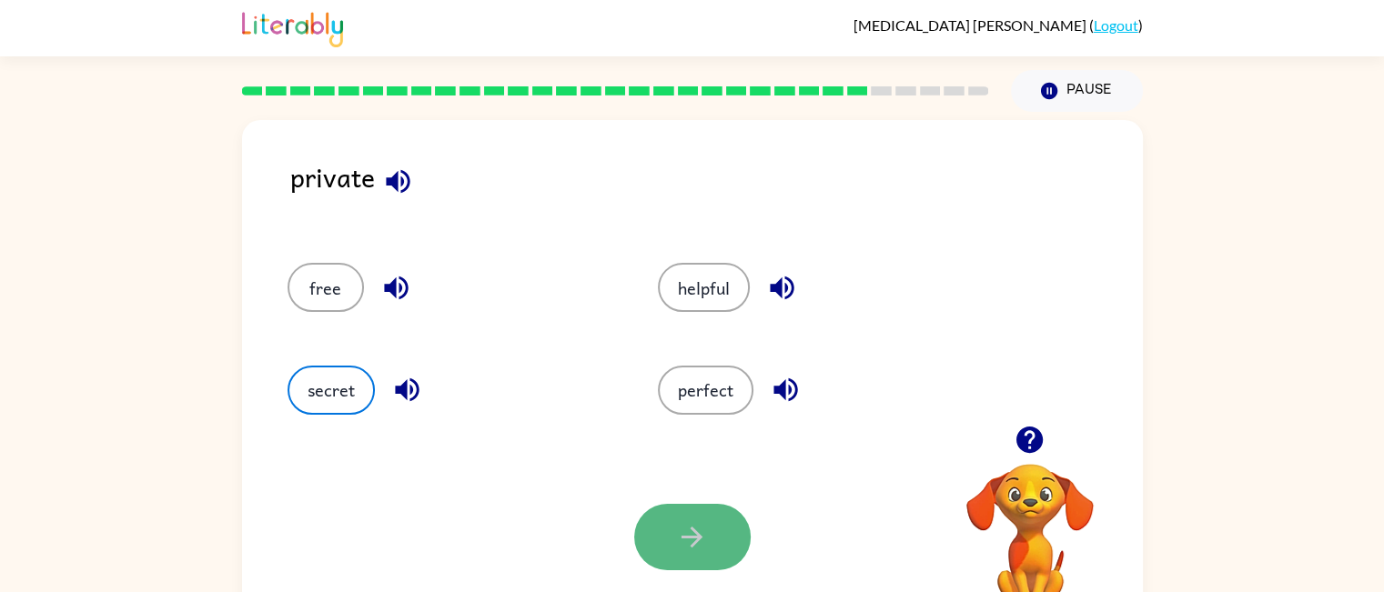
click at [708, 556] on button "button" at bounding box center [692, 537] width 116 height 66
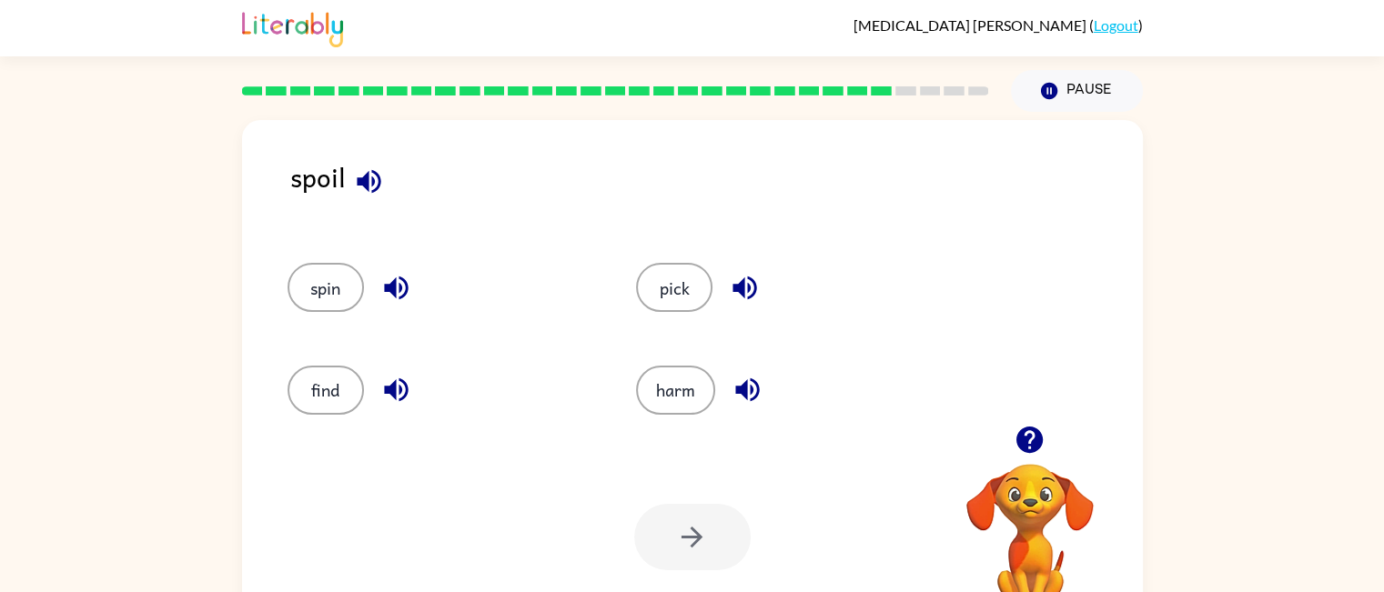
click at [331, 353] on div "find" at bounding box center [427, 382] width 349 height 102
click at [679, 387] on button "harm" at bounding box center [675, 390] width 79 height 49
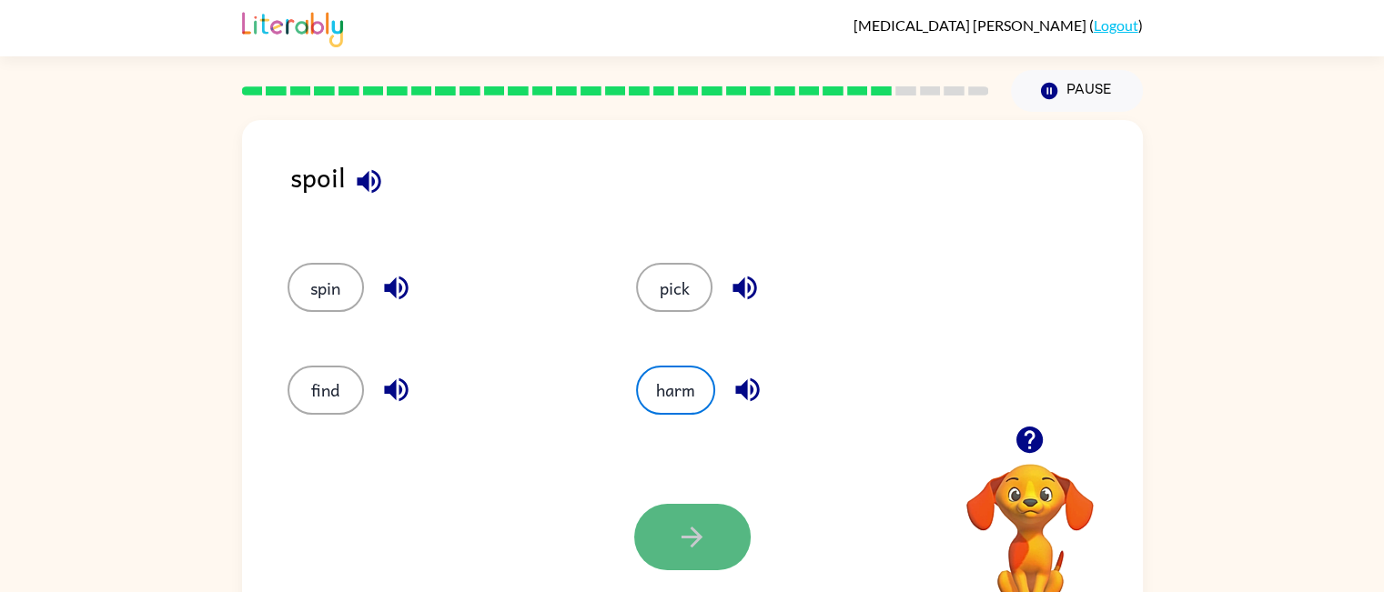
click at [683, 548] on icon "button" at bounding box center [692, 537] width 32 height 32
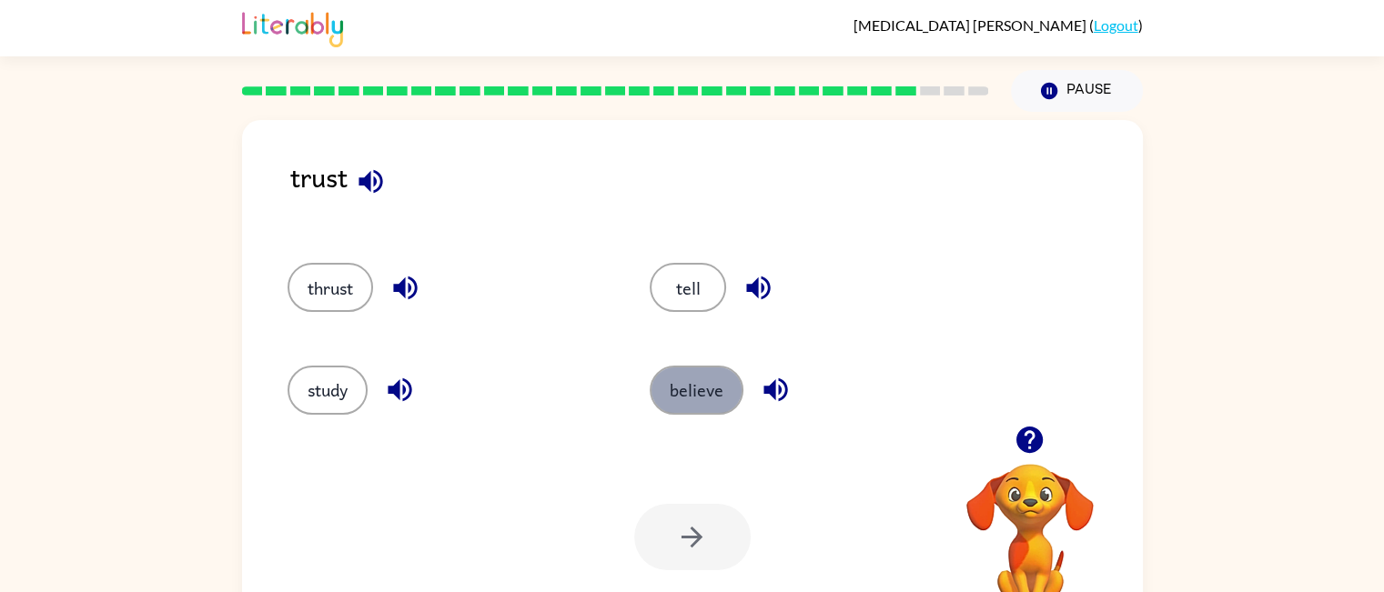
click at [708, 399] on button "believe" at bounding box center [696, 390] width 94 height 49
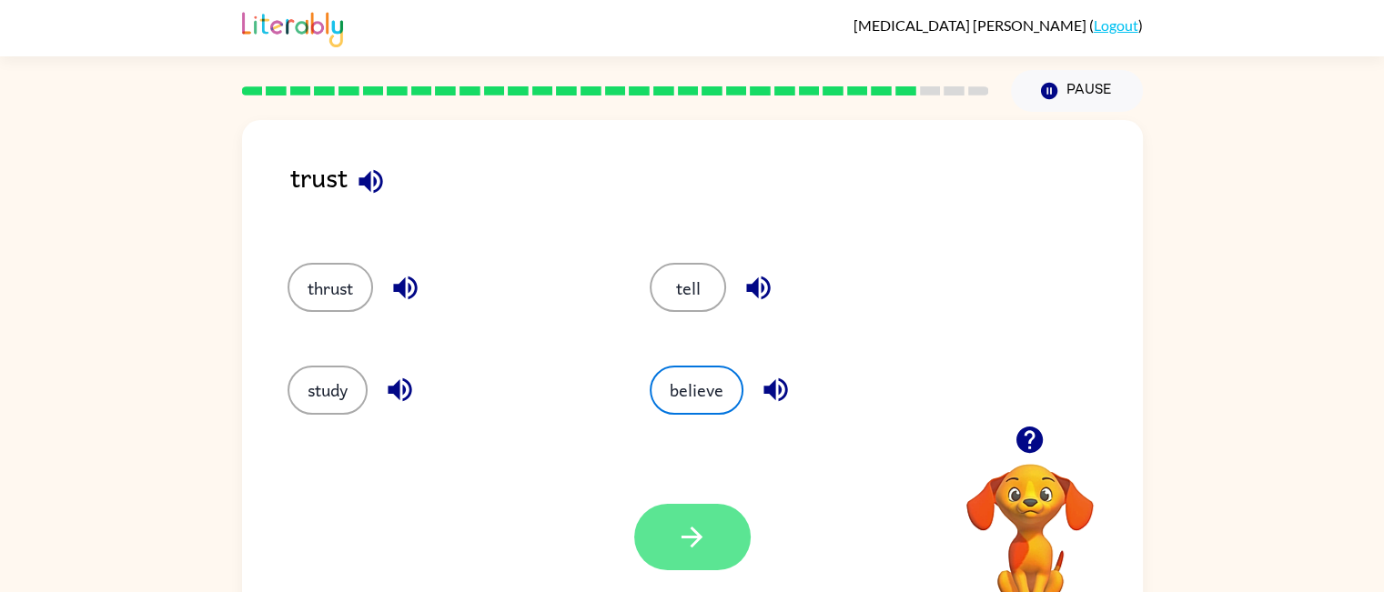
drag, startPoint x: 681, startPoint y: 502, endPoint x: 687, endPoint y: 538, distance: 35.9
click at [687, 538] on div "Your browser must support playing .mp4 files to use Literably. Please try using…" at bounding box center [692, 537] width 901 height 205
click at [687, 538] on icon "button" at bounding box center [691, 537] width 21 height 21
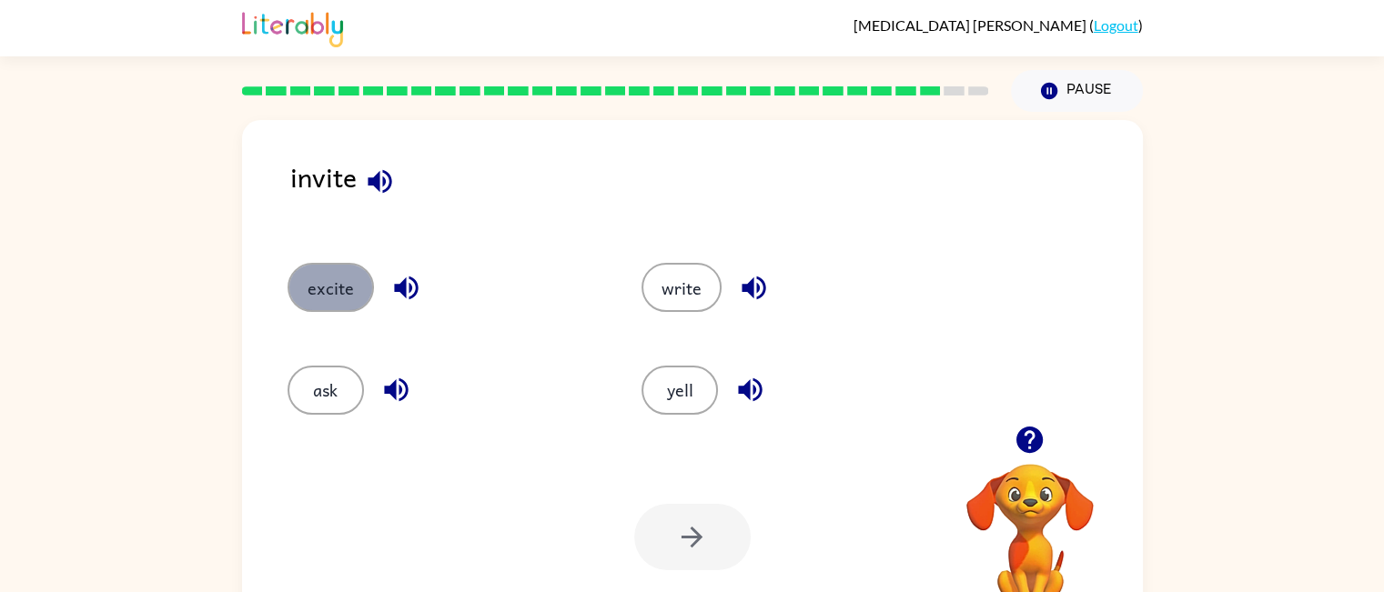
click at [335, 285] on button "excite" at bounding box center [330, 287] width 86 height 49
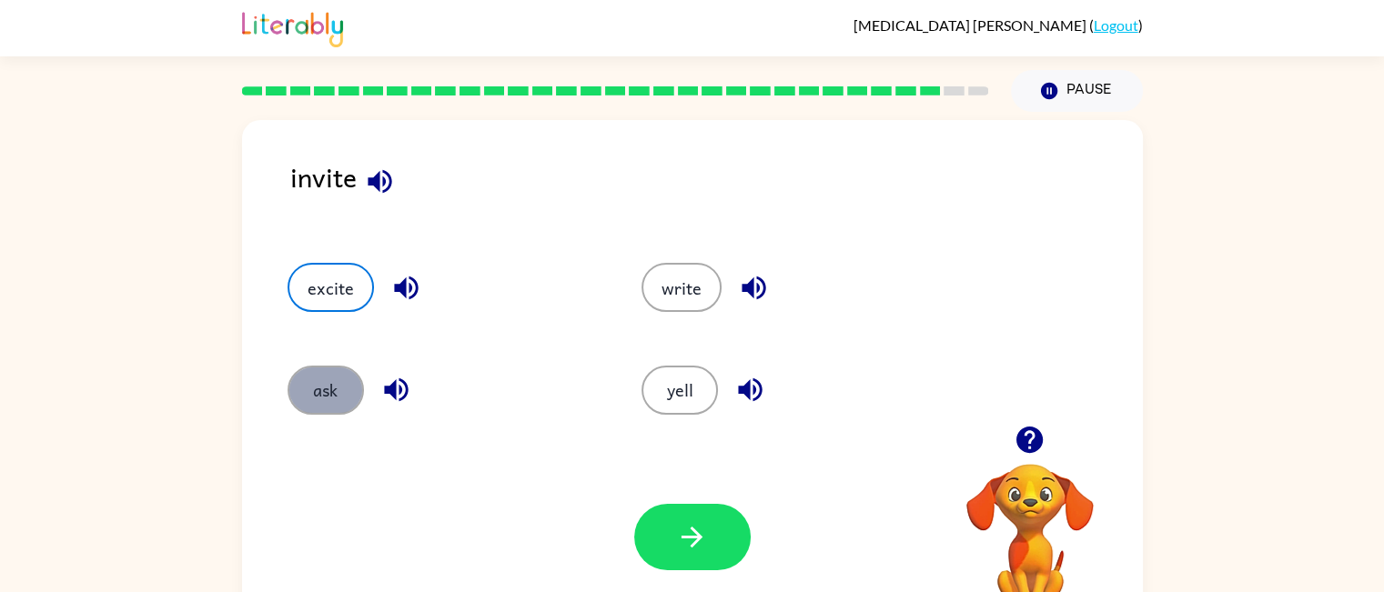
click at [329, 402] on button "ask" at bounding box center [325, 390] width 76 height 49
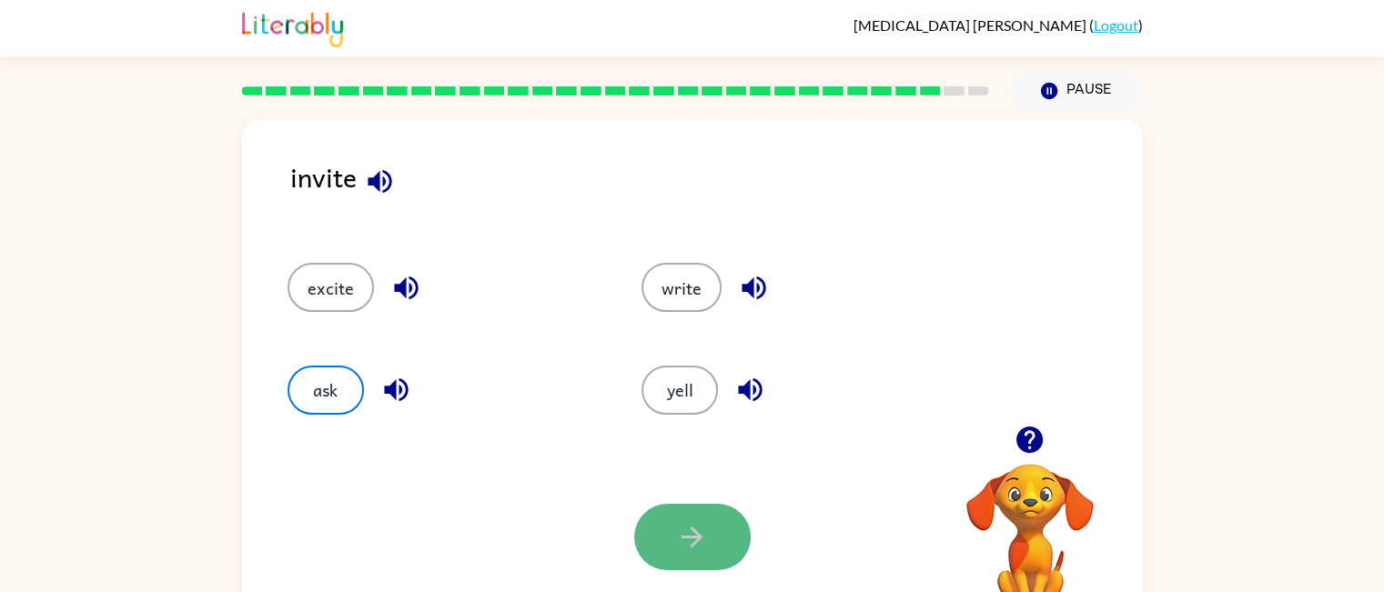
click at [659, 525] on button "button" at bounding box center [692, 537] width 116 height 66
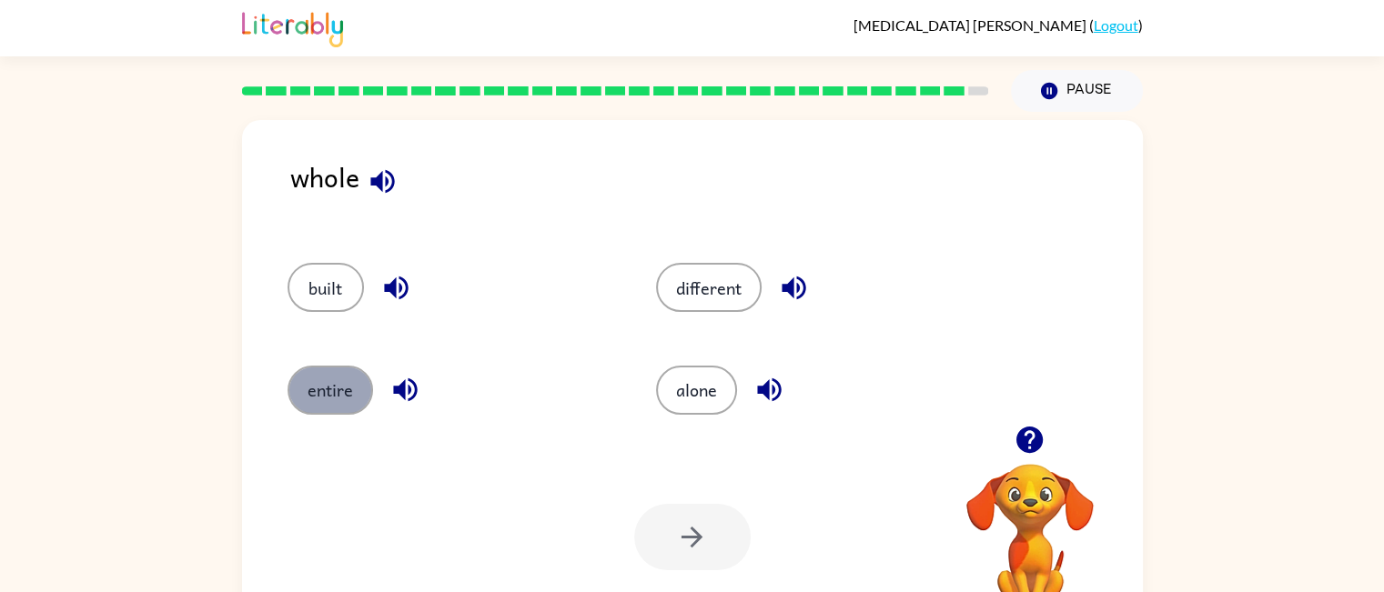
click at [317, 401] on button "entire" at bounding box center [330, 390] width 86 height 49
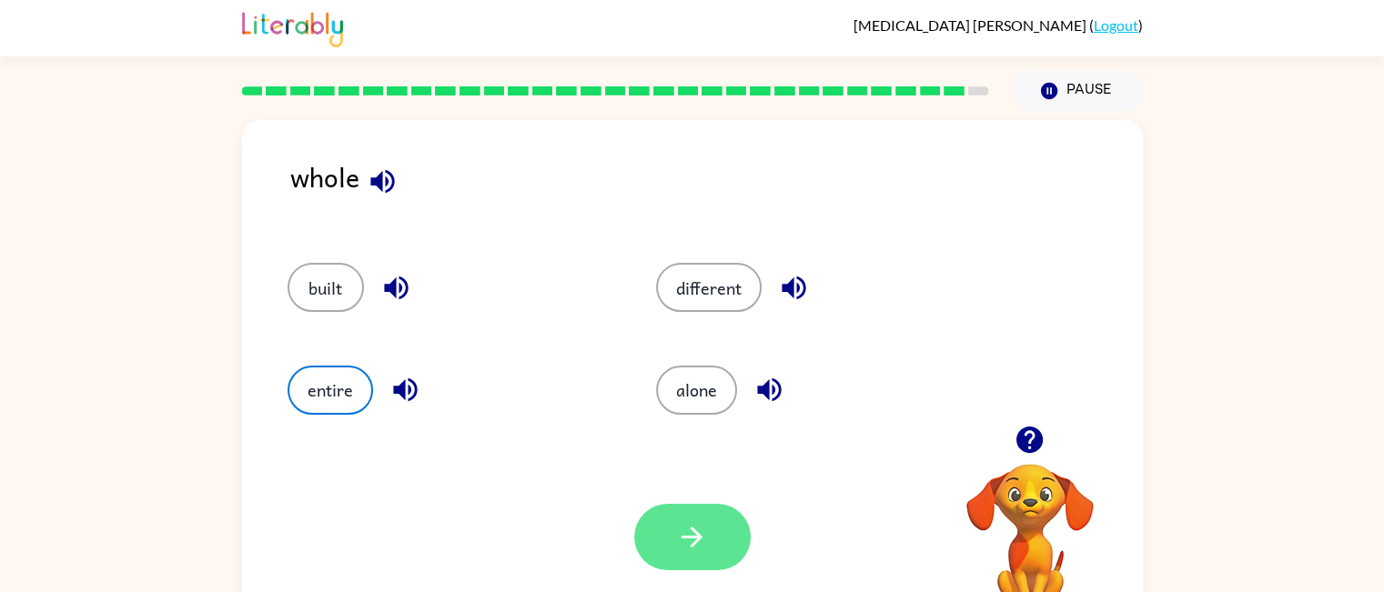
click at [732, 542] on button "button" at bounding box center [692, 537] width 116 height 66
